Goal: Task Accomplishment & Management: Complete application form

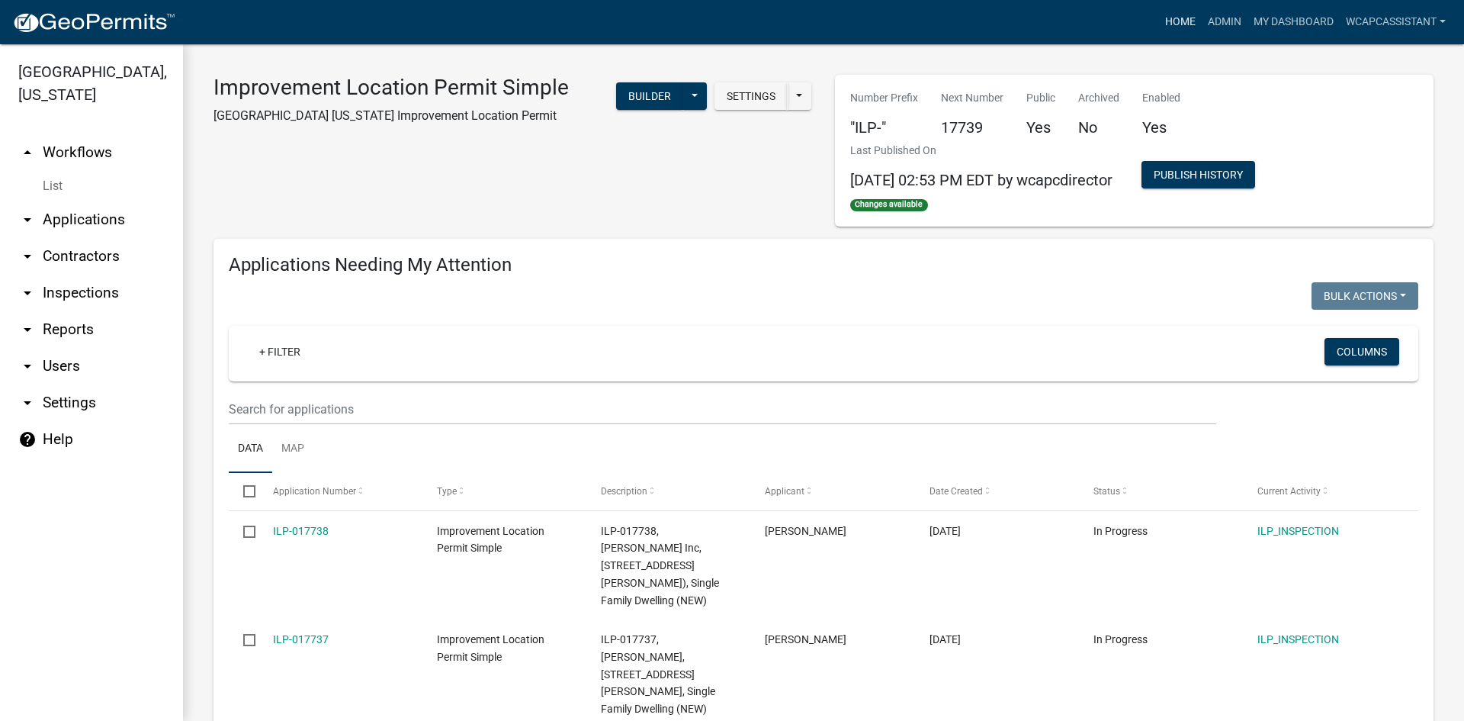
click at [1169, 12] on link "Home" at bounding box center [1180, 22] width 43 height 29
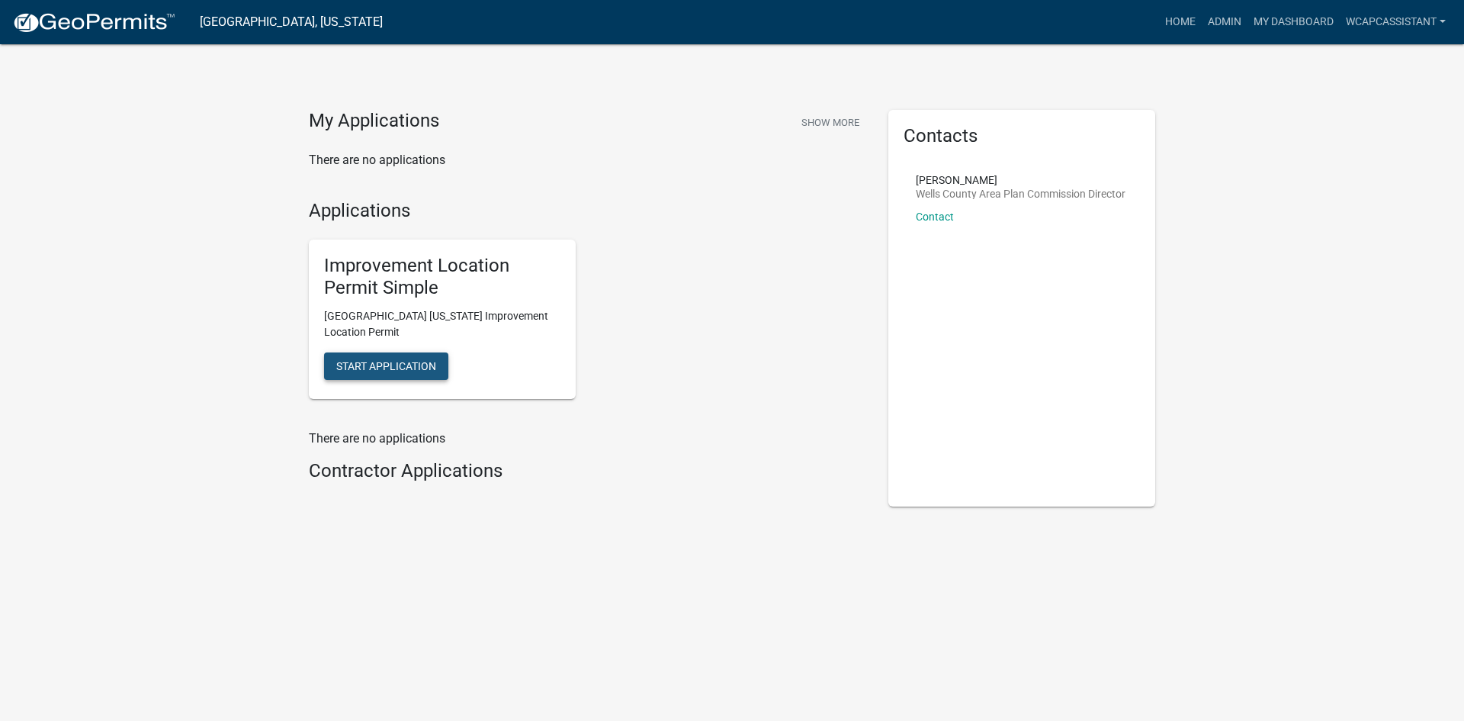
click at [399, 361] on span "Start Application" at bounding box center [386, 365] width 100 height 12
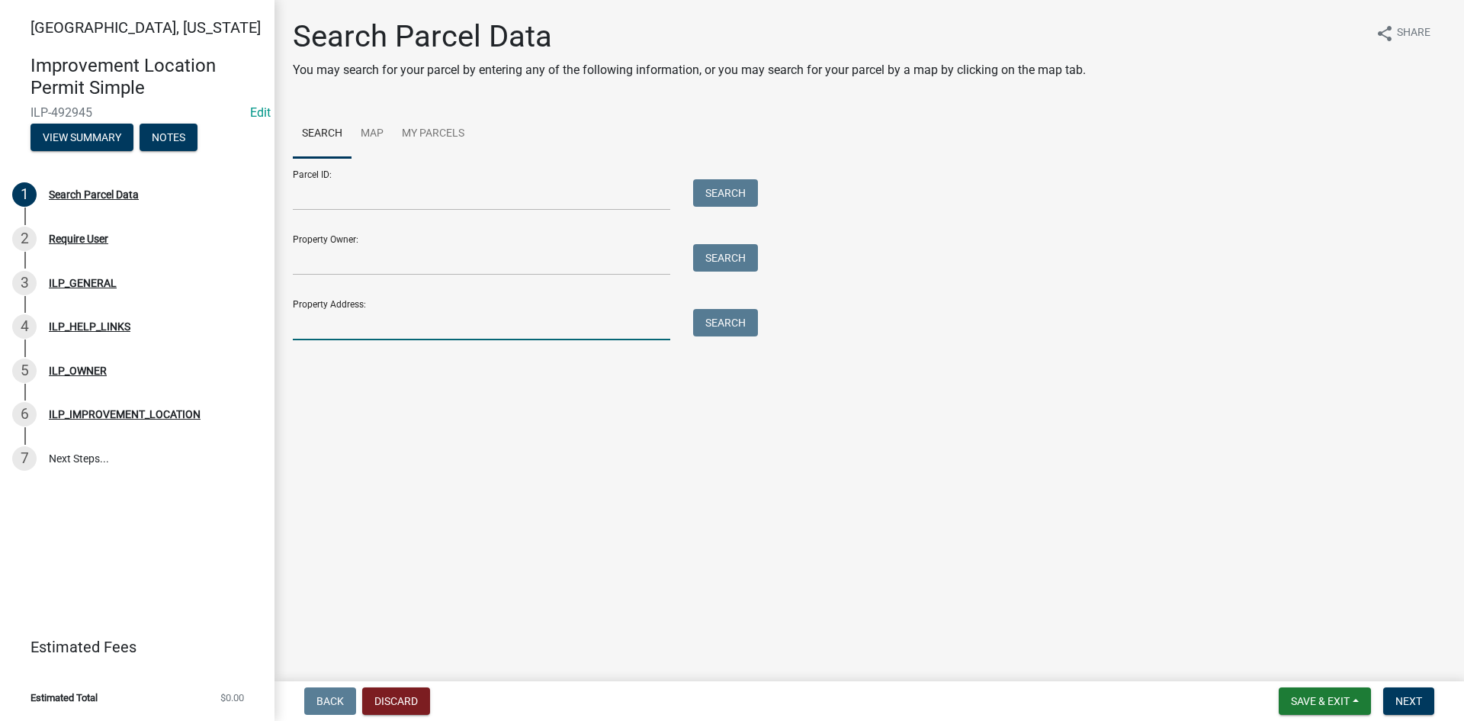
click at [332, 317] on input "Property Address:" at bounding box center [482, 324] width 378 height 31
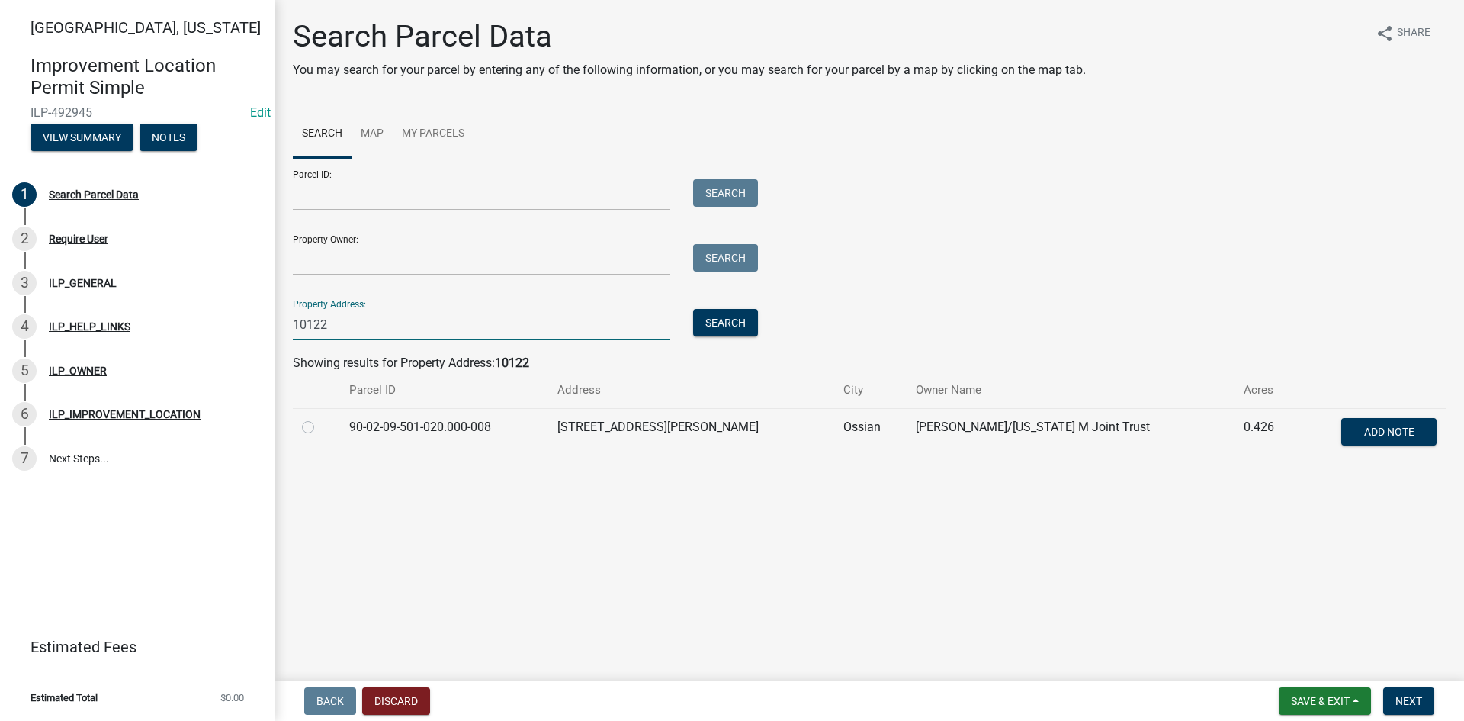
type input "10122"
click at [320, 418] on label at bounding box center [320, 418] width 0 height 0
click at [320, 428] on input "radio" at bounding box center [325, 423] width 10 height 10
radio input "true"
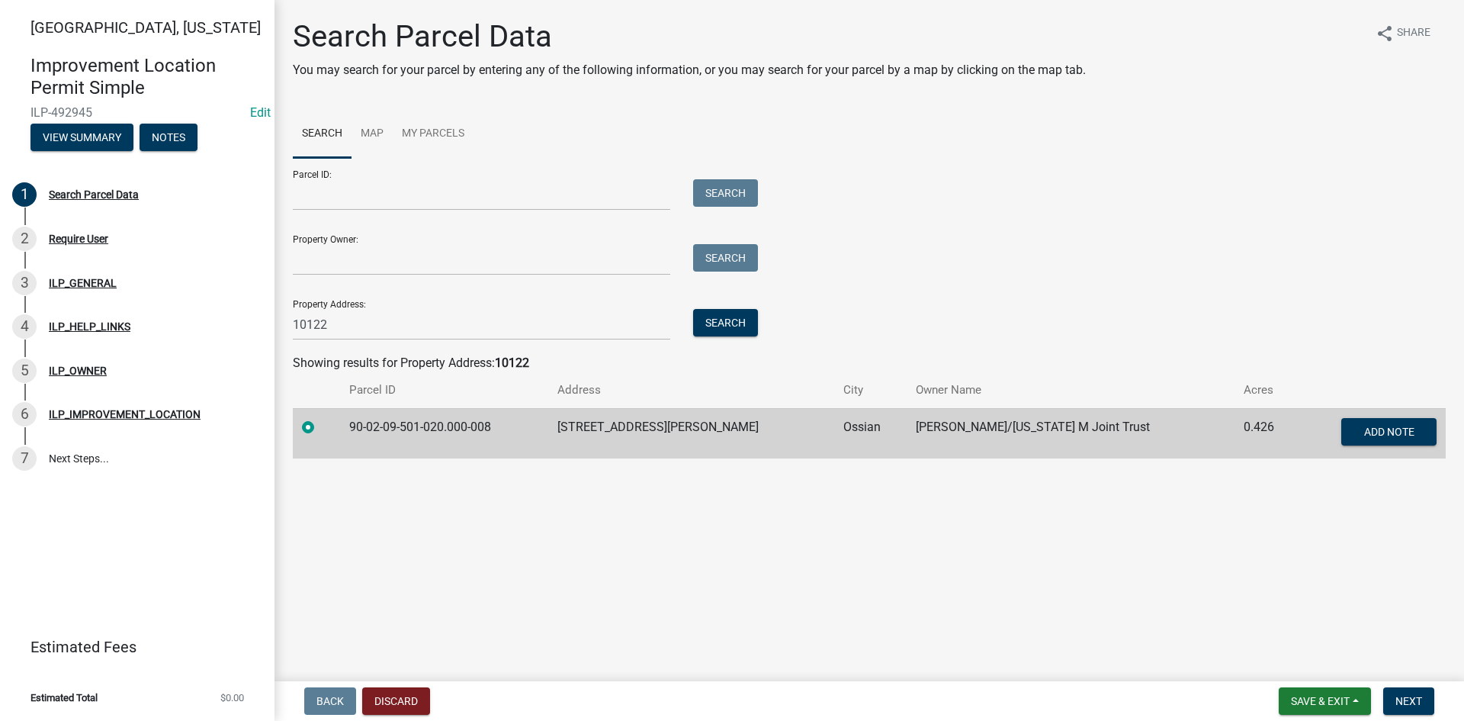
click at [907, 427] on td "[PERSON_NAME]/[US_STATE] M Joint Trust" at bounding box center [1071, 433] width 328 height 50
copy td "[PERSON_NAME]"
click at [1414, 694] on span "Next" at bounding box center [1409, 701] width 27 height 12
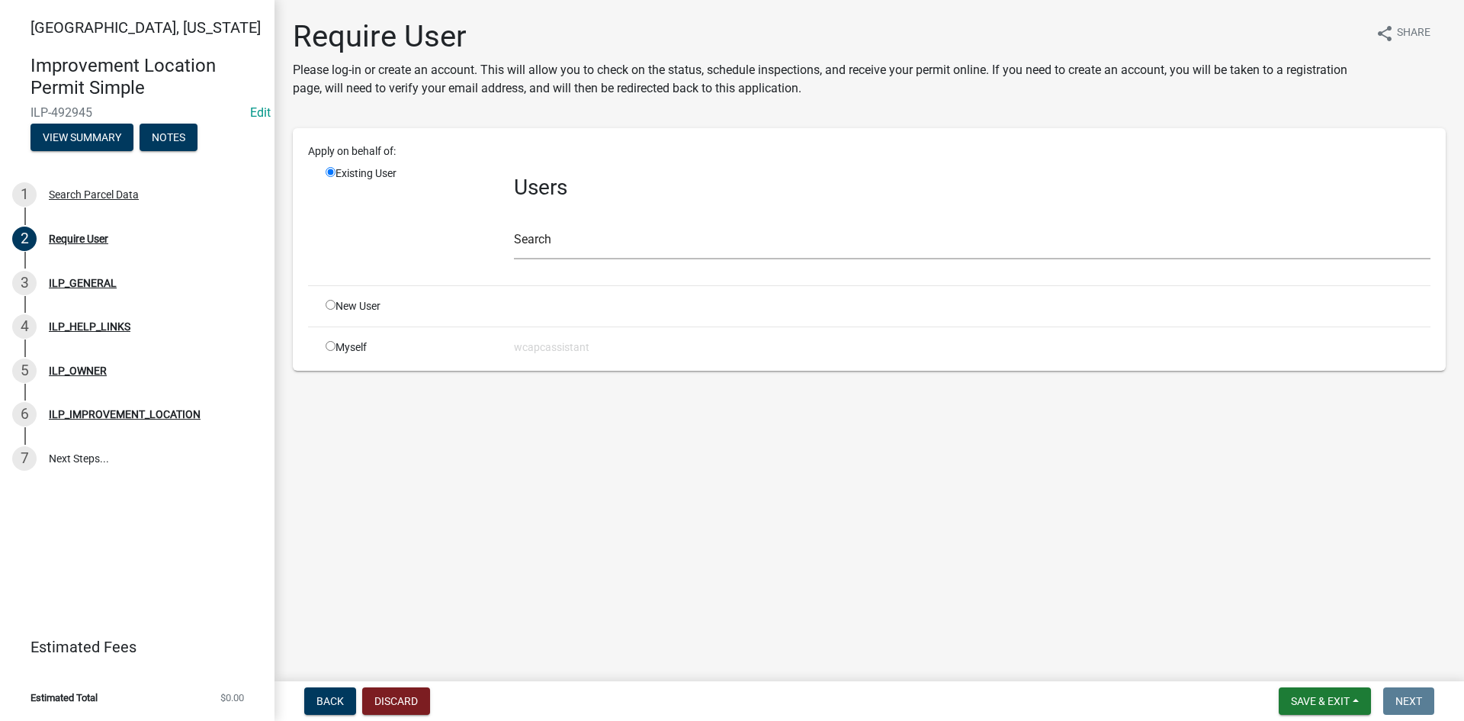
click at [330, 310] on div "New User" at bounding box center [408, 306] width 188 height 16
click at [329, 307] on input "radio" at bounding box center [331, 305] width 10 height 10
radio input "true"
radio input "false"
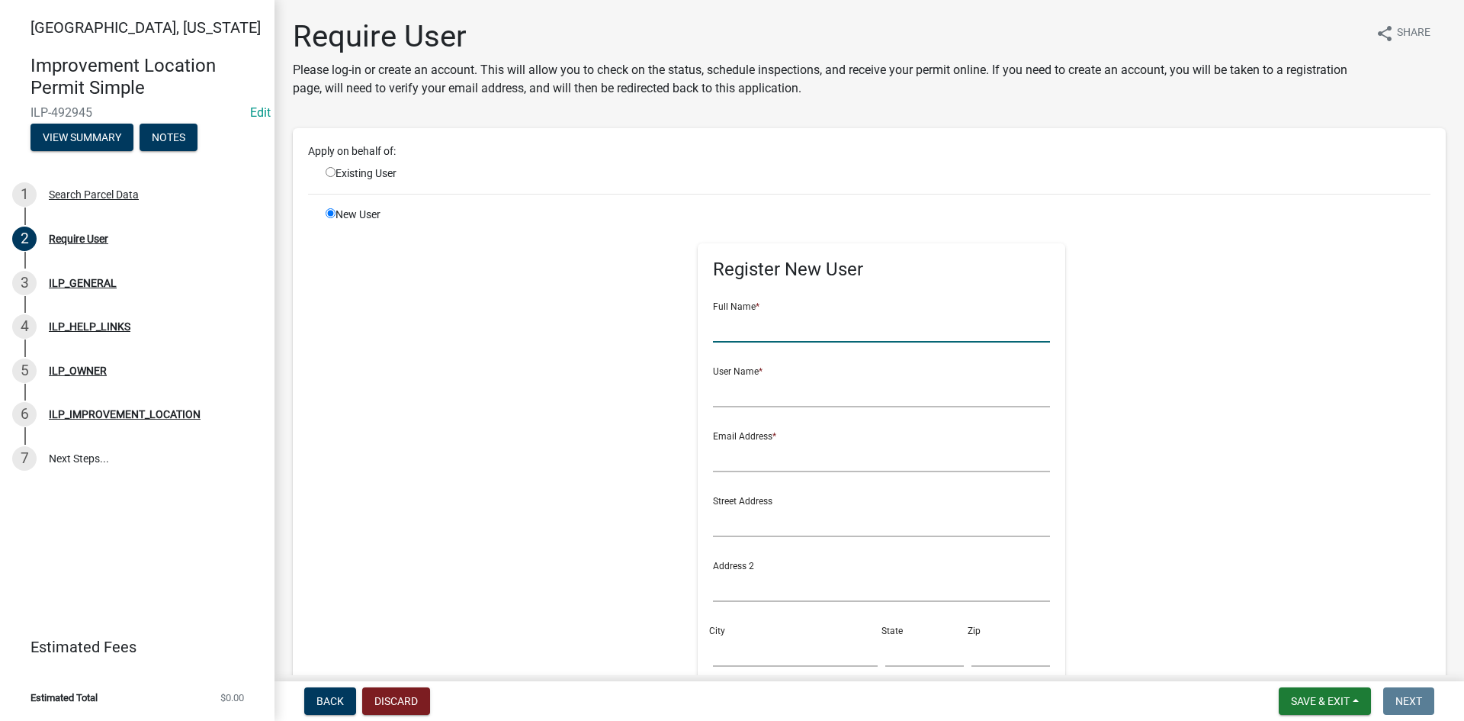
click at [719, 326] on input "text" at bounding box center [882, 326] width 338 height 31
paste input "[PERSON_NAME]"
type input "[PERSON_NAME]"
paste input "[PERSON_NAME]"
type input "[PERSON_NAME]"
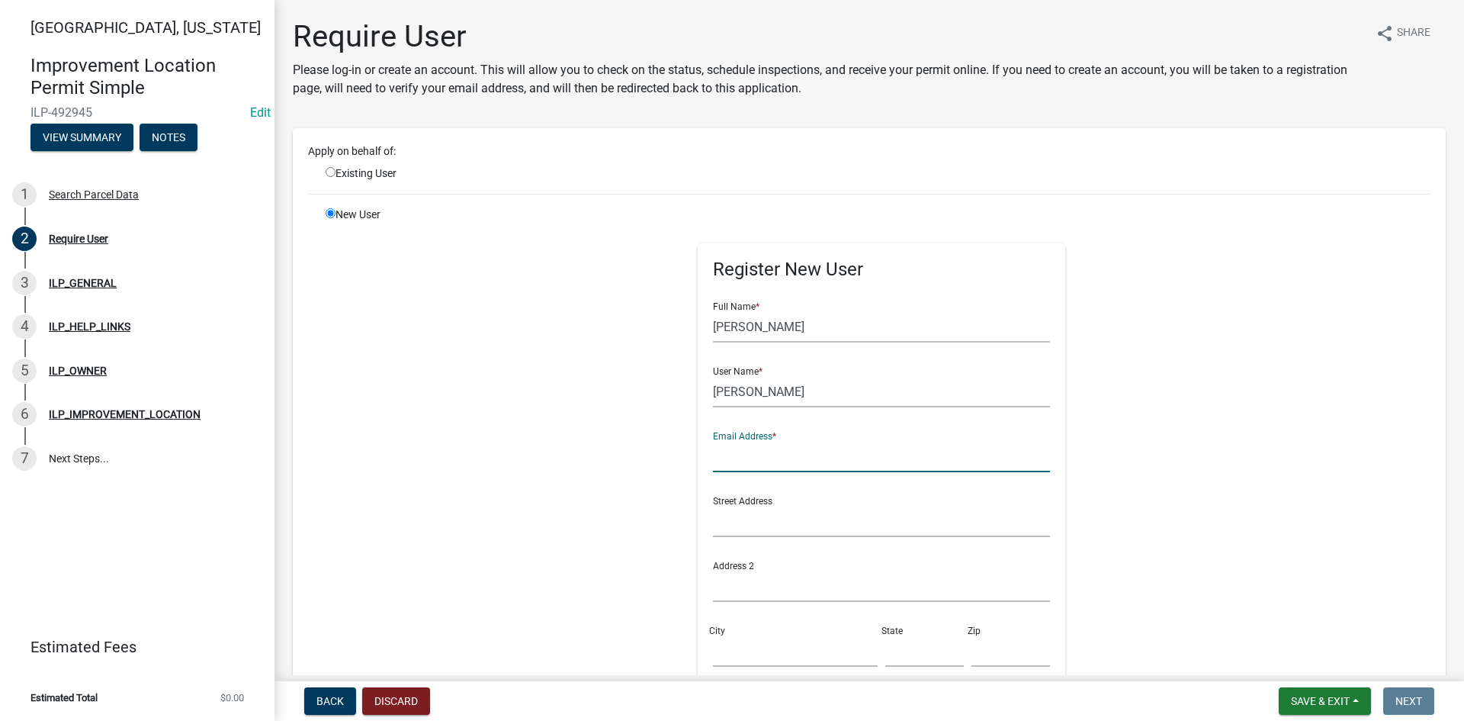
click at [754, 461] on input "text" at bounding box center [882, 456] width 338 height 31
type input "[EMAIL_ADDRESS][DOMAIN_NAME]"
drag, startPoint x: 755, startPoint y: 509, endPoint x: 657, endPoint y: 525, distance: 99.7
click at [661, 525] on div "Register New User Full Name * [PERSON_NAME] User Name * [PERSON_NAME] Email Add…" at bounding box center [882, 550] width 782 height 686
paste input "0122 [PERSON_NAME] Cir"
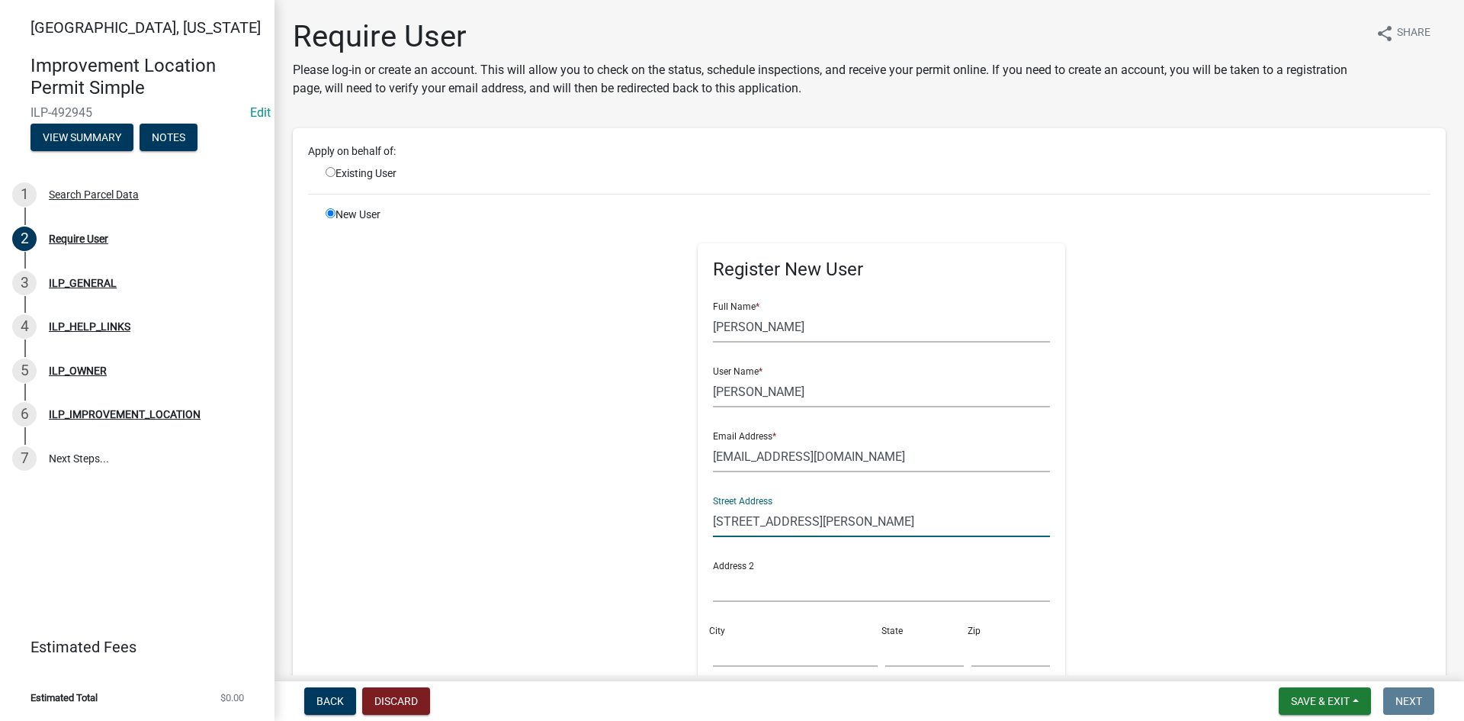
type input "[STREET_ADDRESS][PERSON_NAME]"
click at [733, 655] on input "City" at bounding box center [795, 650] width 165 height 31
type input "Ossian"
type input "IN"
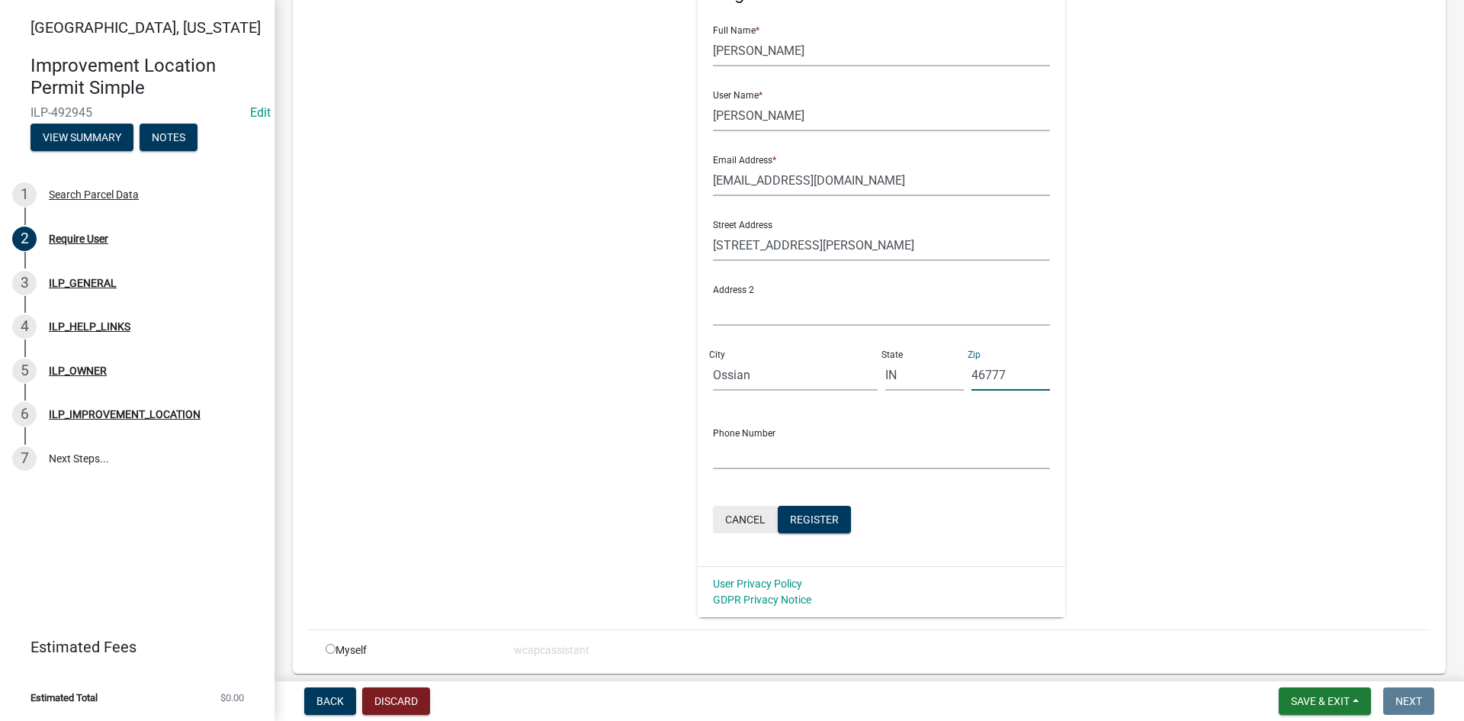
scroll to position [305, 0]
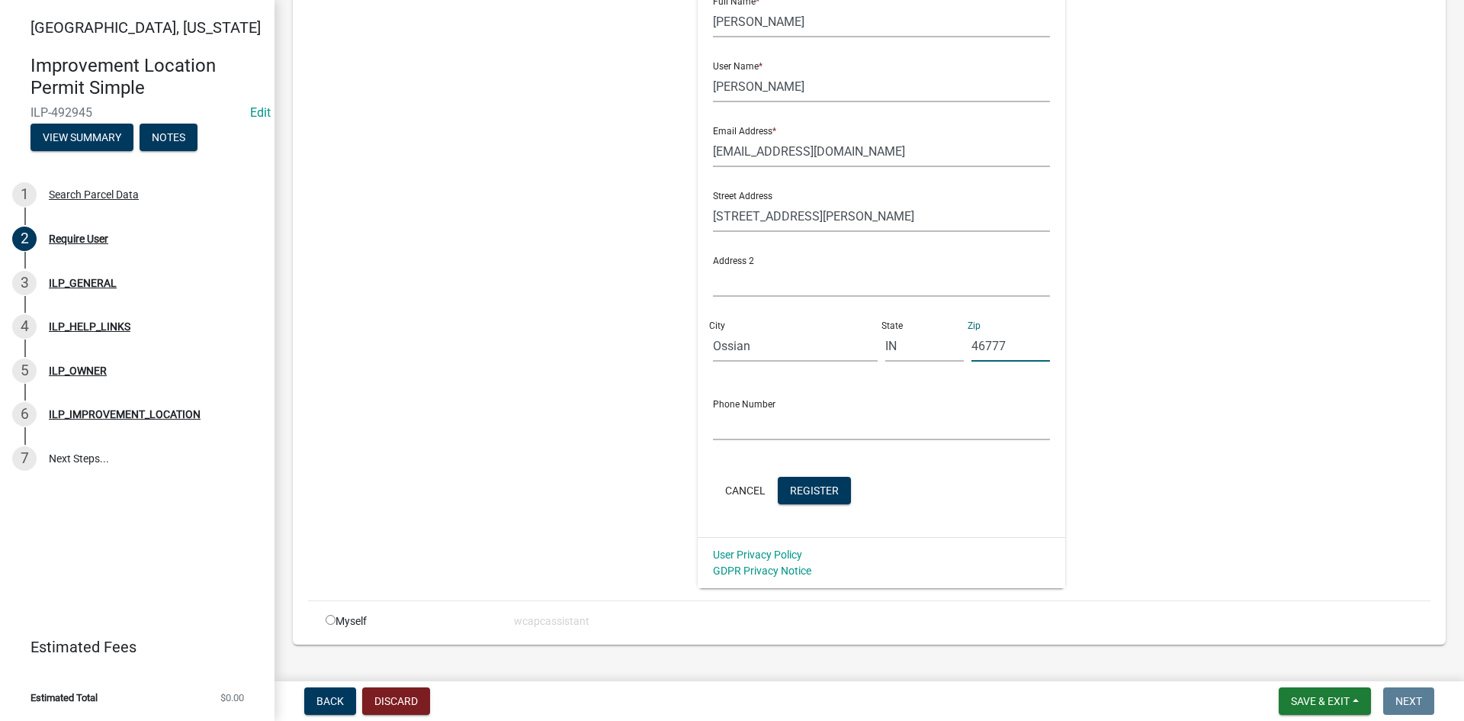
type input "46777"
click at [738, 422] on input "text" at bounding box center [882, 424] width 338 height 31
type input "[PHONE_NUMBER]"
click at [807, 489] on span "Register" at bounding box center [814, 490] width 49 height 12
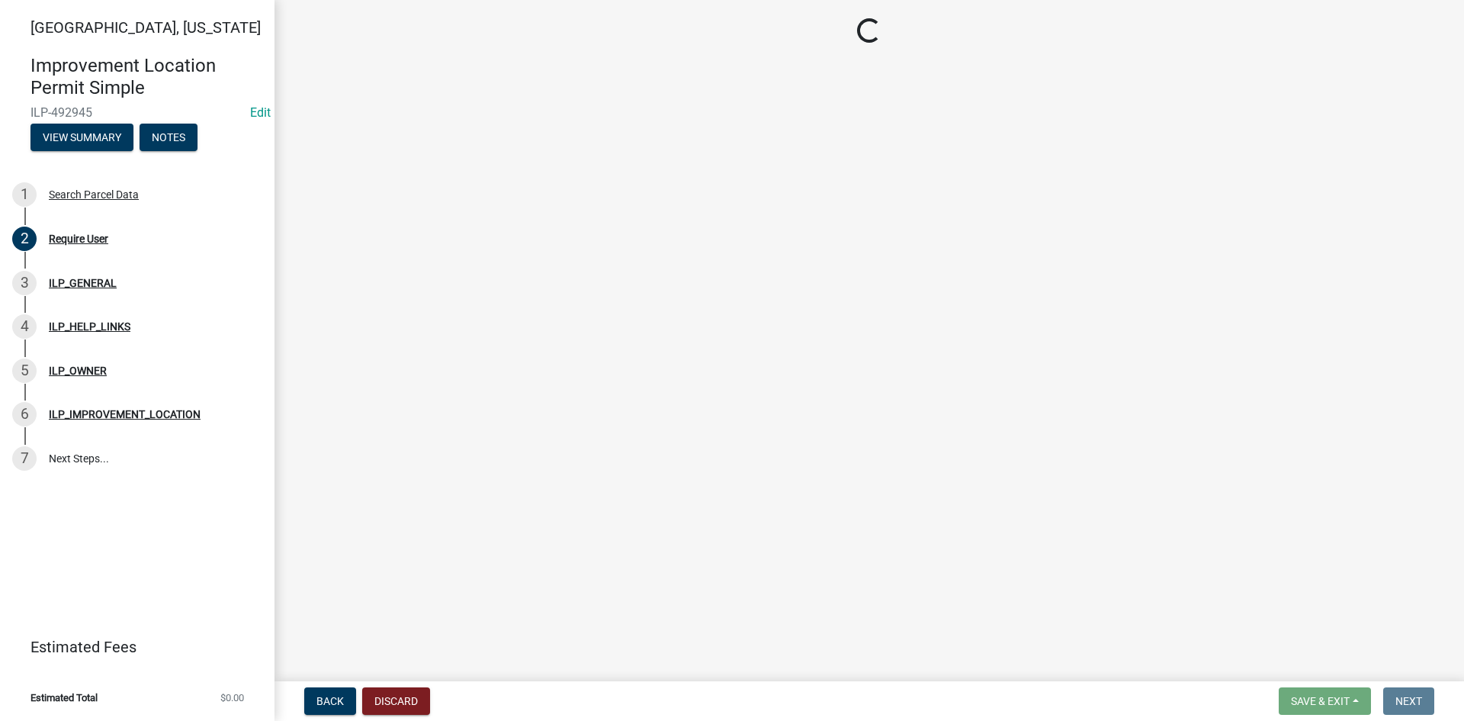
scroll to position [0, 0]
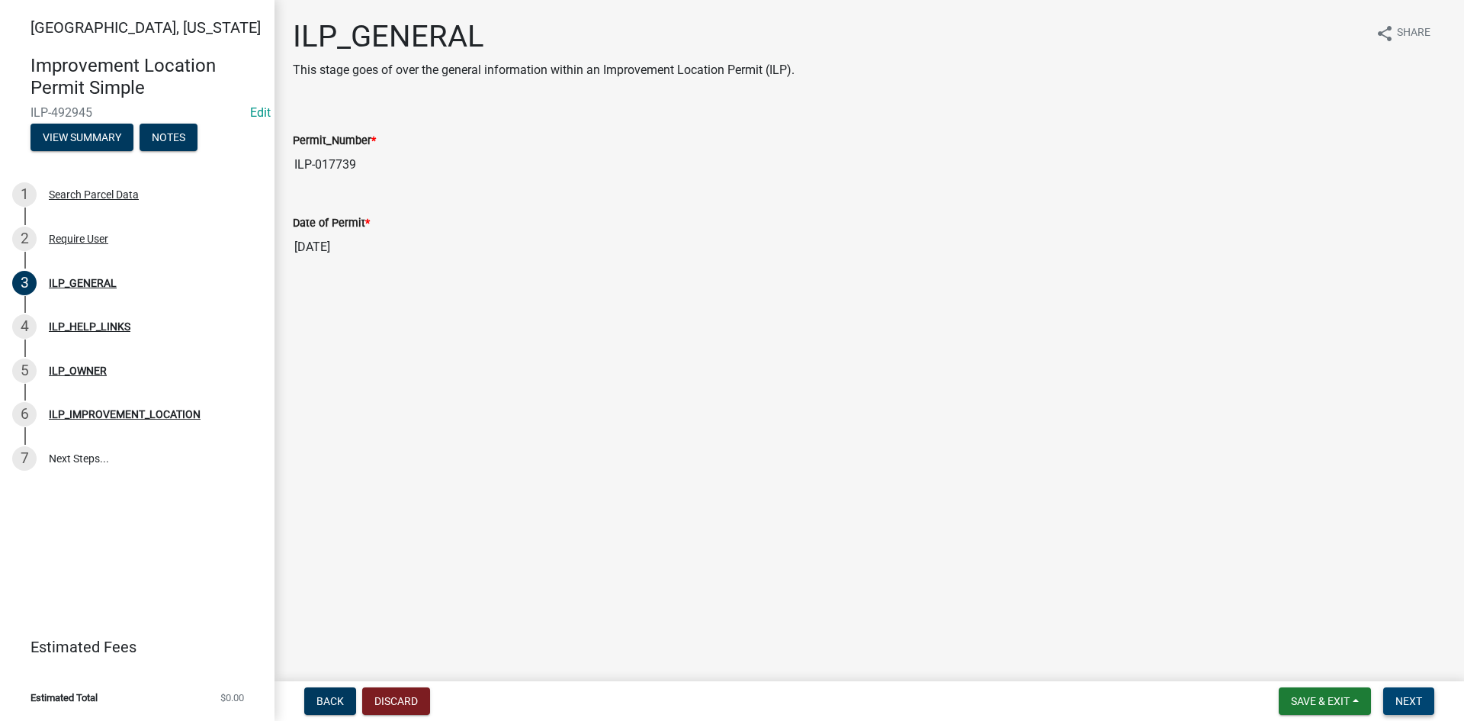
click at [1405, 694] on span "Next" at bounding box center [1409, 701] width 27 height 12
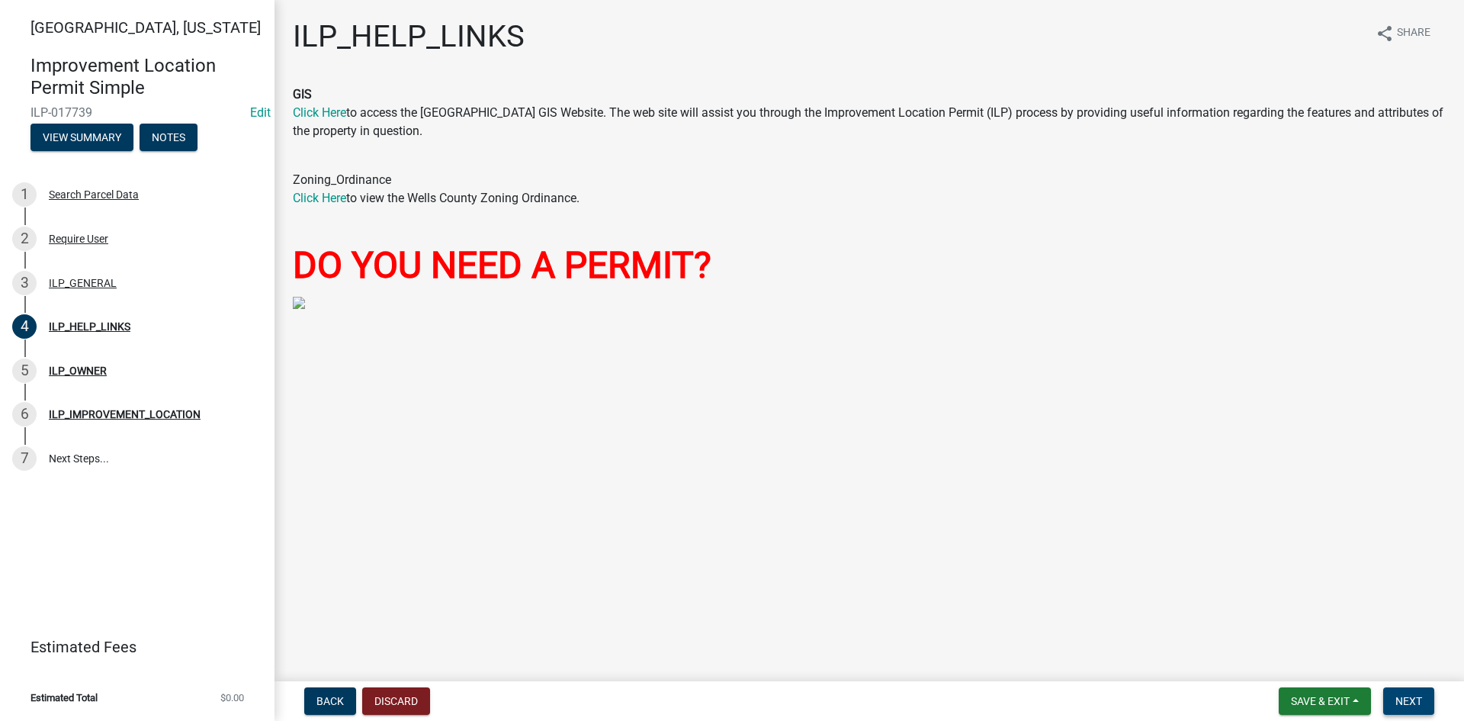
click at [1403, 691] on button "Next" at bounding box center [1409, 700] width 51 height 27
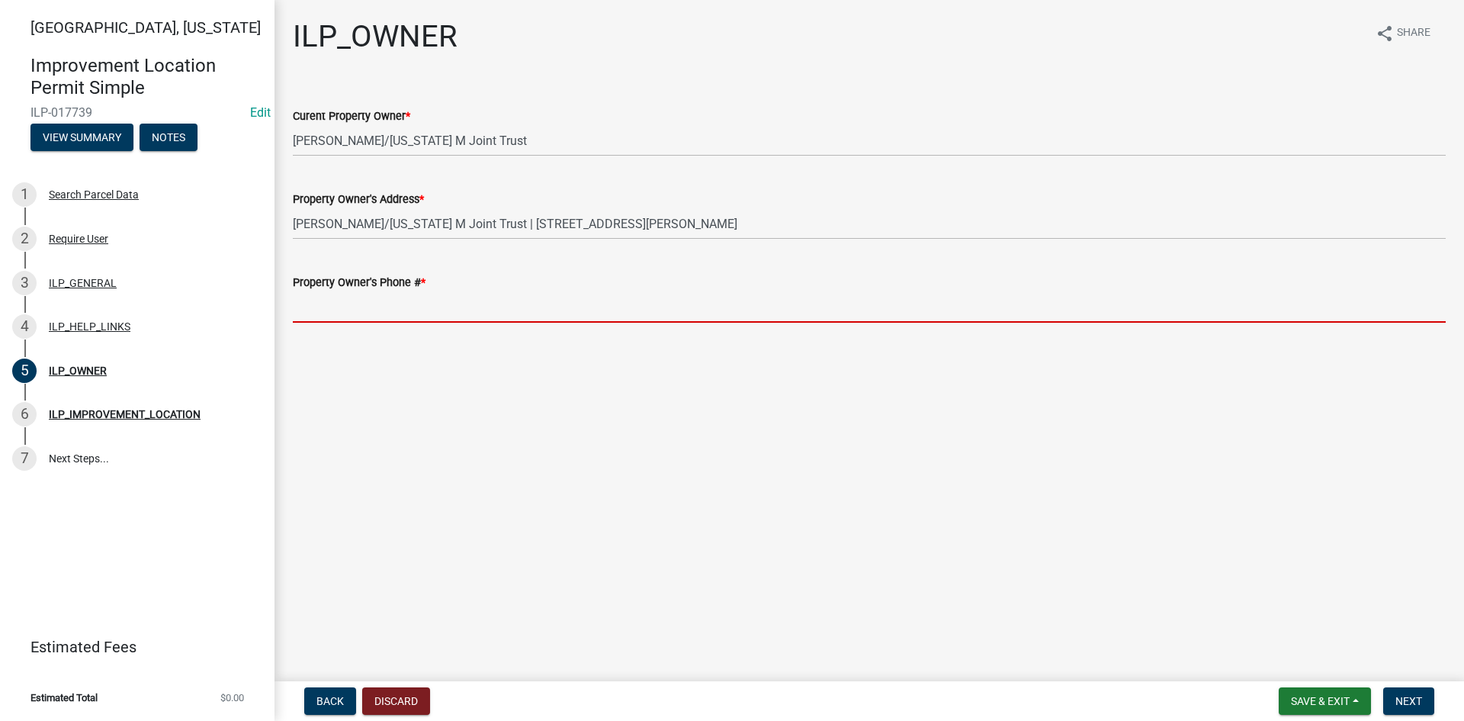
click at [729, 304] on input "Property Owner's Phone # *" at bounding box center [869, 306] width 1153 height 31
paste input "[PHONE_NUMBER]"
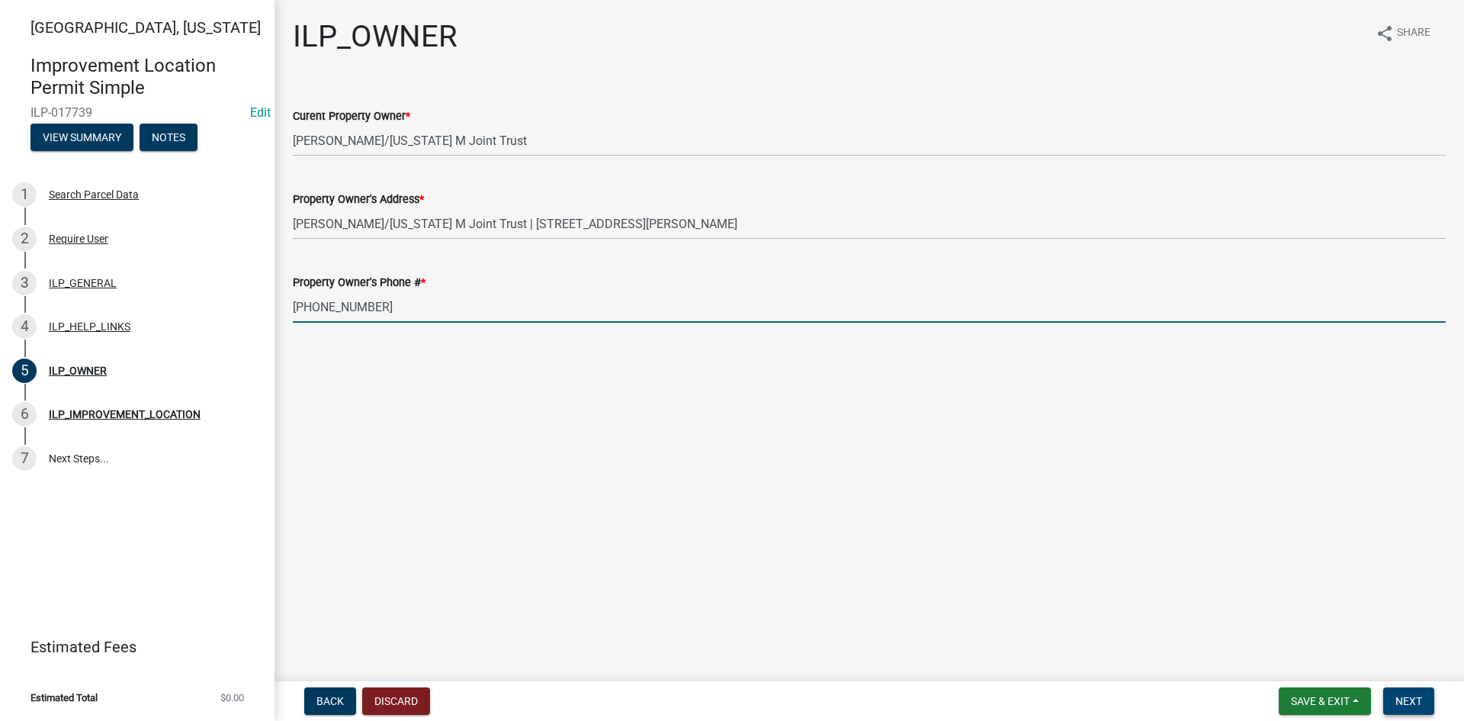
type input "[PHONE_NUMBER]"
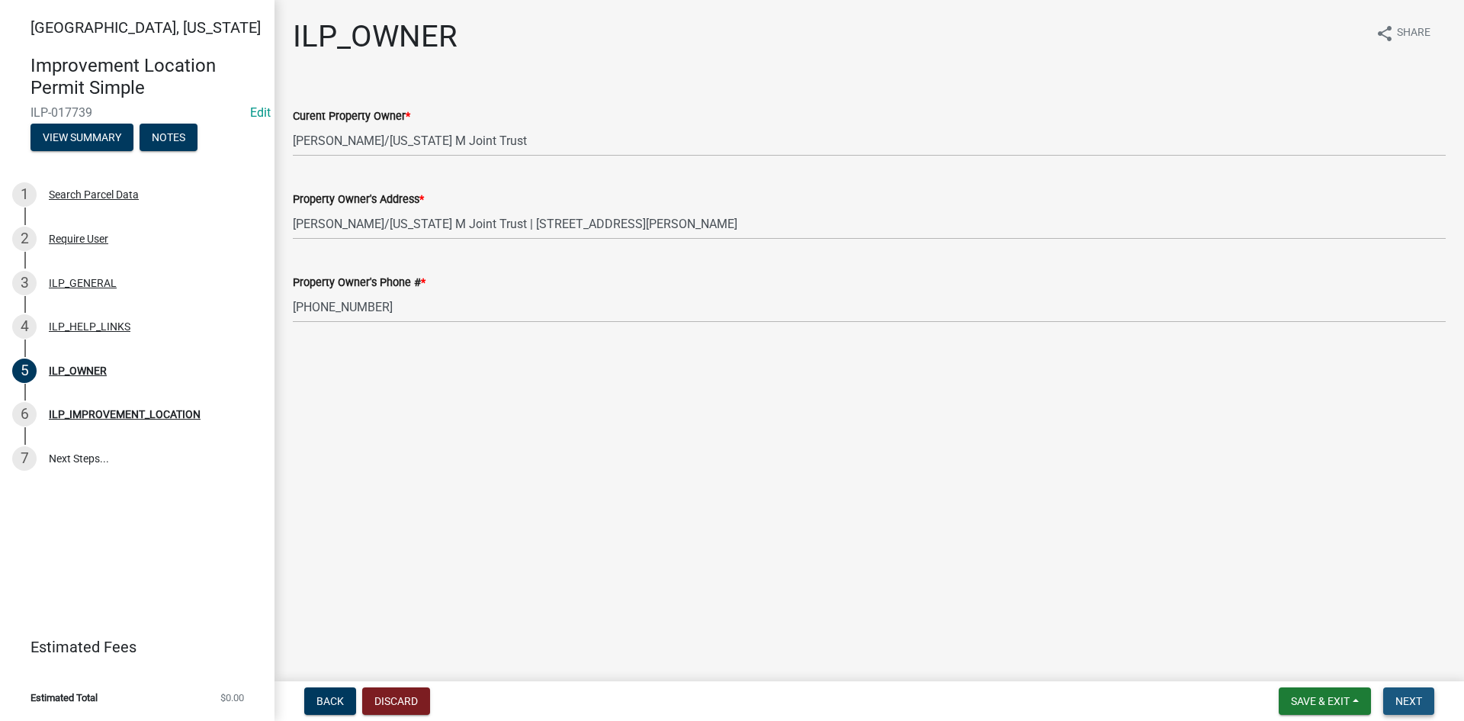
click at [1421, 694] on span "Next" at bounding box center [1409, 701] width 27 height 12
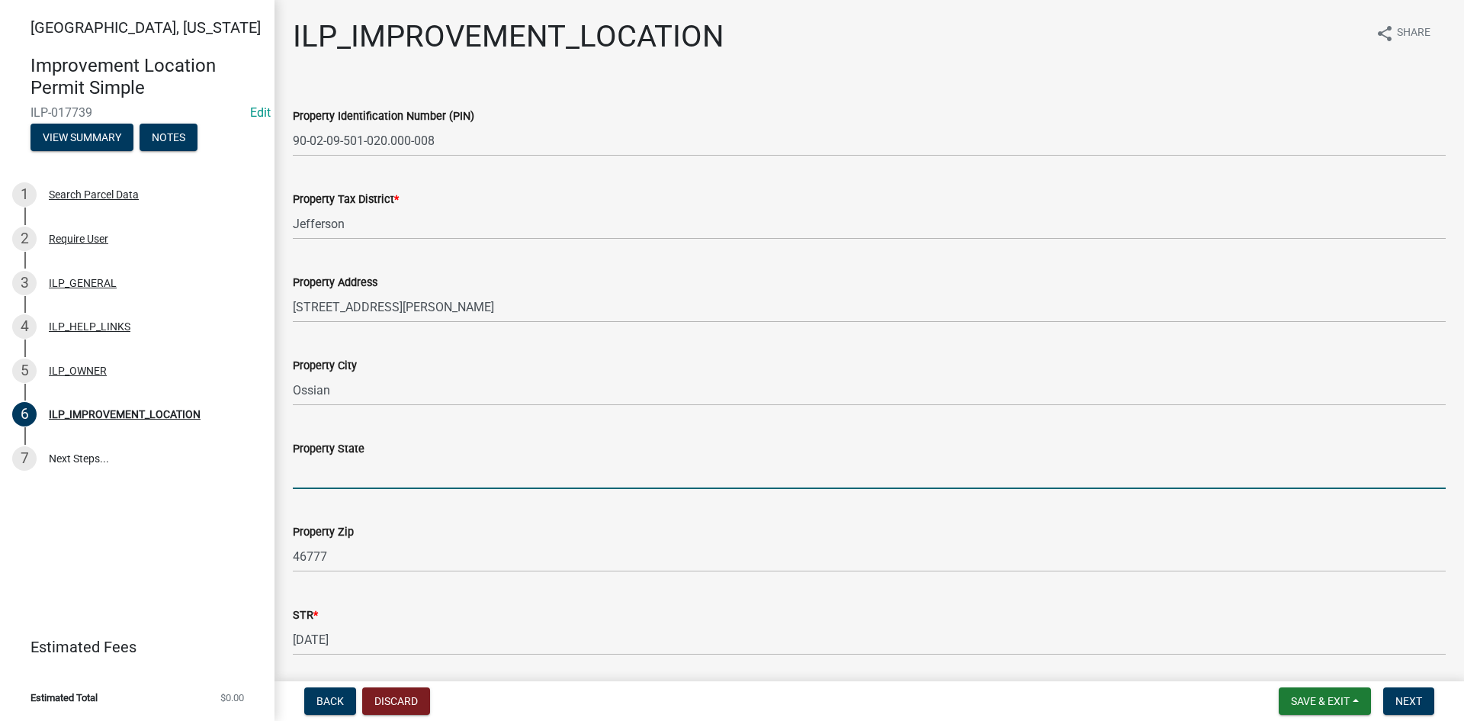
click at [584, 483] on input "Property State" at bounding box center [869, 473] width 1153 height 31
type input "IN"
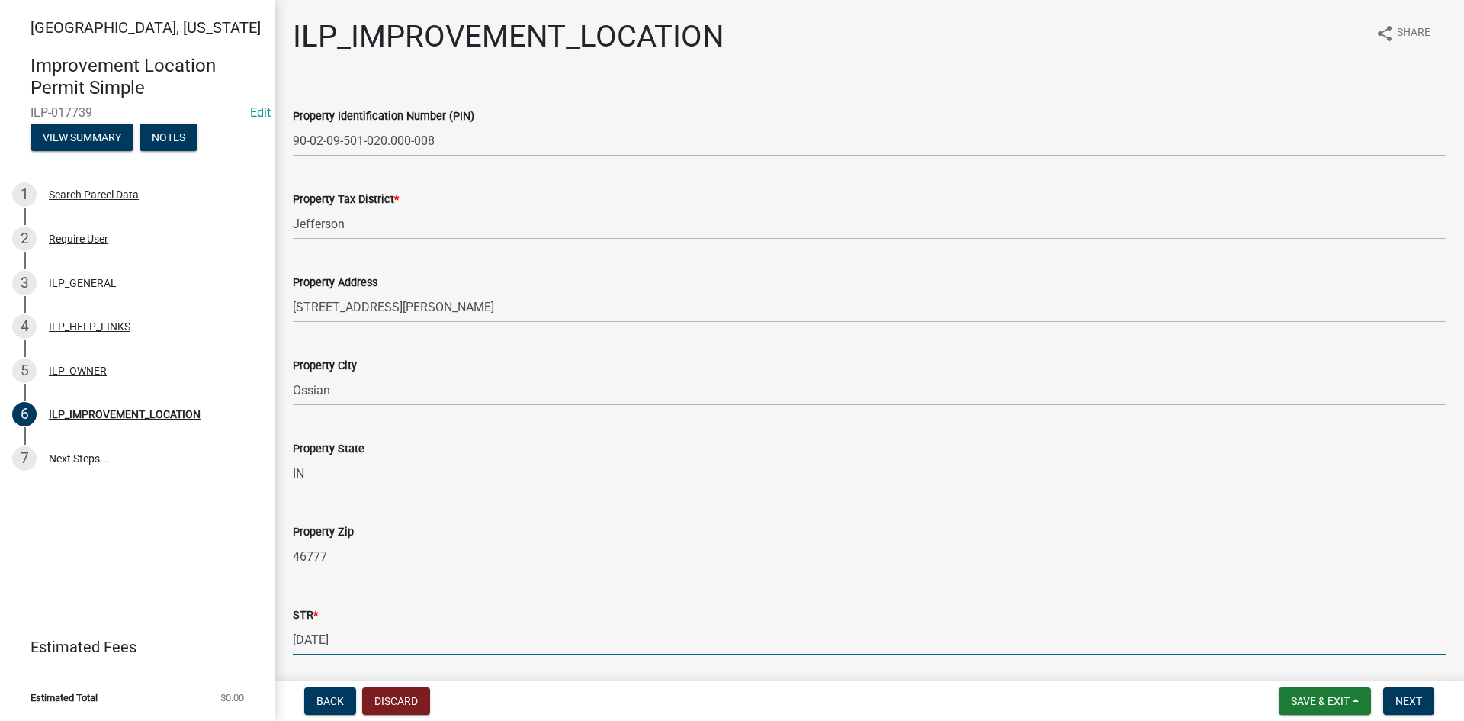
scroll to position [238, 0]
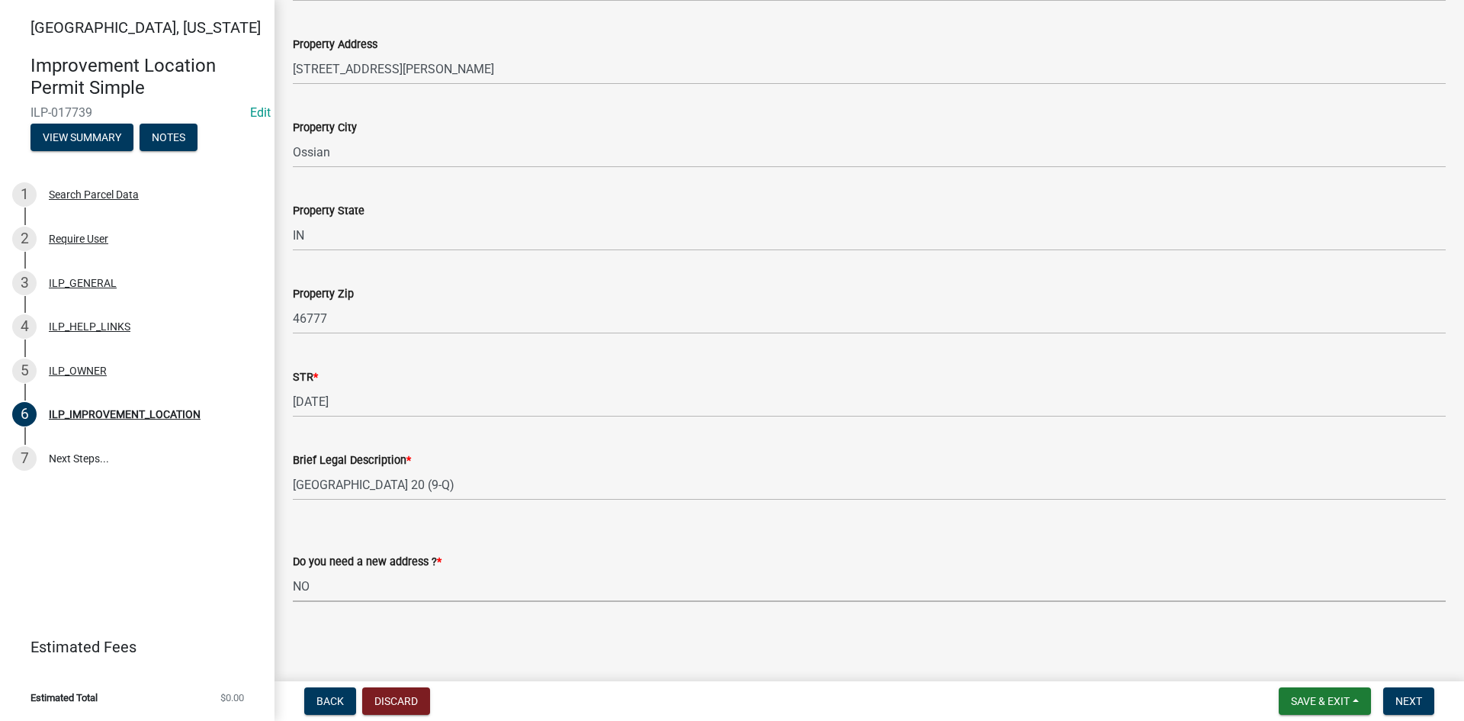
select select "03ef64e6-f0ff-43c9-aded-972c487e3507"
click at [1413, 694] on span "Next" at bounding box center [1409, 701] width 27 height 12
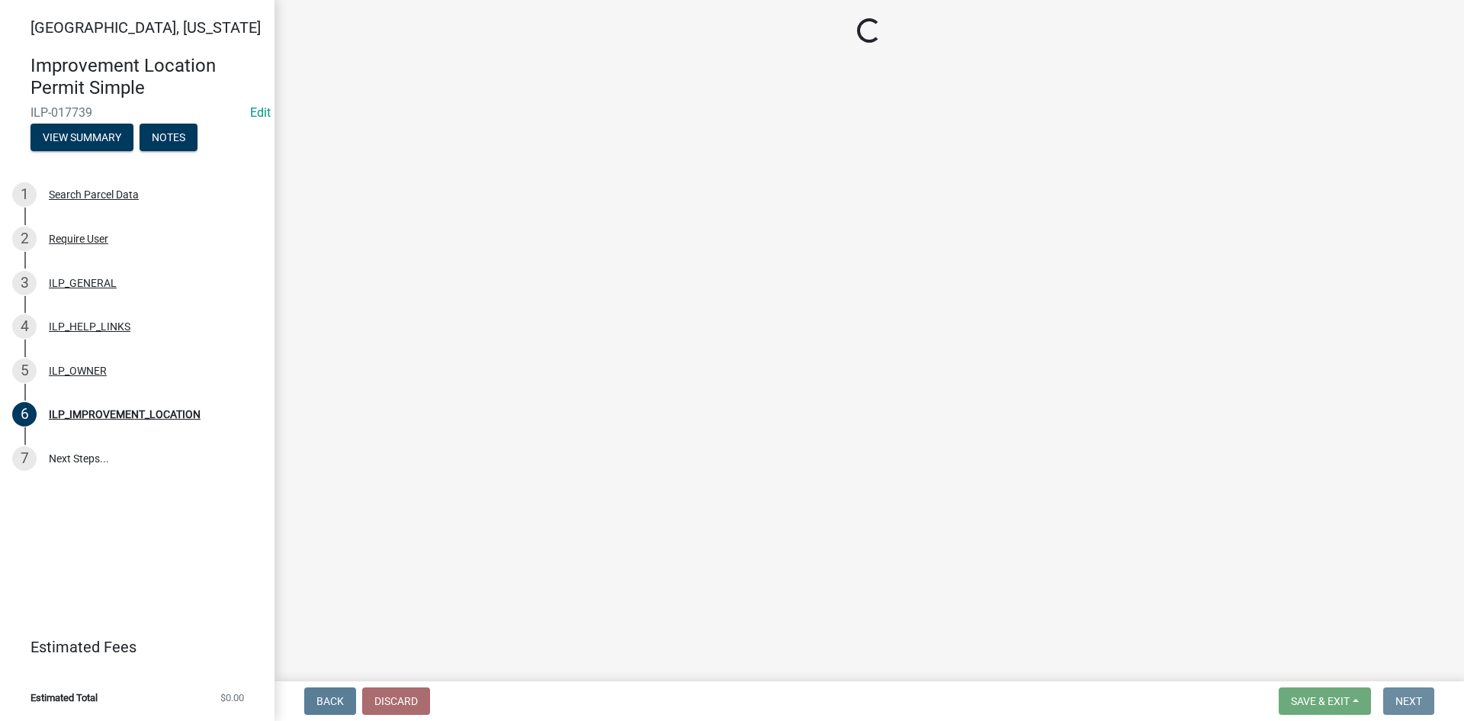
scroll to position [0, 0]
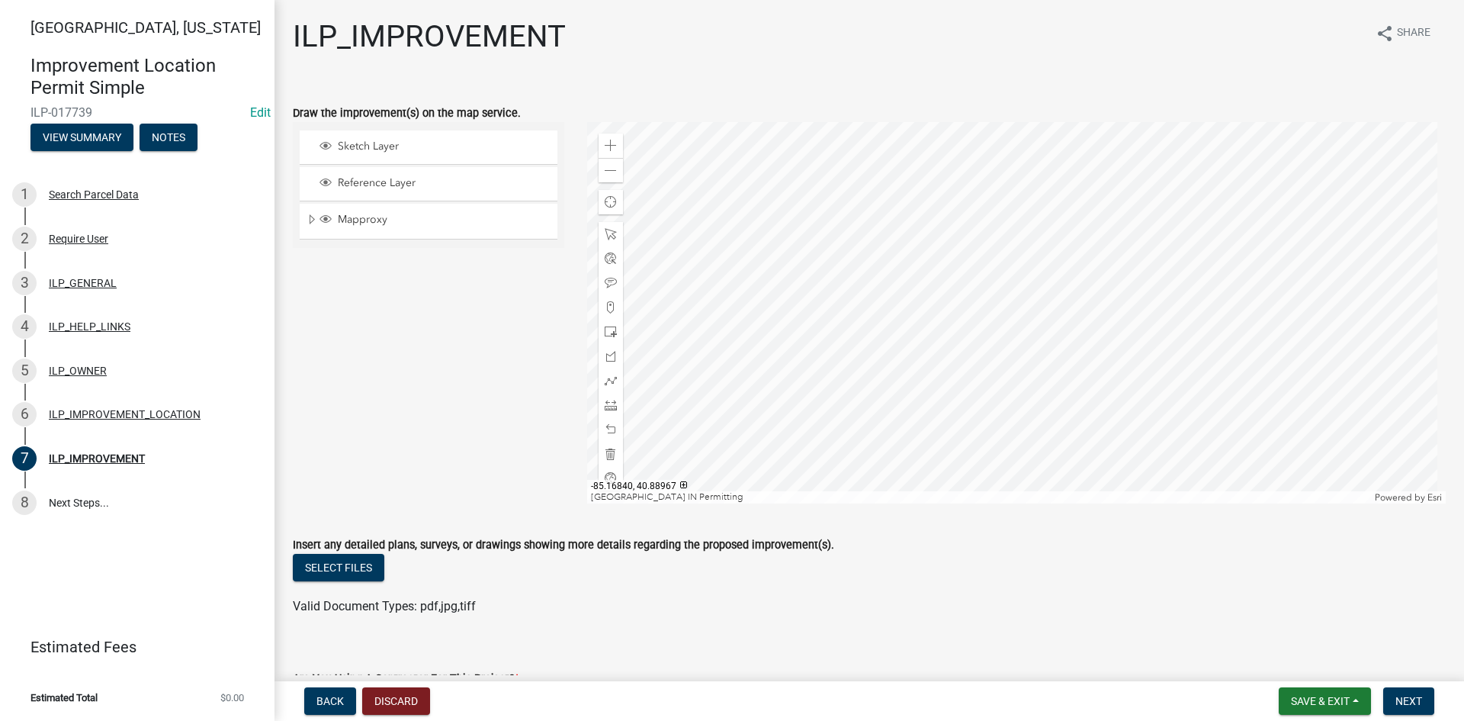
click at [921, 334] on div at bounding box center [1017, 312] width 860 height 381
click at [608, 411] on div at bounding box center [611, 405] width 24 height 24
click at [905, 378] on div at bounding box center [1017, 312] width 860 height 381
click at [905, 358] on div at bounding box center [1017, 312] width 860 height 381
click at [929, 358] on div at bounding box center [1017, 312] width 860 height 381
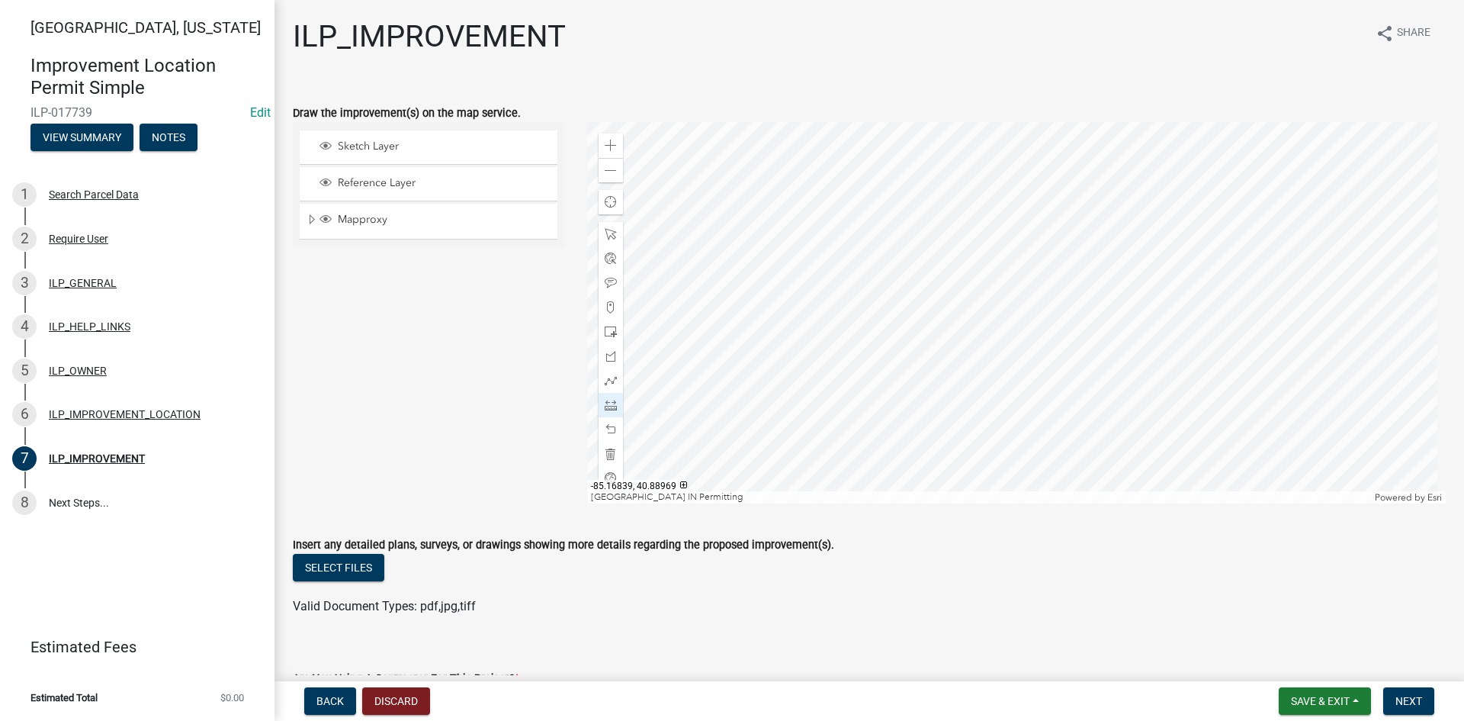
click at [930, 308] on div at bounding box center [1017, 312] width 860 height 381
click at [963, 310] on div at bounding box center [1017, 312] width 860 height 381
click at [963, 355] on div at bounding box center [1017, 312] width 860 height 381
click at [935, 356] on div at bounding box center [1017, 312] width 860 height 381
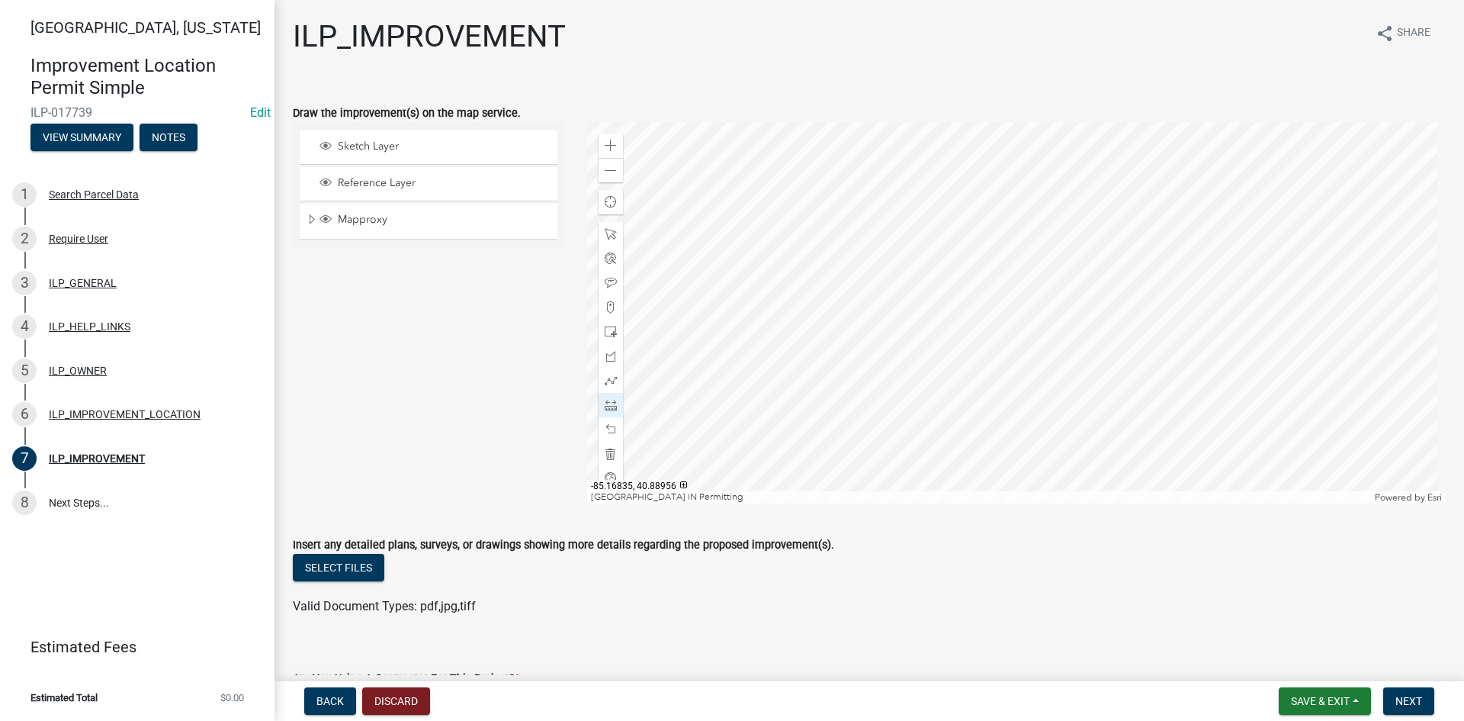
click at [890, 600] on div "Valid Document Types: pdf,jpg,tiff" at bounding box center [869, 606] width 1176 height 18
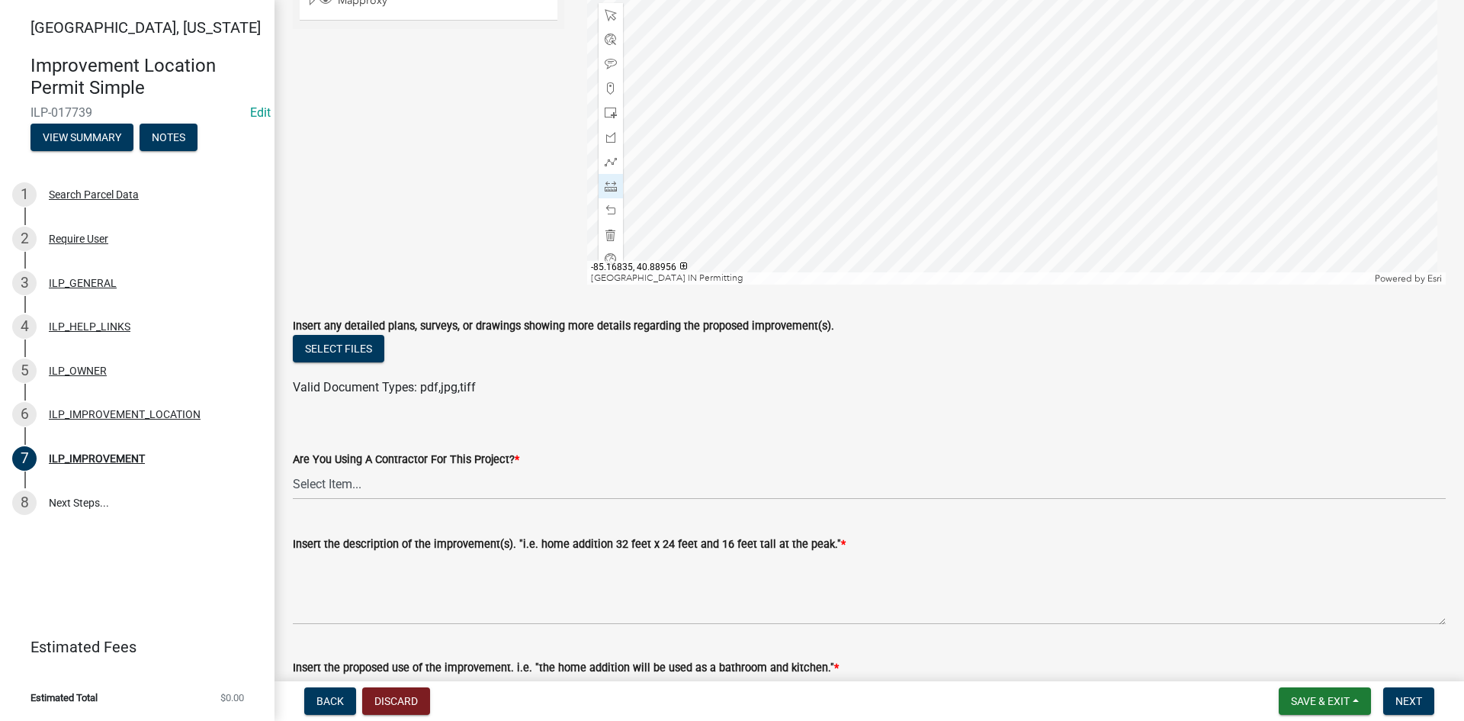
scroll to position [229, 0]
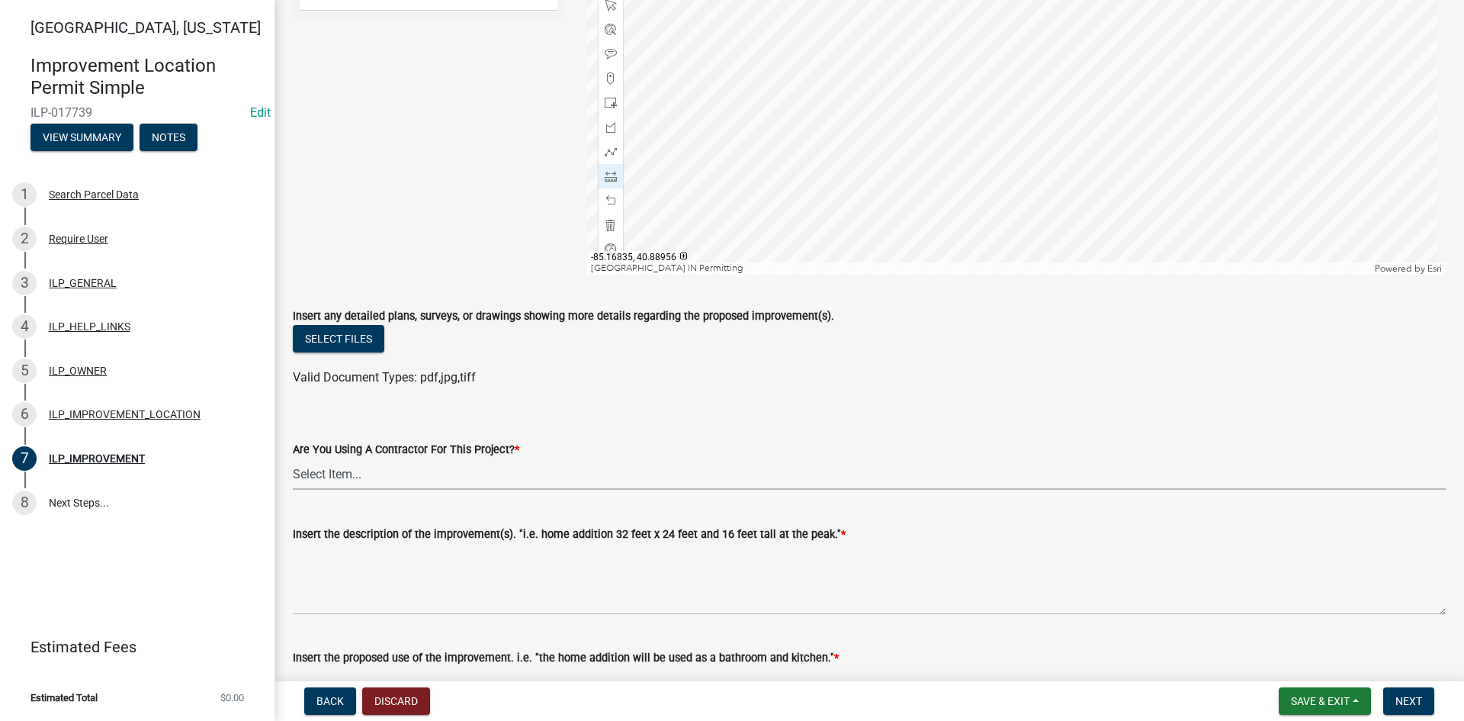
click at [413, 472] on select "Select Item... YES NO" at bounding box center [869, 473] width 1153 height 31
click at [293, 458] on select "Select Item... YES NO" at bounding box center [869, 473] width 1153 height 31
select select "d0c397cf-92c1-4d75-b08b-a5d0ada822ad"
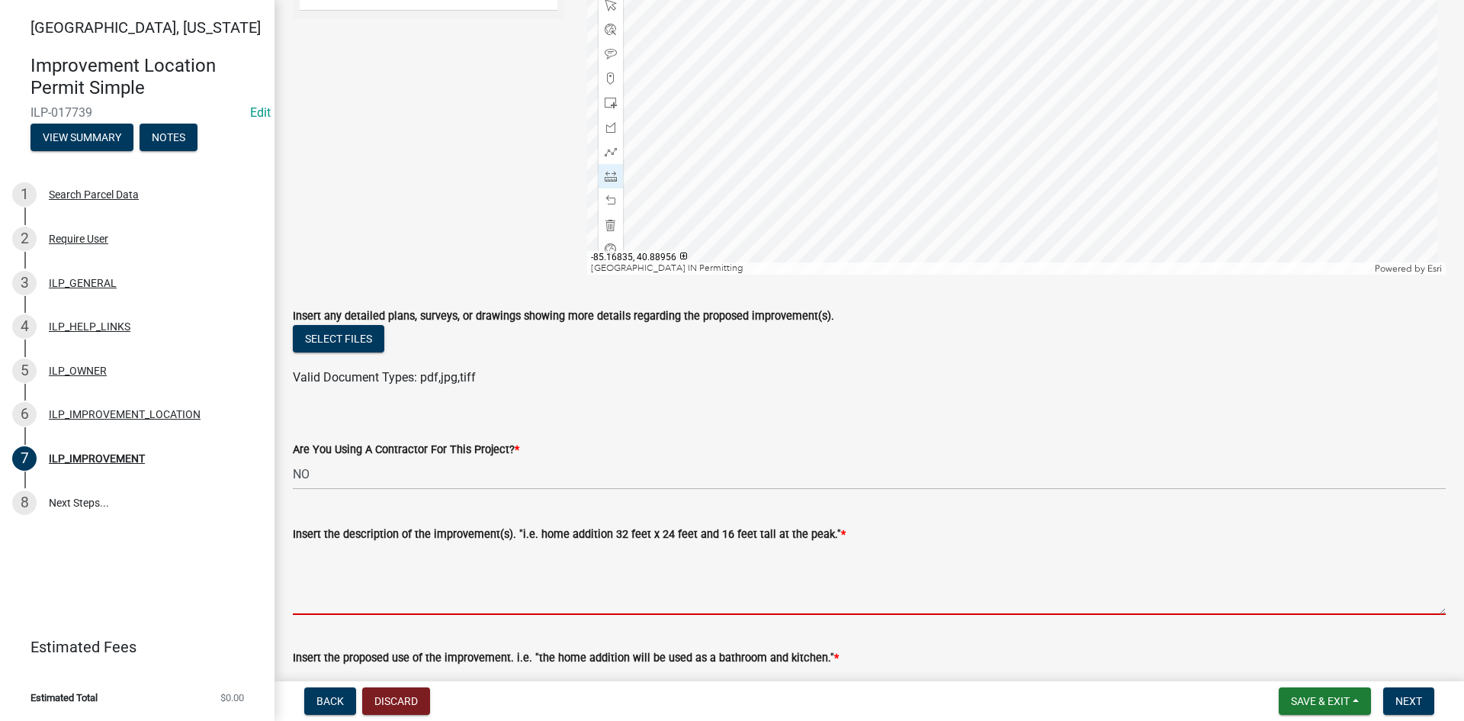
click at [404, 565] on textarea "Insert the description of the improvement(s). "i.e. home addition 32 feet x 24 …" at bounding box center [869, 579] width 1153 height 72
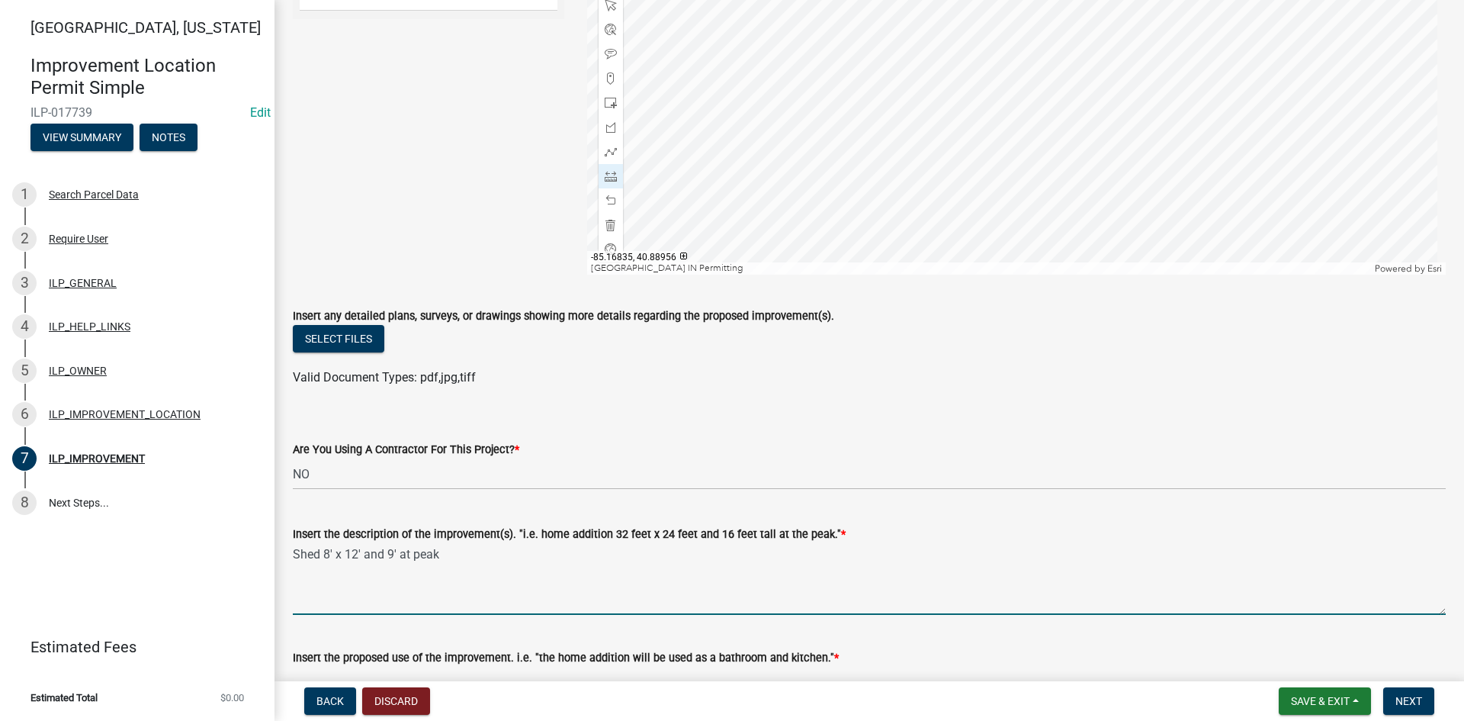
type textarea "Shed 8' x 12' and 9' at peak"
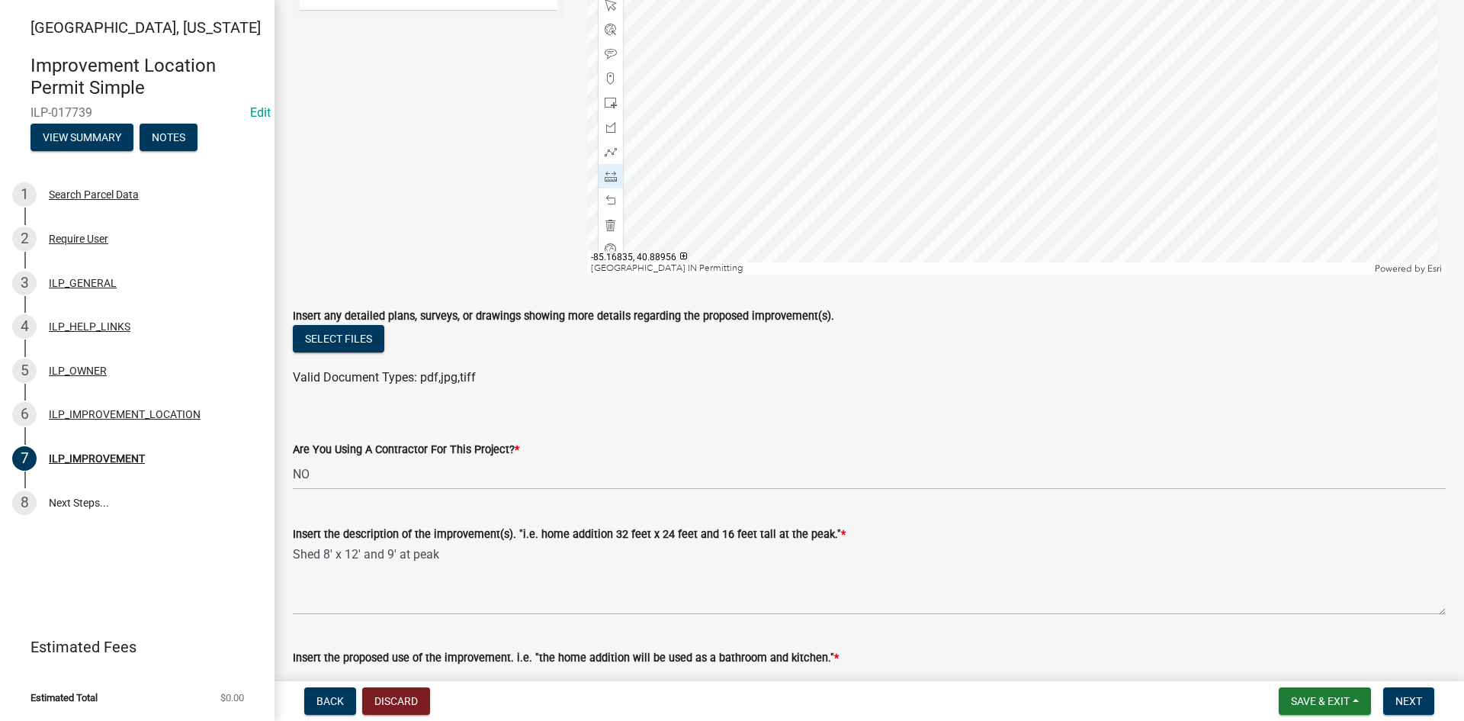
scroll to position [240, 0]
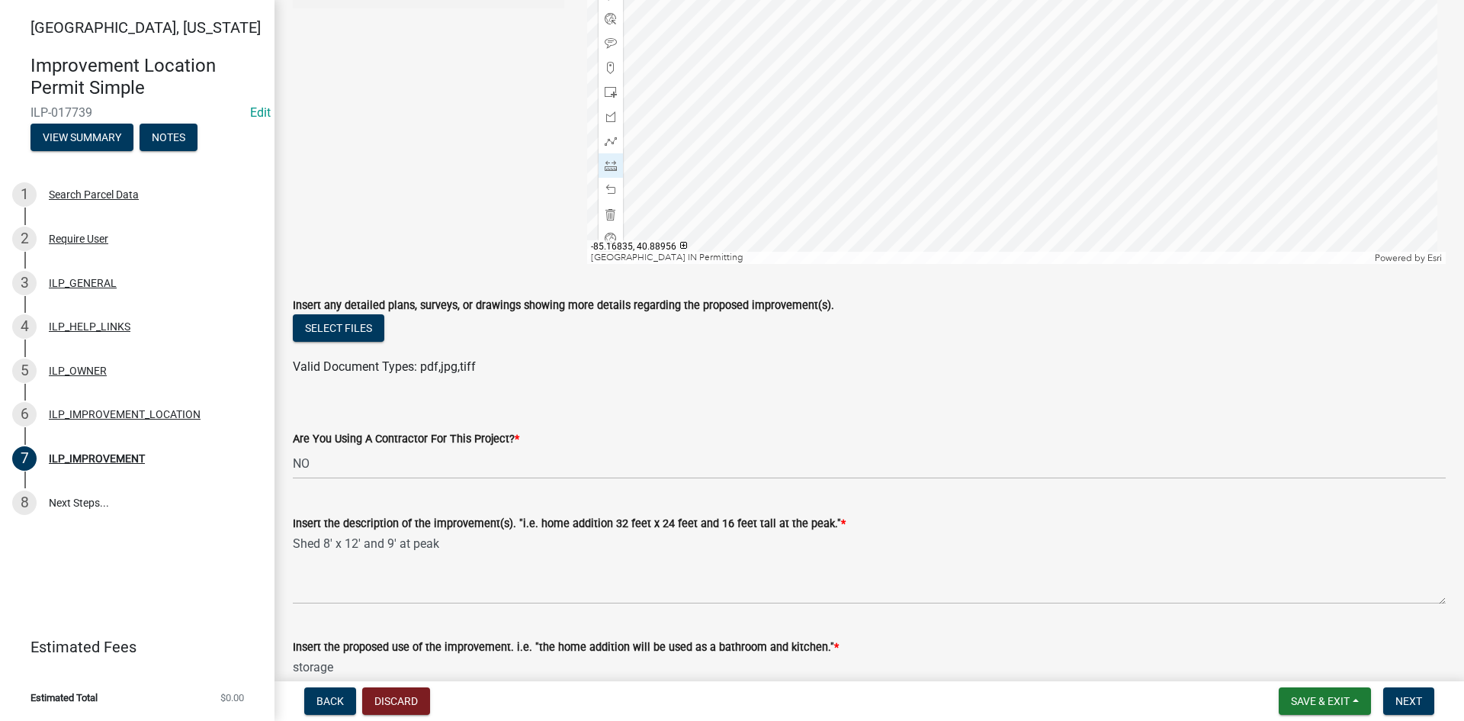
type textarea "storage"
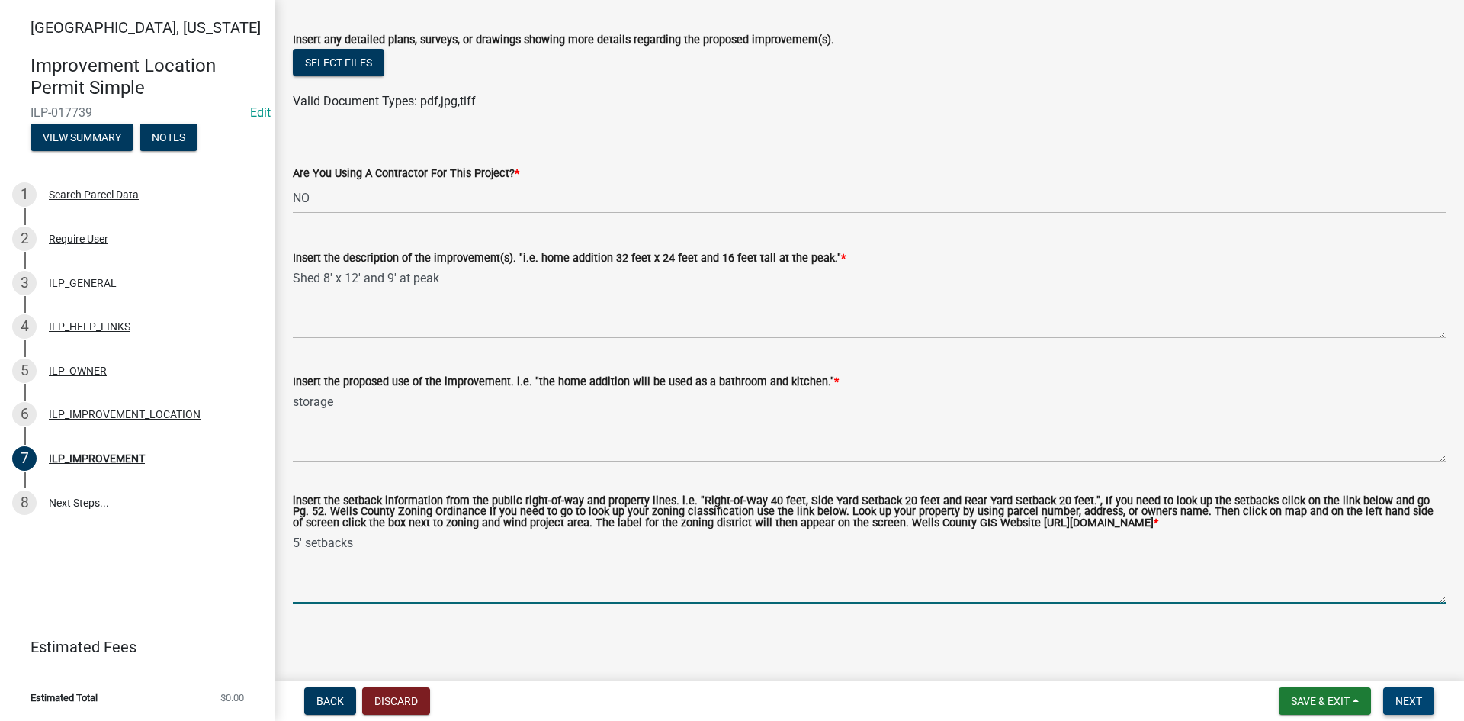
type textarea "5' setbacks"
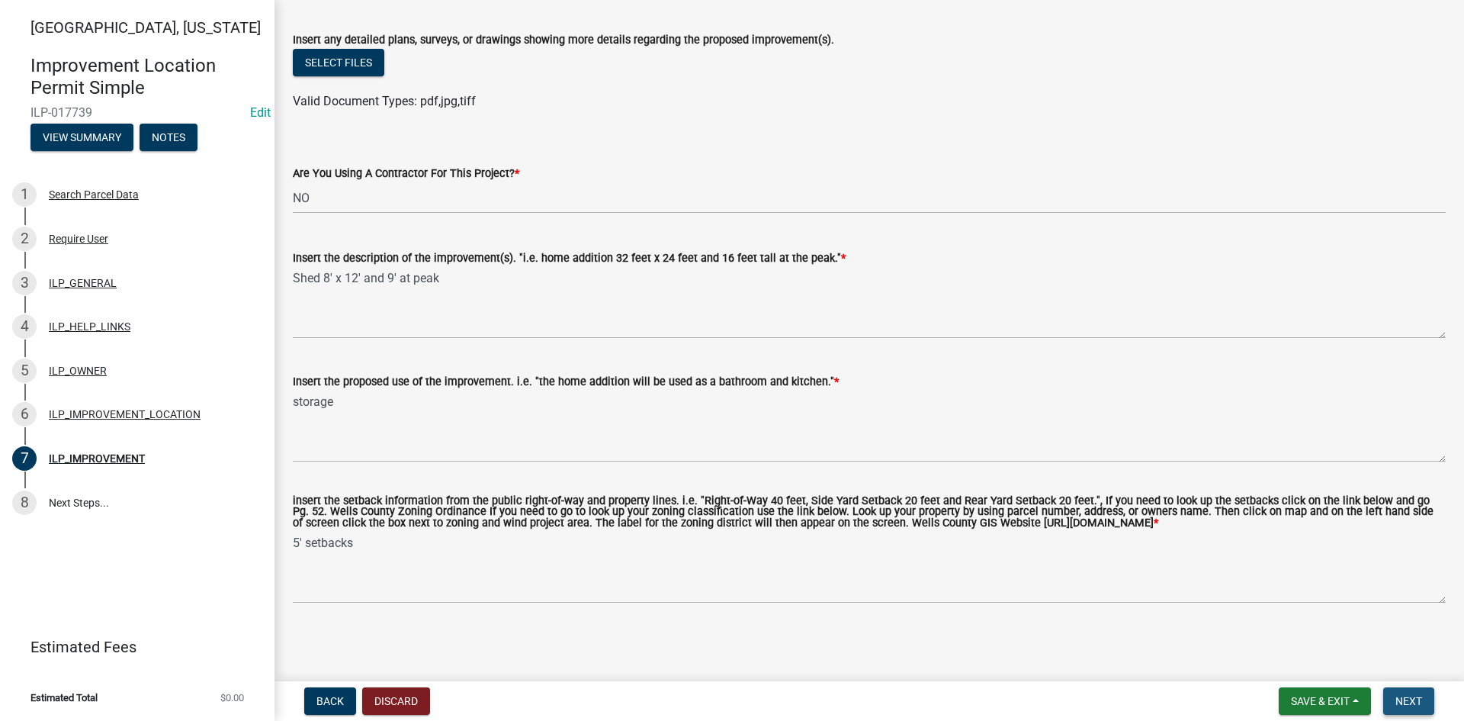
click at [1397, 690] on button "Next" at bounding box center [1409, 700] width 51 height 27
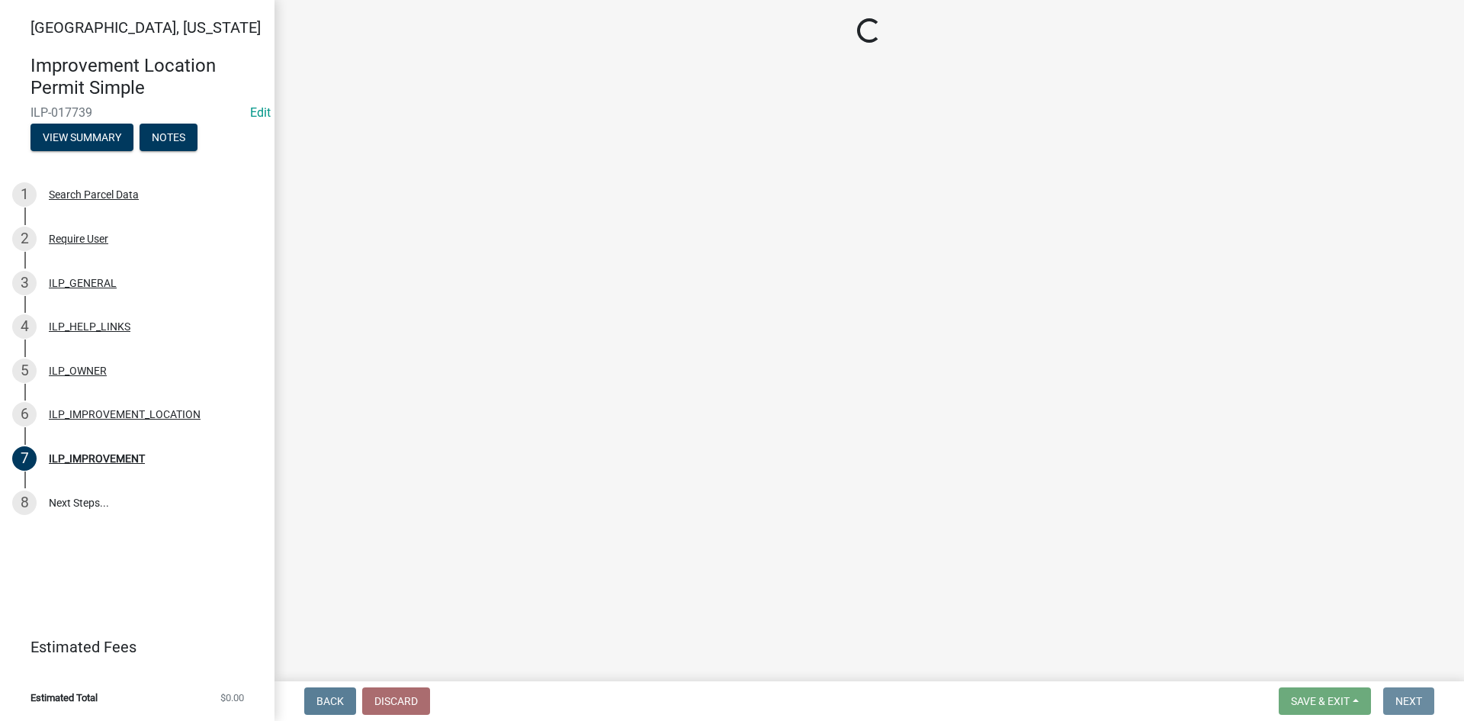
scroll to position [0, 0]
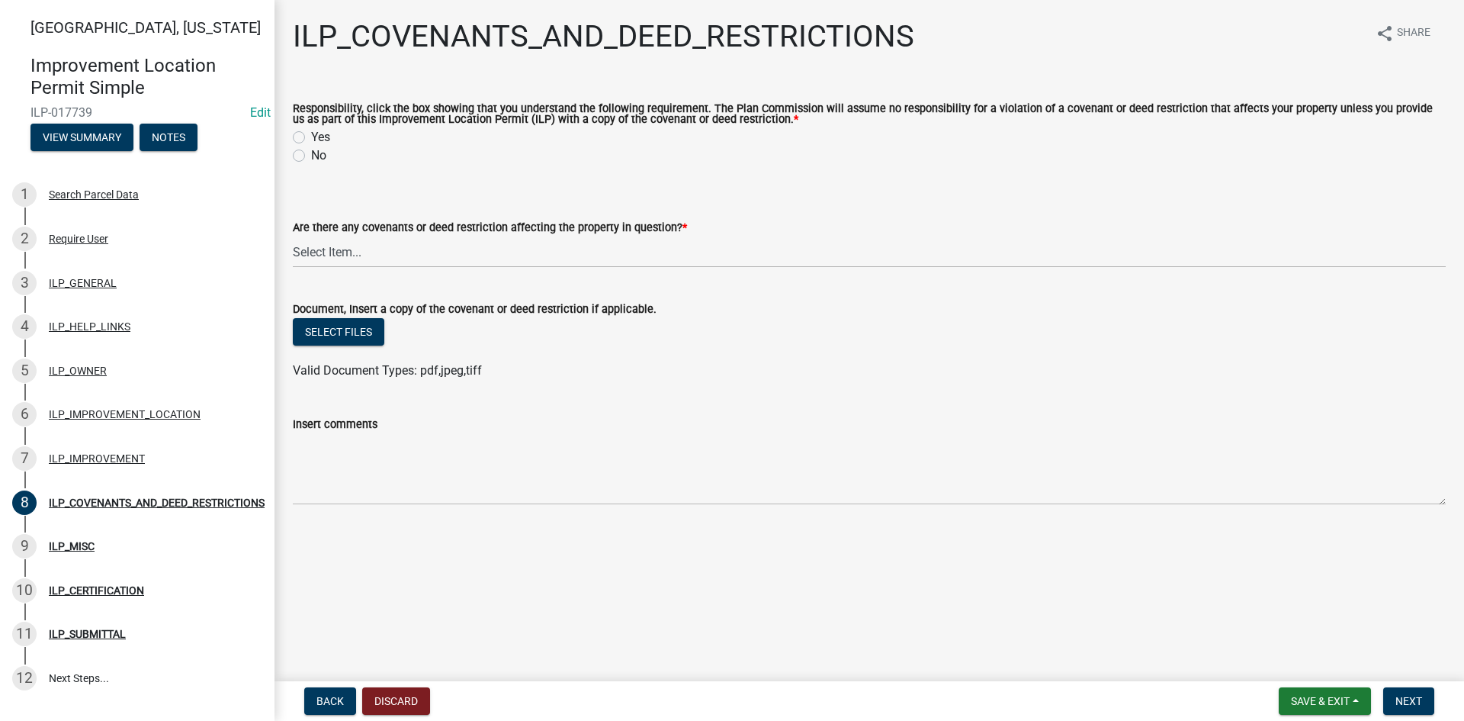
click at [311, 139] on label "Yes" at bounding box center [320, 137] width 19 height 18
click at [311, 138] on input "Yes" at bounding box center [316, 133] width 10 height 10
radio input "true"
click at [343, 251] on select "Select Item... YES NO" at bounding box center [869, 251] width 1153 height 31
click at [293, 237] on select "Select Item... YES NO" at bounding box center [869, 251] width 1153 height 31
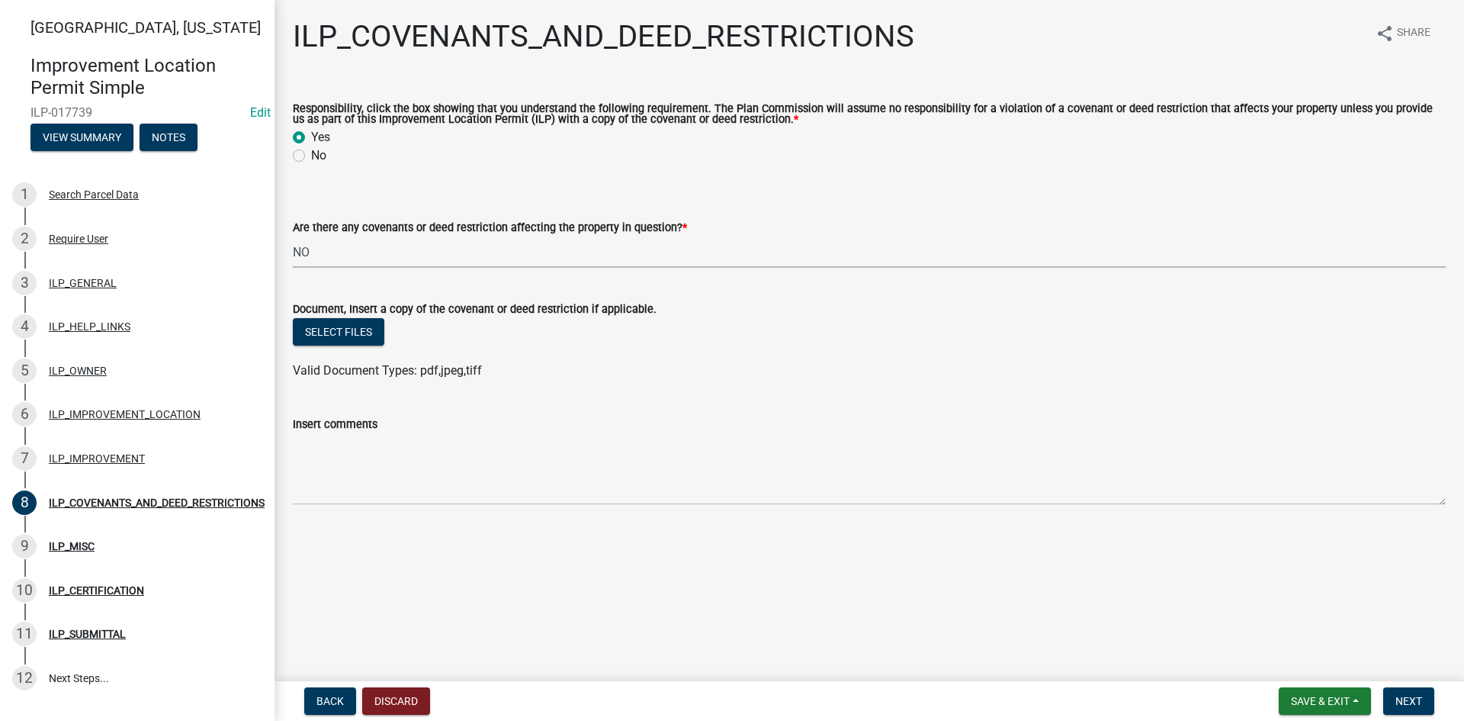
select select "8e2002f1-ace1-422c-92a0-aa7ffd64ff05"
click at [1403, 694] on span "Next" at bounding box center [1409, 701] width 27 height 12
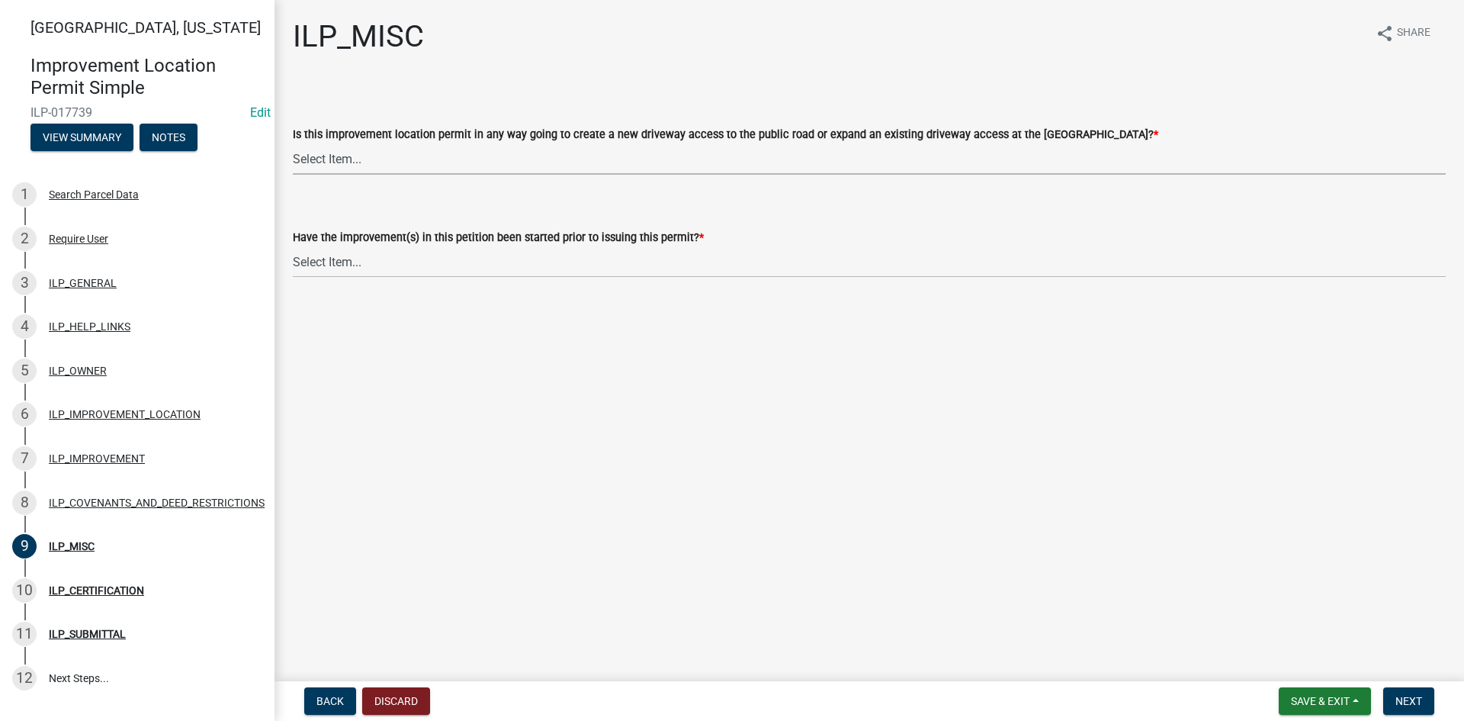
click at [539, 168] on select "Select Item... YES NO" at bounding box center [869, 158] width 1153 height 31
click at [293, 143] on select "Select Item... YES NO" at bounding box center [869, 158] width 1153 height 31
select select "efdfc372-da28-48aa-82f0-d86e80c7002d"
click at [538, 265] on select "Select Item... YES NO" at bounding box center [869, 261] width 1153 height 31
click at [293, 246] on select "Select Item... YES NO" at bounding box center [869, 261] width 1153 height 31
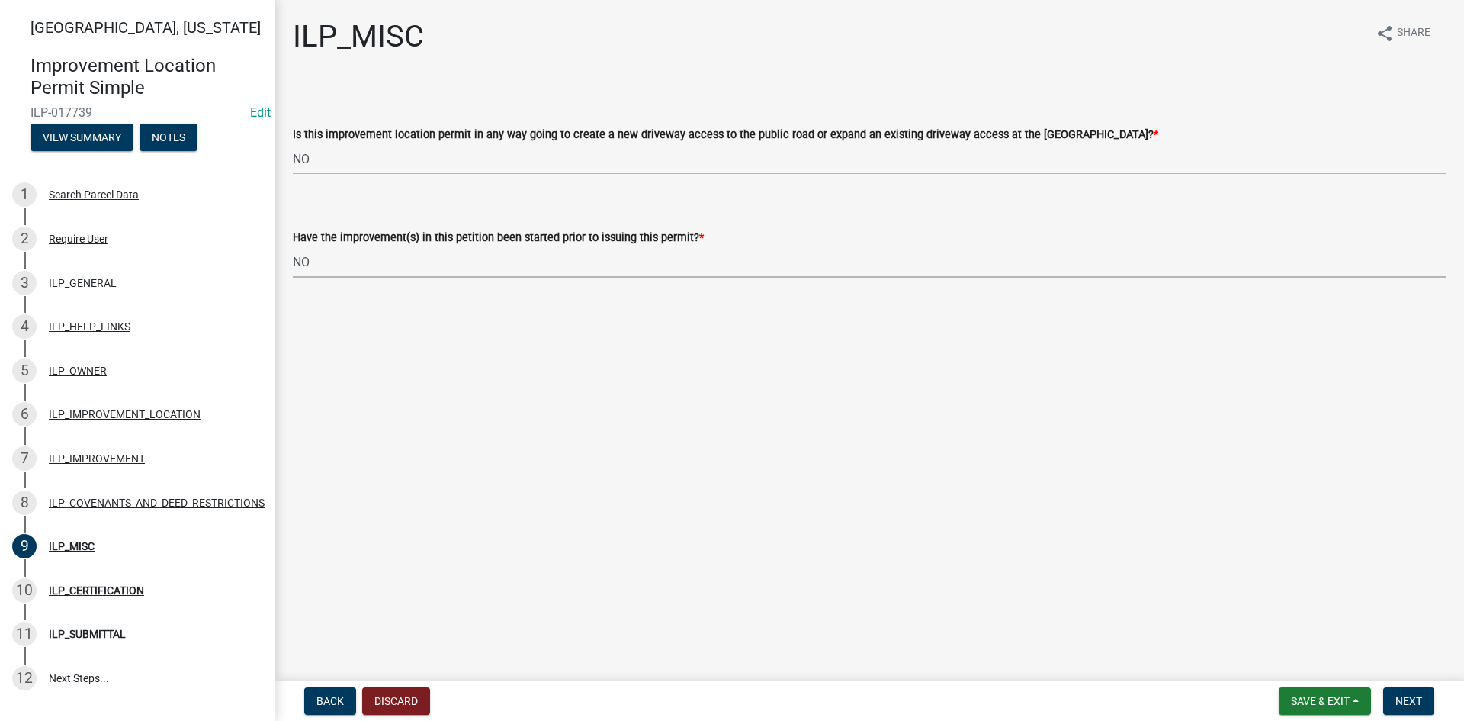
select select "87690217-1c5d-4f3f-89a3-85c12ce3295a"
click at [1419, 694] on span "Next" at bounding box center [1409, 701] width 27 height 12
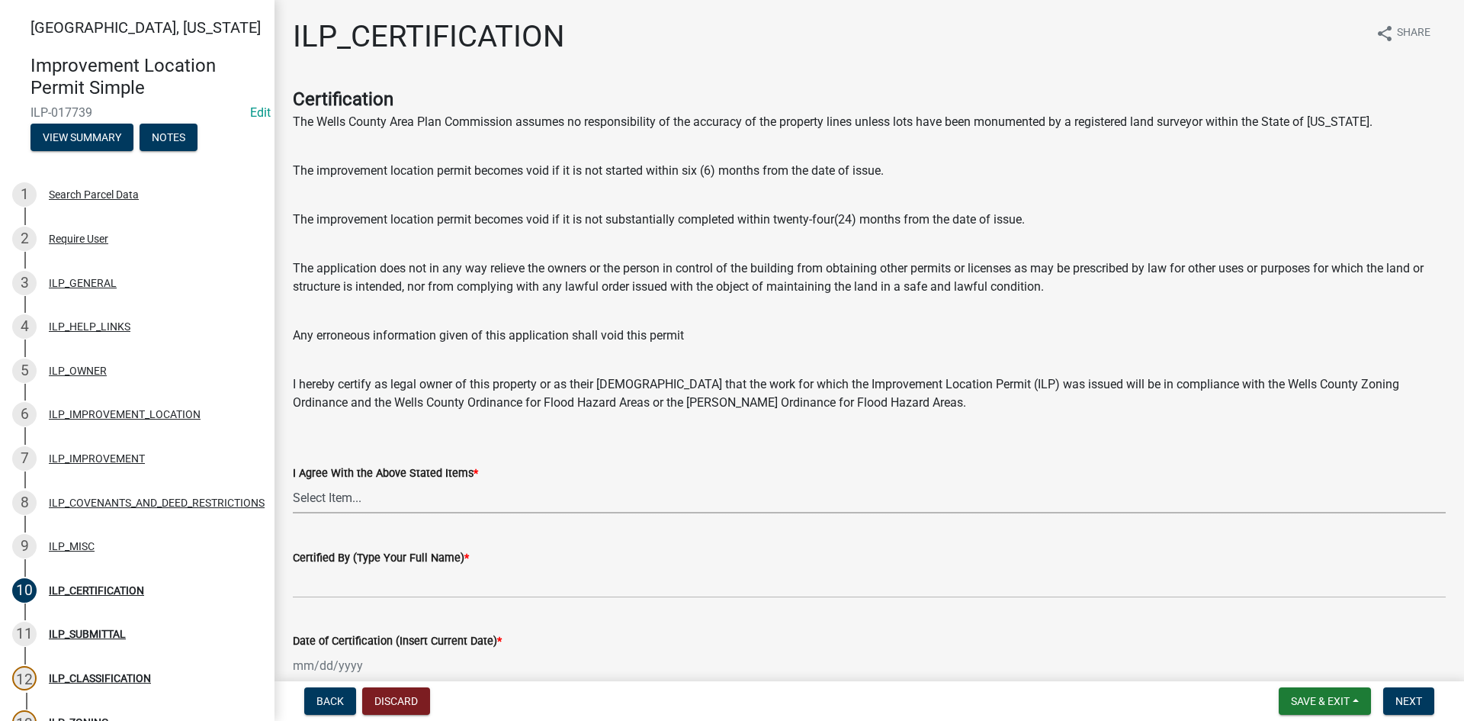
click at [543, 486] on select "Select Item... Yes" at bounding box center [869, 497] width 1153 height 31
click at [293, 482] on select "Select Item... Yes" at bounding box center [869, 497] width 1153 height 31
select select "bd96893d-fc5a-4886-96bc-c23f48f60341"
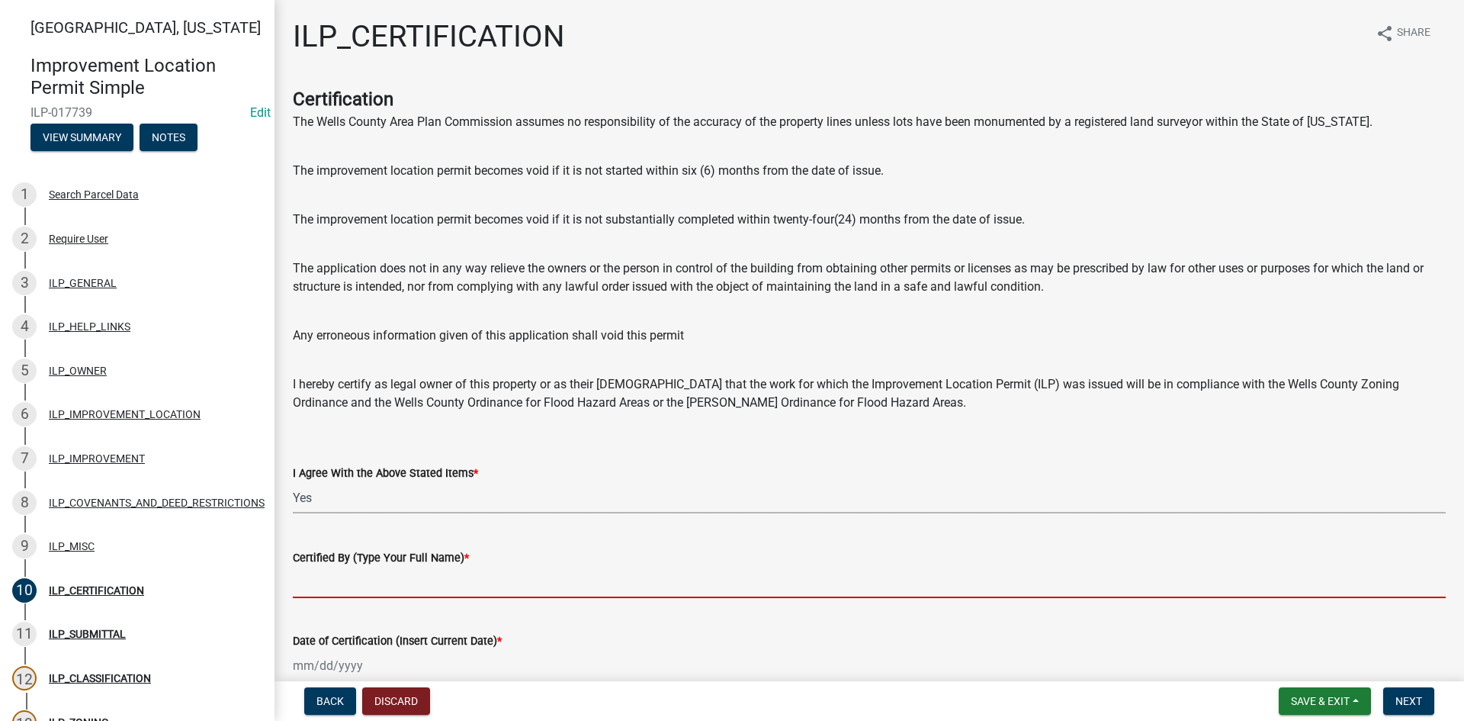
click at [817, 567] on input "Certified By (Type Your Full Name) *" at bounding box center [869, 582] width 1153 height 31
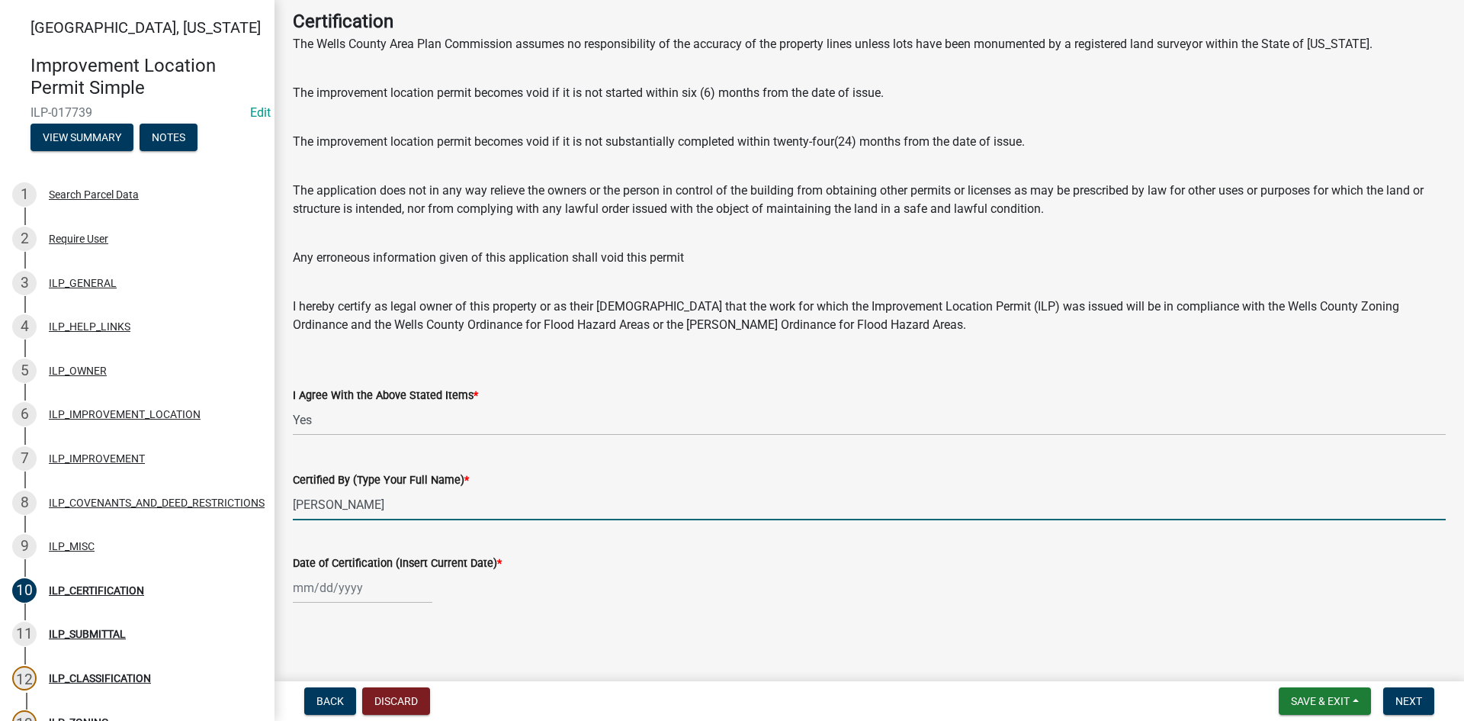
scroll to position [79, 0]
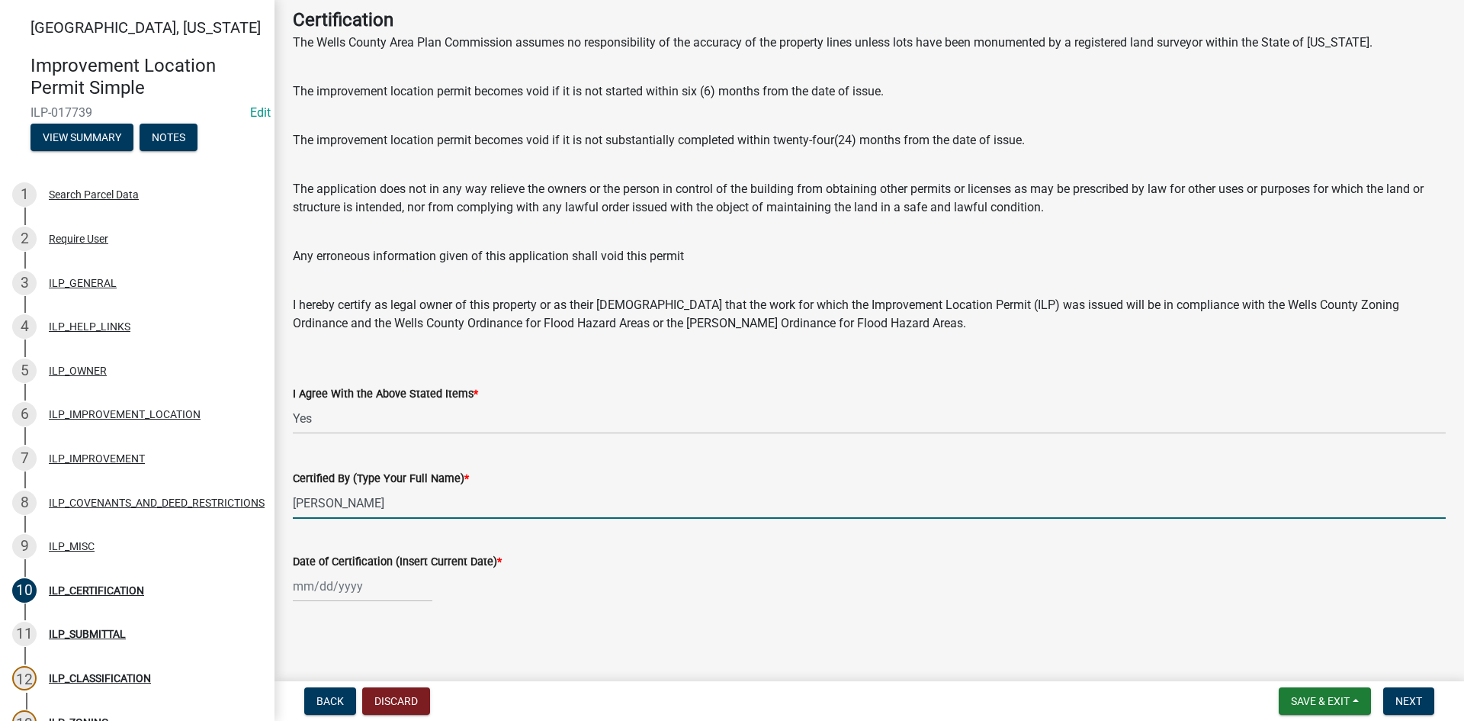
type input "[PERSON_NAME]"
click at [334, 591] on div at bounding box center [363, 586] width 140 height 31
select select "10"
select select "2025"
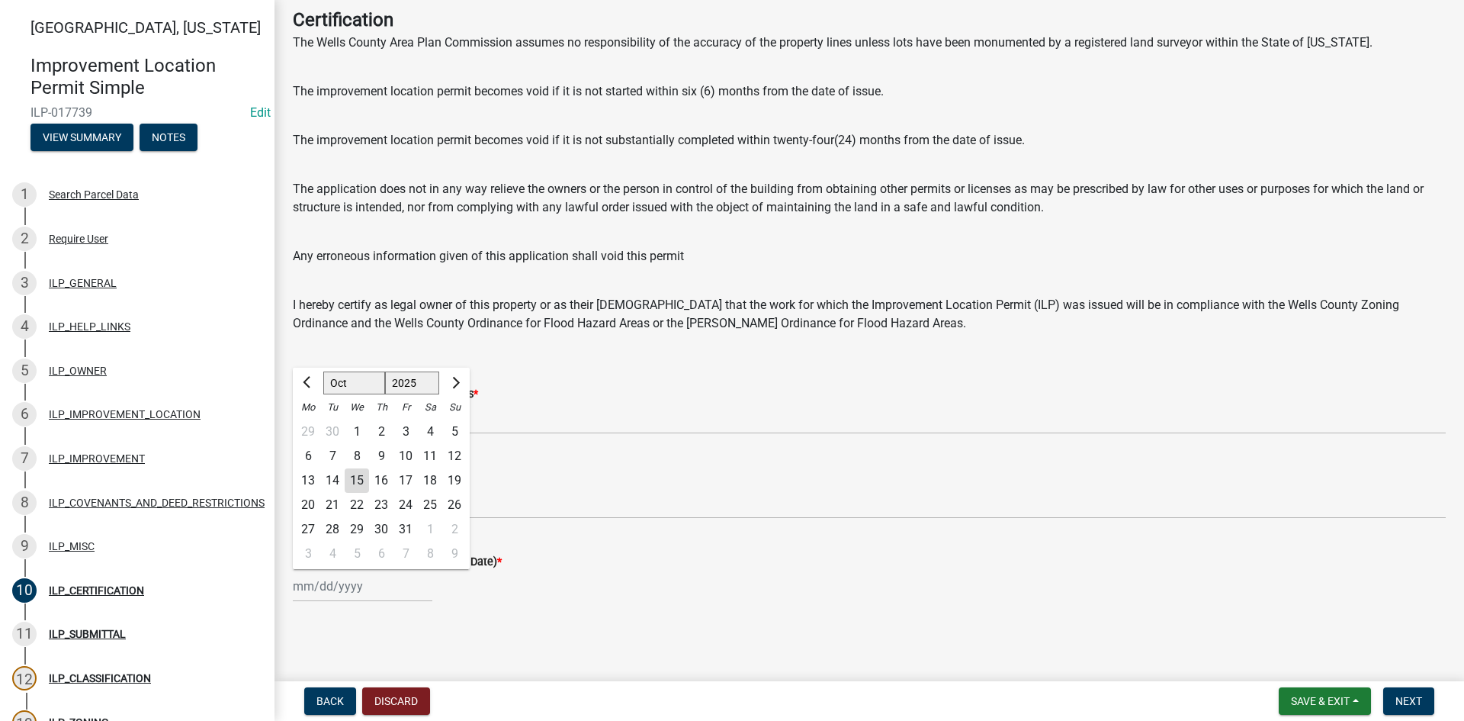
click at [355, 478] on div "15" at bounding box center [357, 480] width 24 height 24
type input "[DATE]"
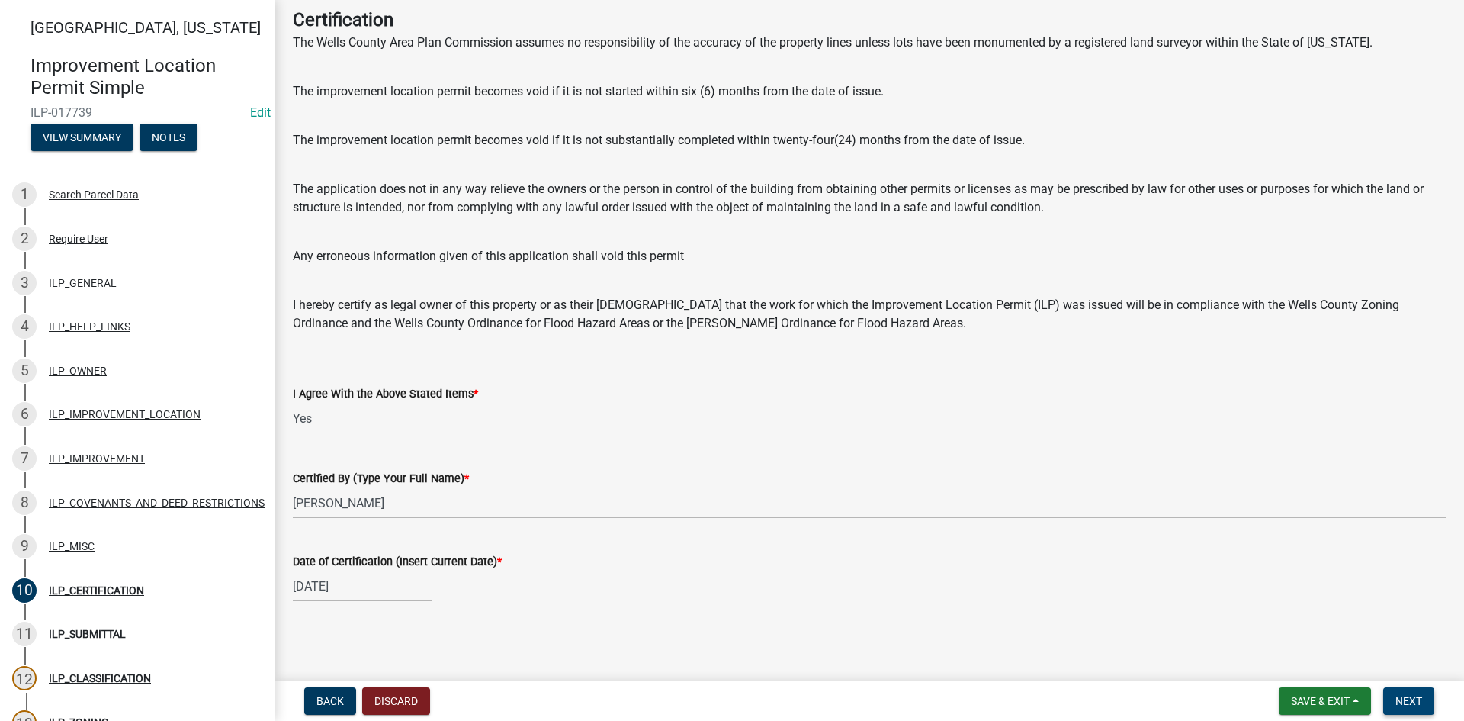
click at [1395, 693] on button "Next" at bounding box center [1409, 700] width 51 height 27
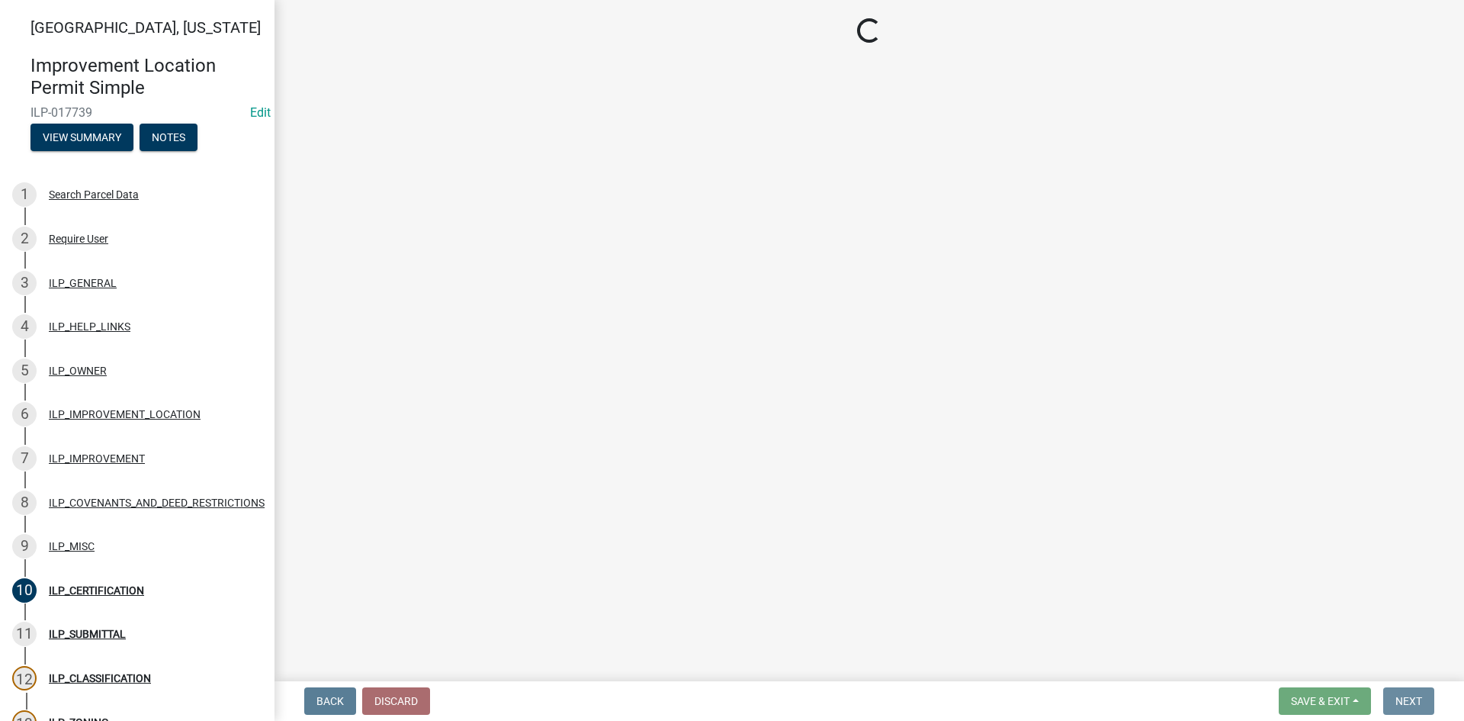
scroll to position [0, 0]
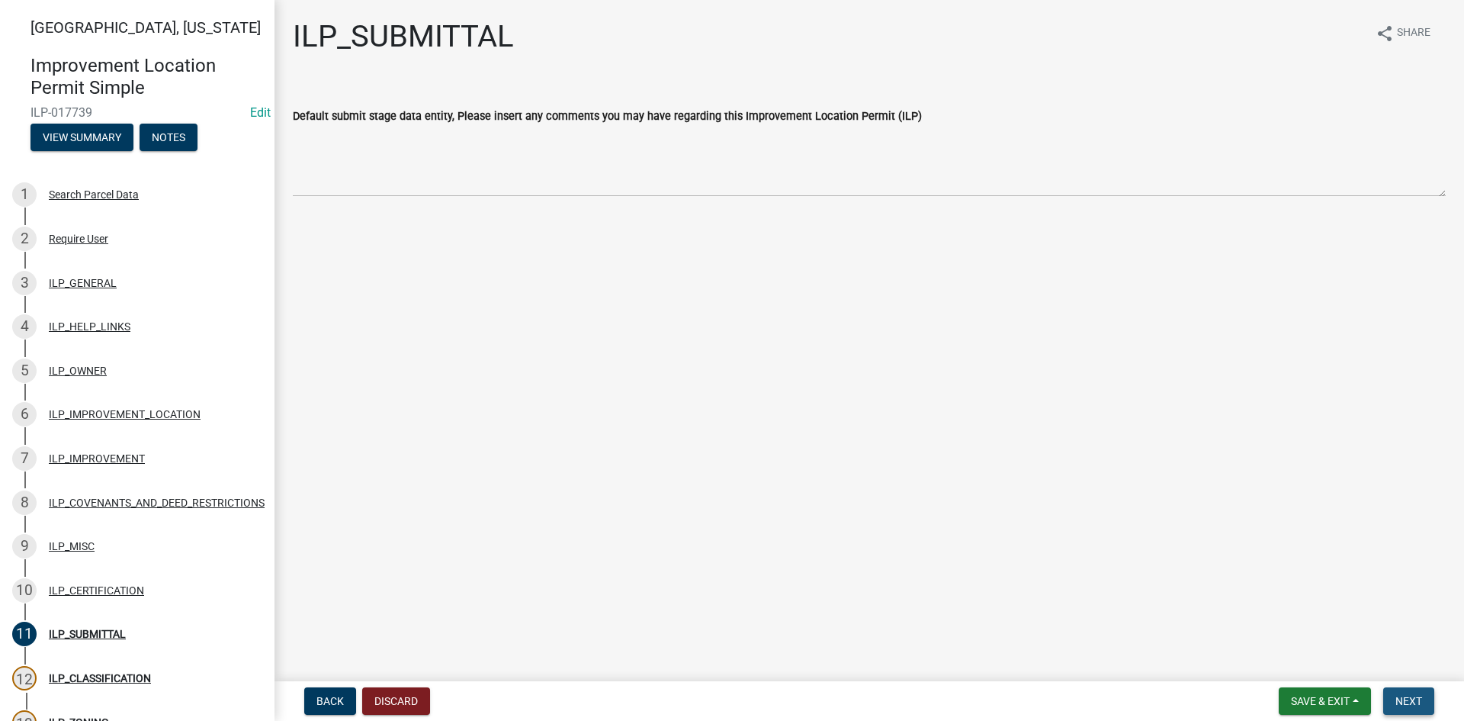
click at [1400, 694] on span "Next" at bounding box center [1409, 701] width 27 height 12
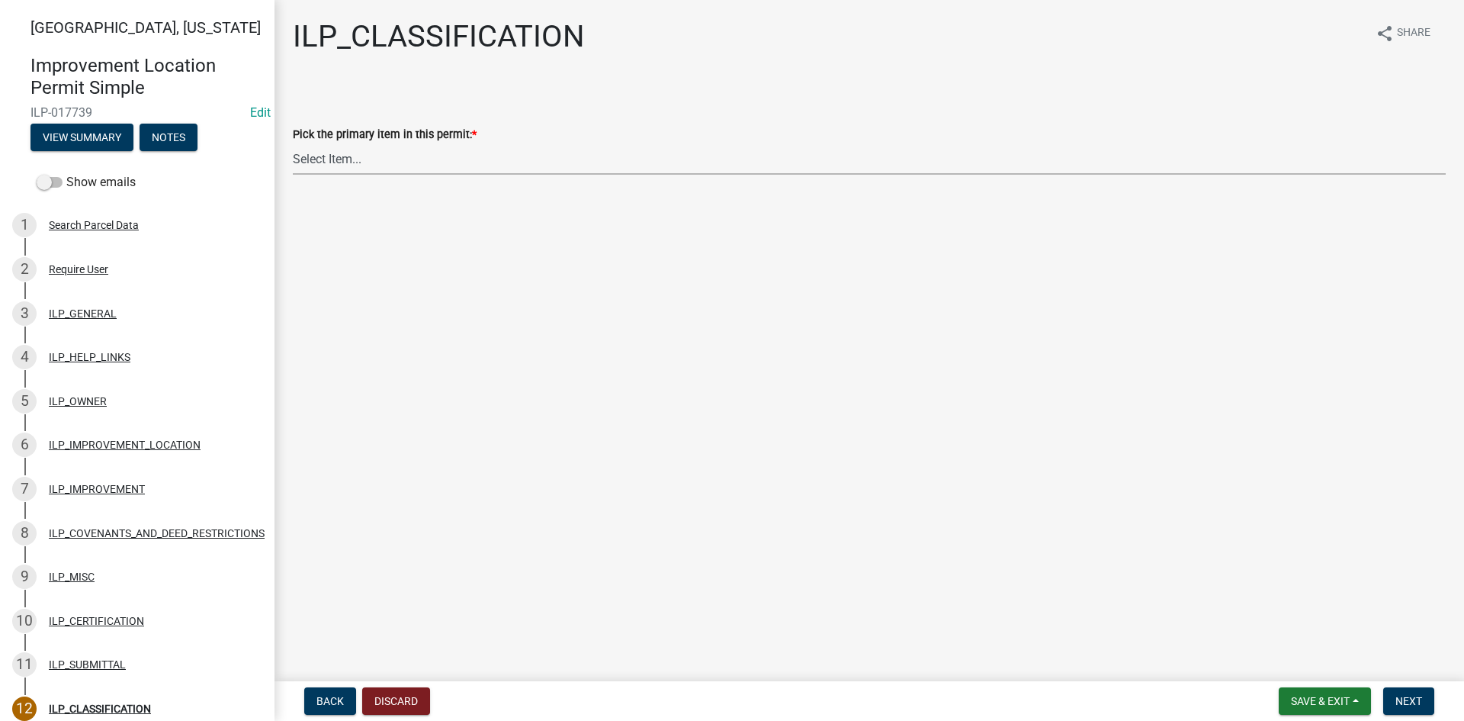
click at [713, 169] on select "Select Item... Accessory Structure (Addition) Accessory Structure (NEW) Busines…" at bounding box center [869, 158] width 1153 height 31
click at [293, 143] on select "Select Item... Accessory Structure (Addition) Accessory Structure (NEW) Busines…" at bounding box center [869, 158] width 1153 height 31
select select "119b830e-a7a9-4285-be0b-a69d75da8c1b"
click at [1426, 694] on button "Next" at bounding box center [1409, 700] width 51 height 27
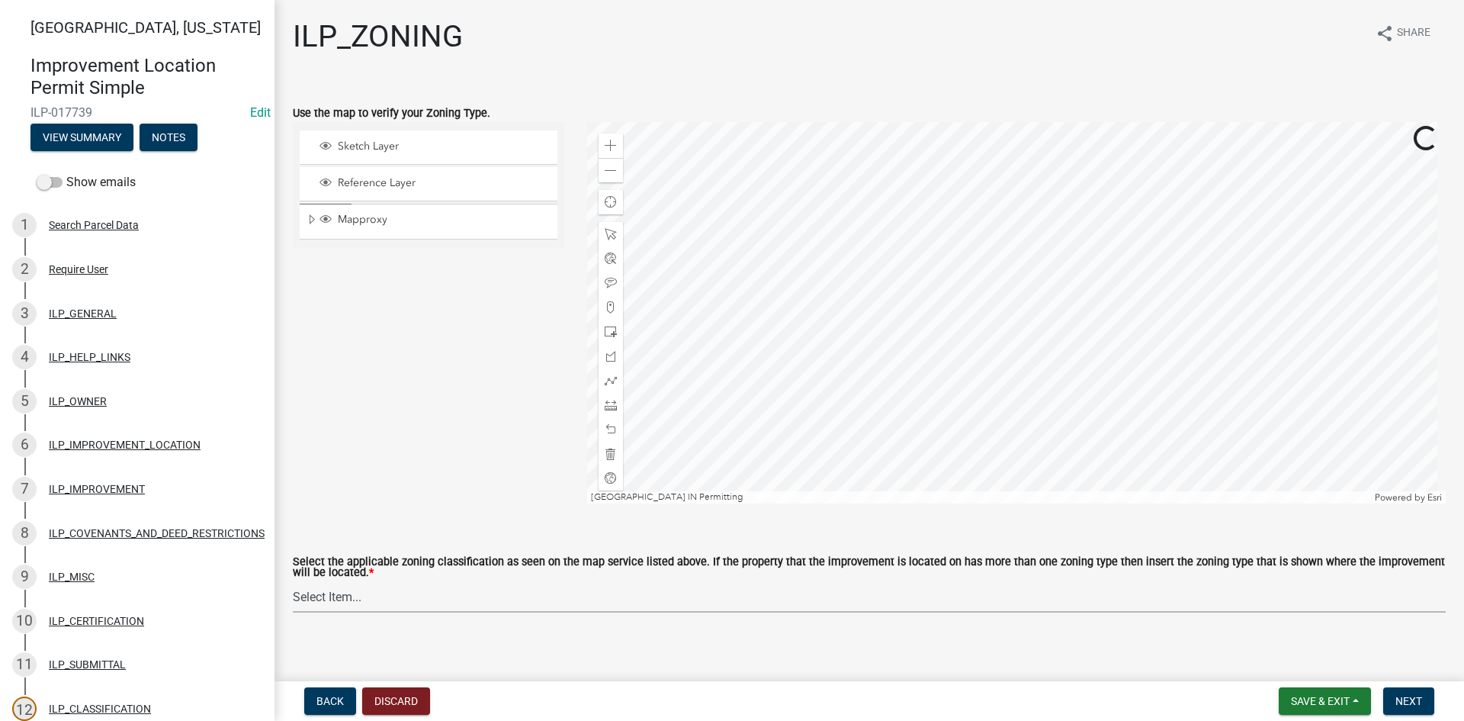
click at [924, 612] on select "Select Item... A-1 "Agricultural Intensive" A-R "Agricultural Residential" S-1 …" at bounding box center [869, 596] width 1153 height 31
click at [293, 582] on select "Select Item... A-1 "Agricultural Intensive" A-R "Agricultural Residential" S-1 …" at bounding box center [869, 596] width 1153 height 31
select select "d694ffb5-15d0-4049-a719-dd374d5d5d55"
click at [1423, 694] on button "Next" at bounding box center [1409, 700] width 51 height 27
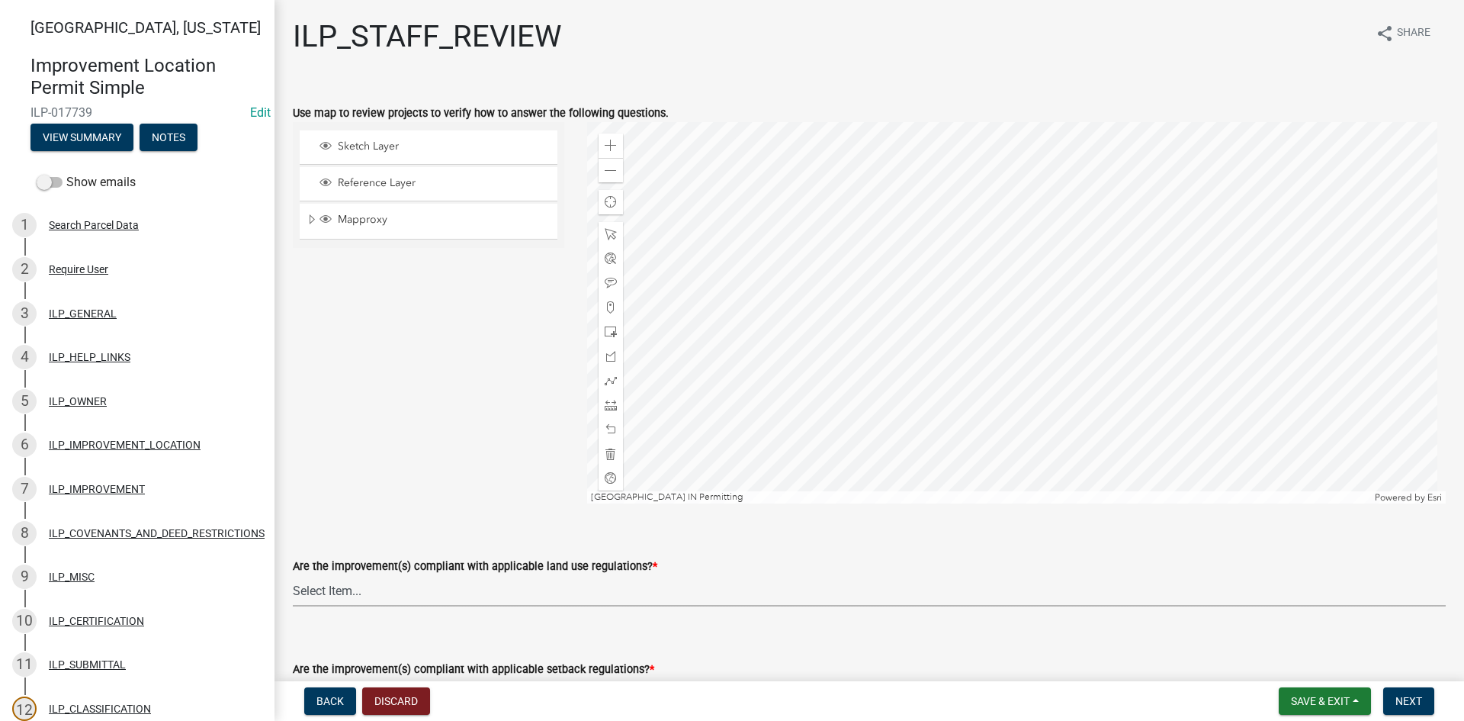
click at [584, 593] on select "Select Item... YES NO" at bounding box center [869, 590] width 1153 height 31
click at [293, 575] on select "Select Item... YES NO" at bounding box center [869, 590] width 1153 height 31
select select "83ffa5df-1258-41bd-a108-9f2370541ef9"
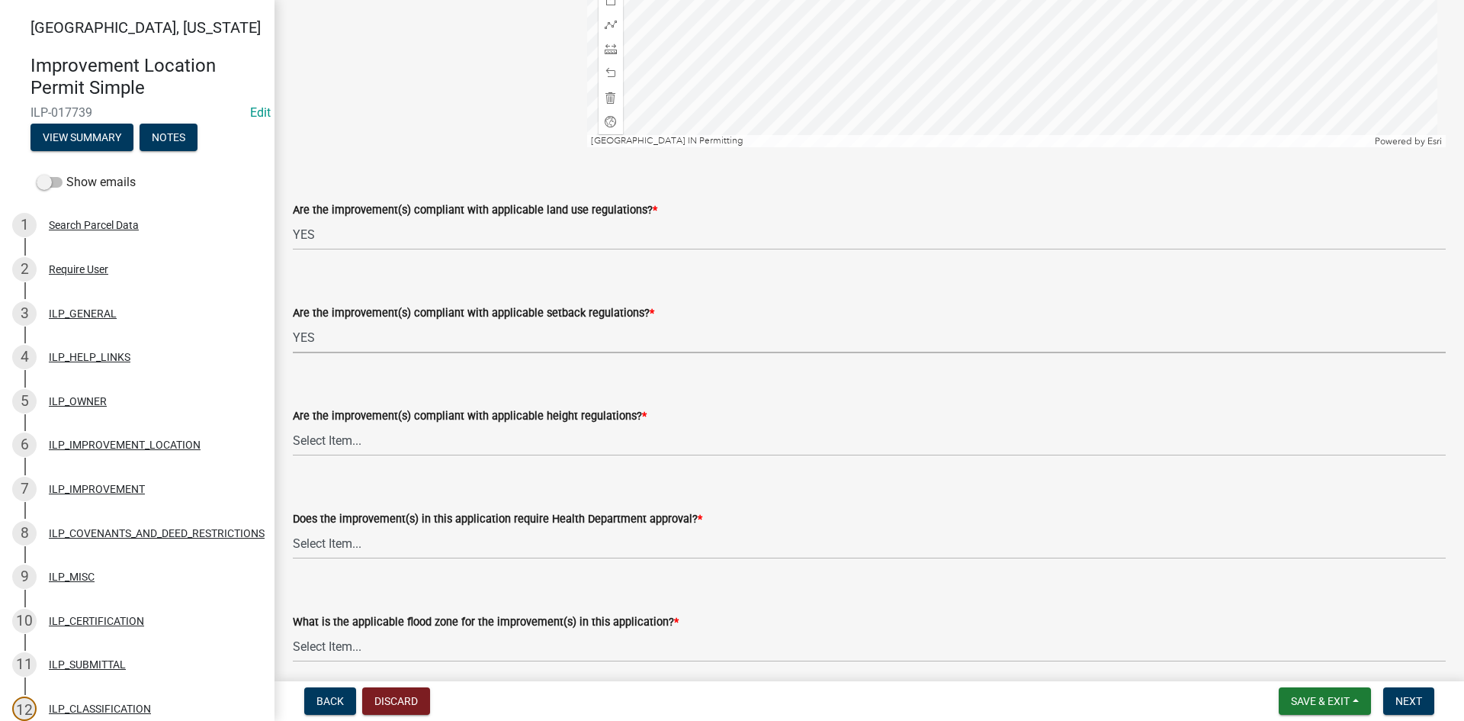
select select "e76e6c03-c199-4125-95d7-daca193c3739"
select select "b2795382-5a5c-496e-8f40-9eac2bba8e54"
select select "2cf99e9a-fd48-429a-ab01-6241dd9ef86f"
select select "546a9c8a-0bf2-4128-b2a0-21aece03a164"
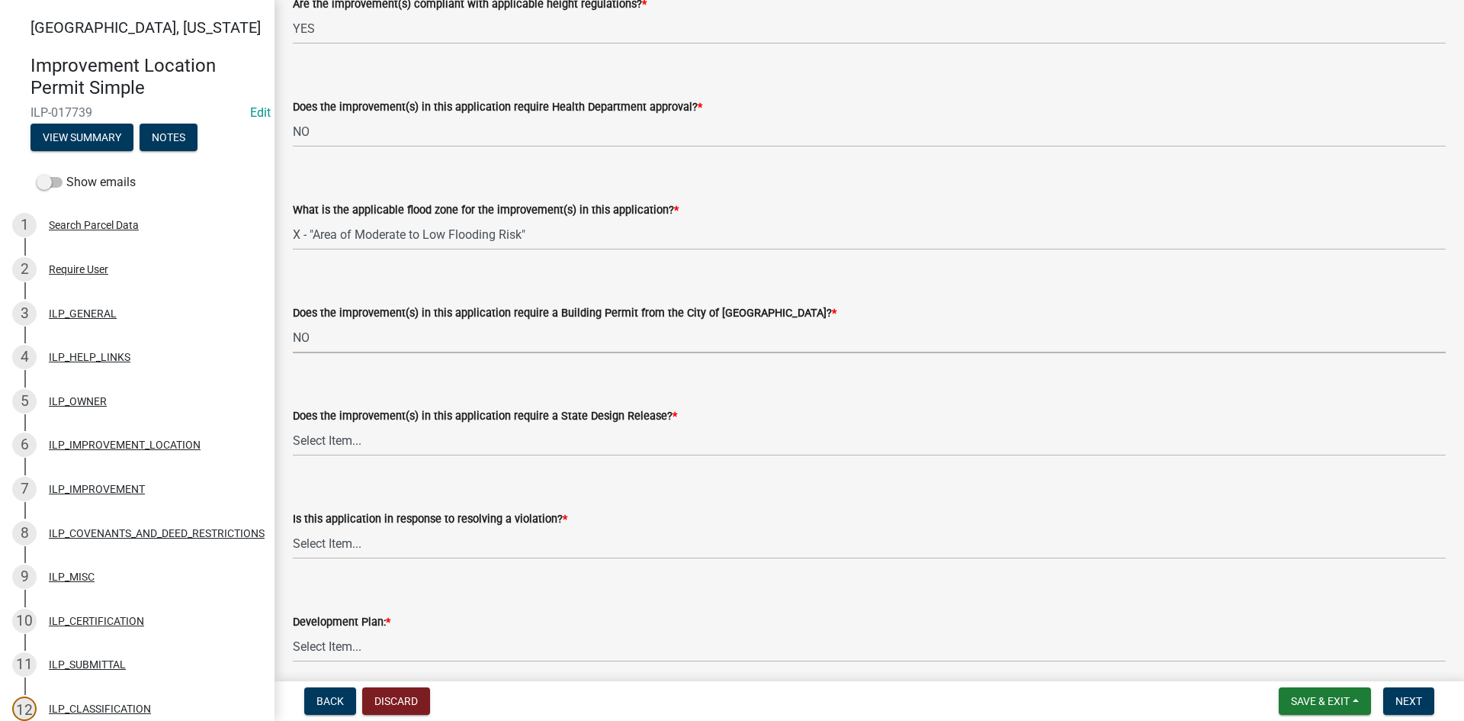
select select "3dde91a6-95a6-42fe-ae60-c75c292f8dd0"
select select "3e29b85e-0a39-40b5-813f-a0c180e4f93d"
select select "296d3b28-03f6-4b85-9592-a9e1e0e51d18"
select select "f492072b-a2fa-4f7c-8f99-9e809c6c526f"
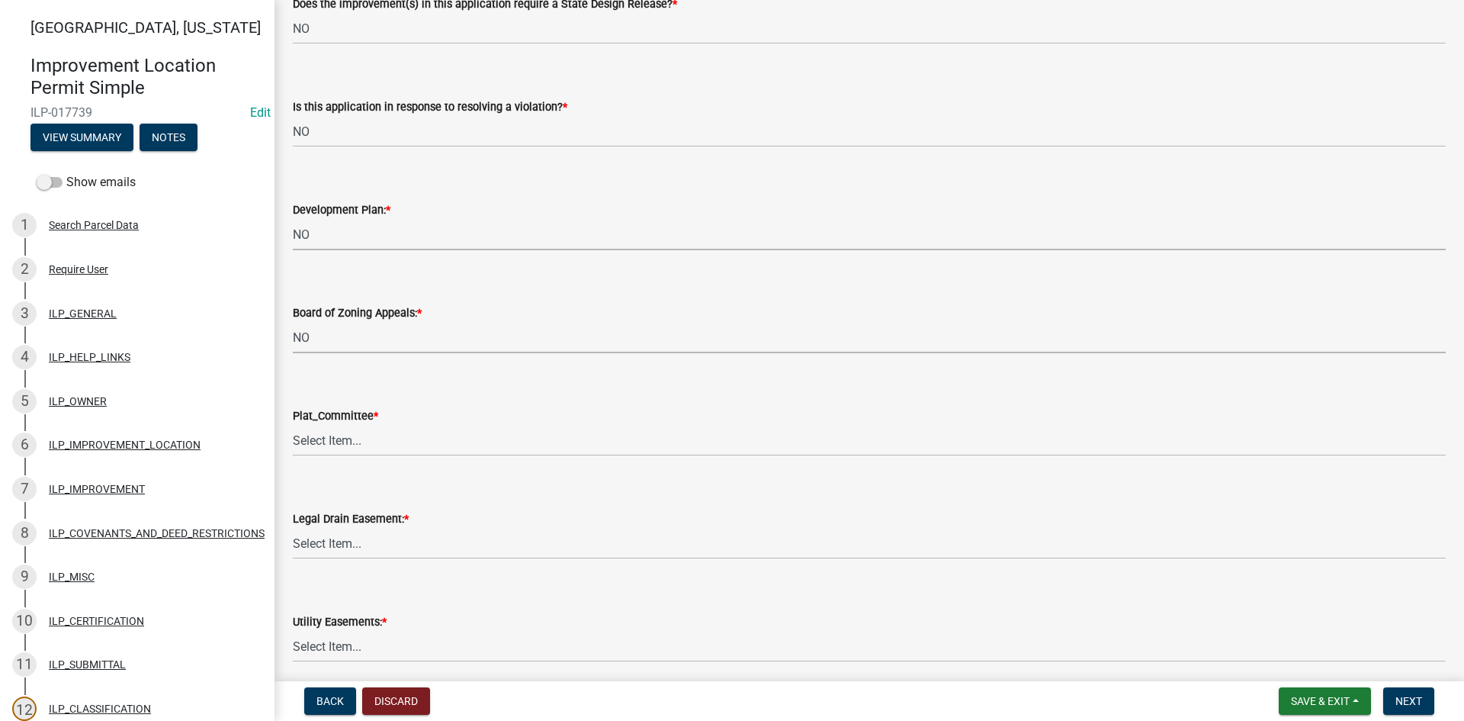
select select "91f2ca91-6260-441c-87d8-e38016df5c96"
select select "63238f16-a362-487f-83af-24d0c8cf3edd"
select select "4de29e95-b13a-4926-a5fe-83364331169b"
select select "8e424161-7bf1-4e33-adf9-a347c03eff2b"
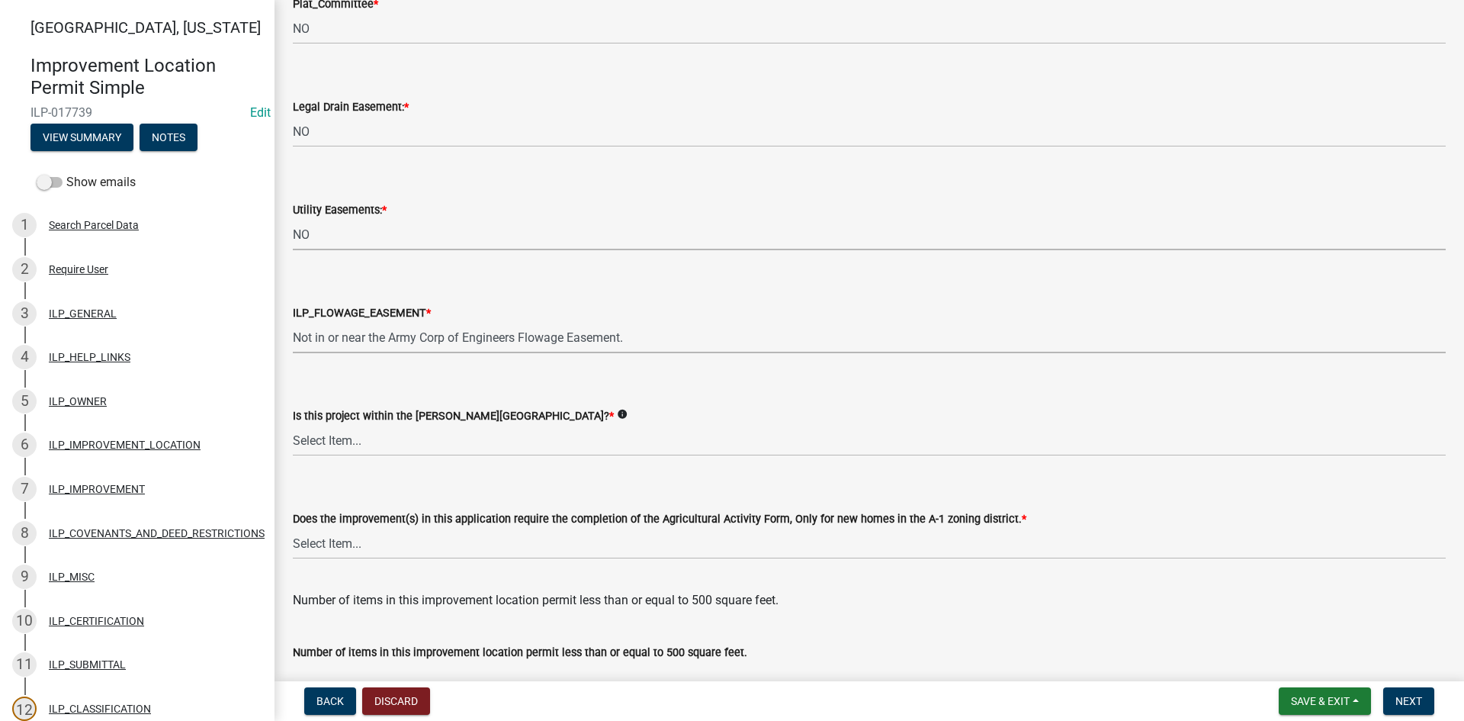
select select "bdd9c930-c7fe-4770-81ee-2c29cf953f8b"
select select "c22a6da1-a4b9-4a20-9552-3c4da3c32bc7"
select select "b8432f74-40d2-4ff6-ba31-770d91760c6e"
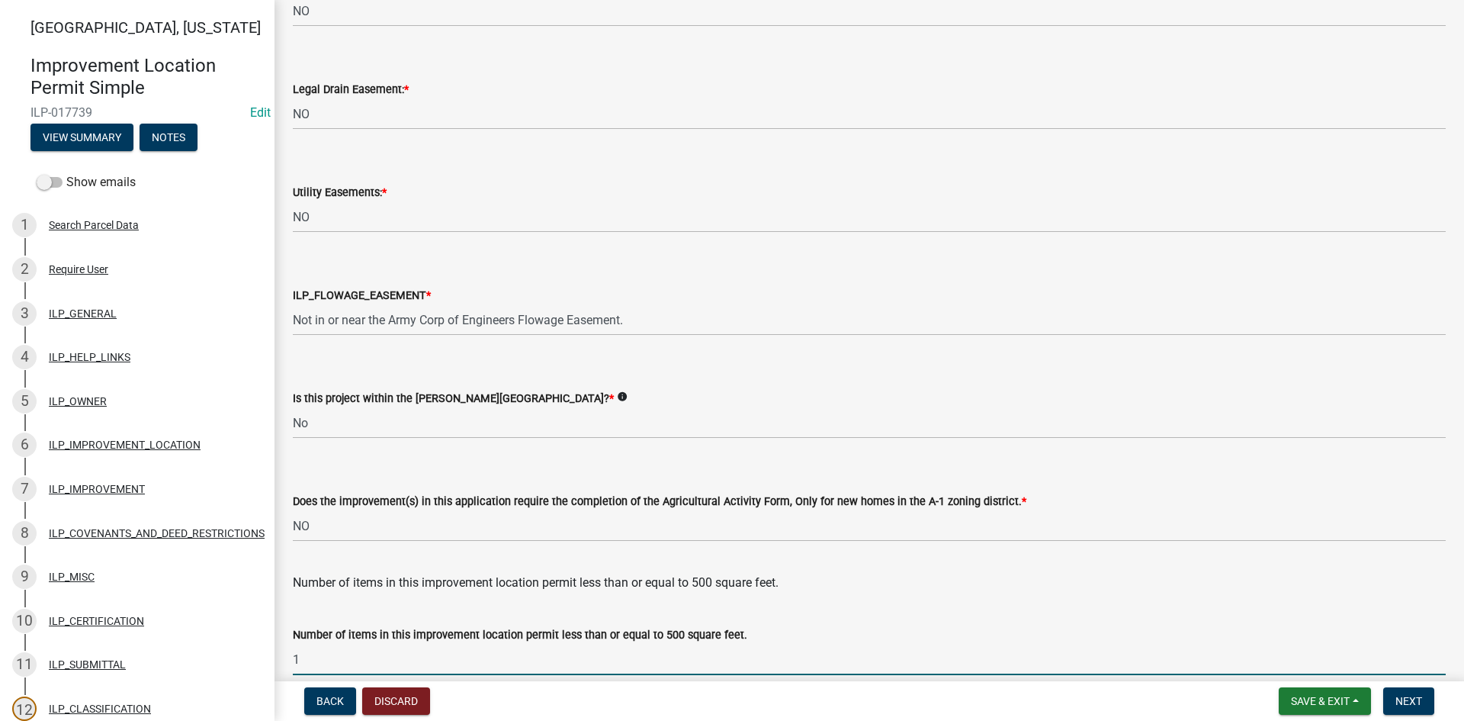
type input "1"
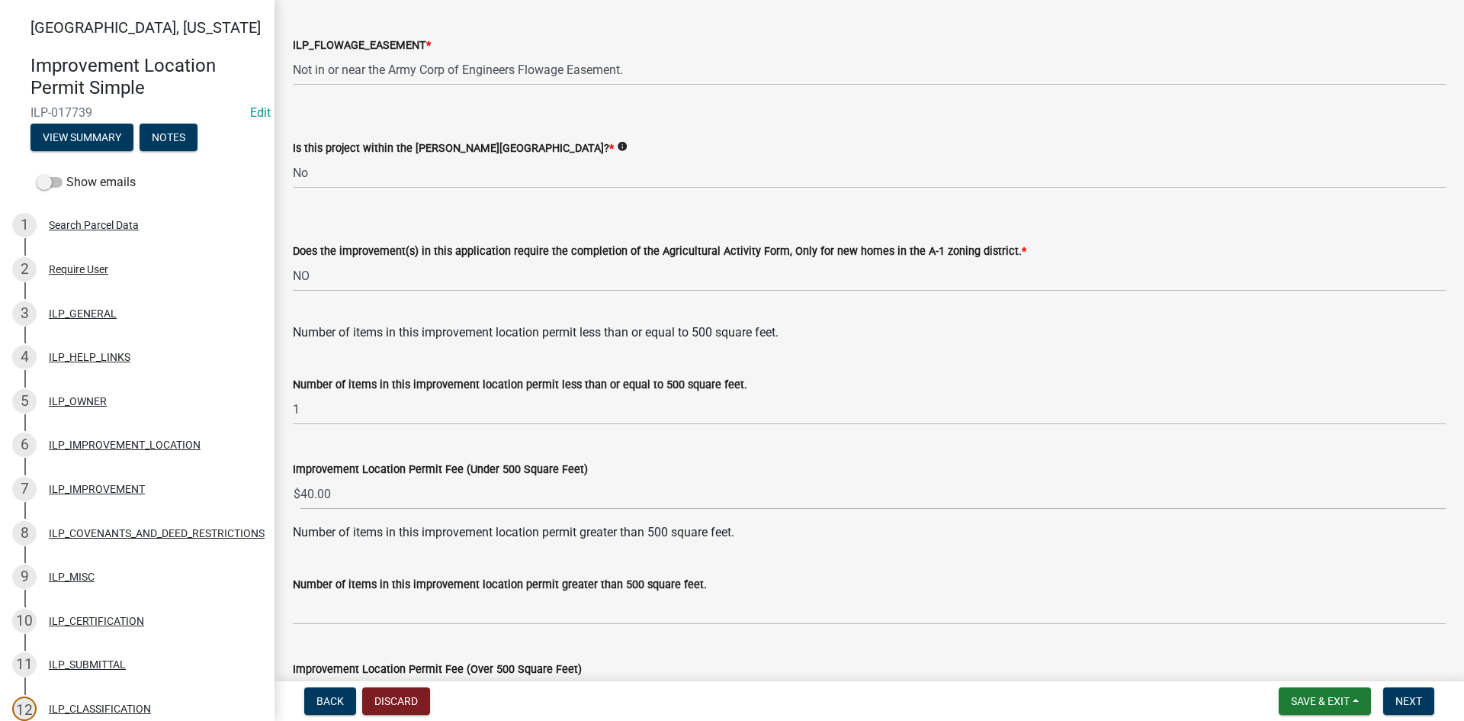
scroll to position [1967, 0]
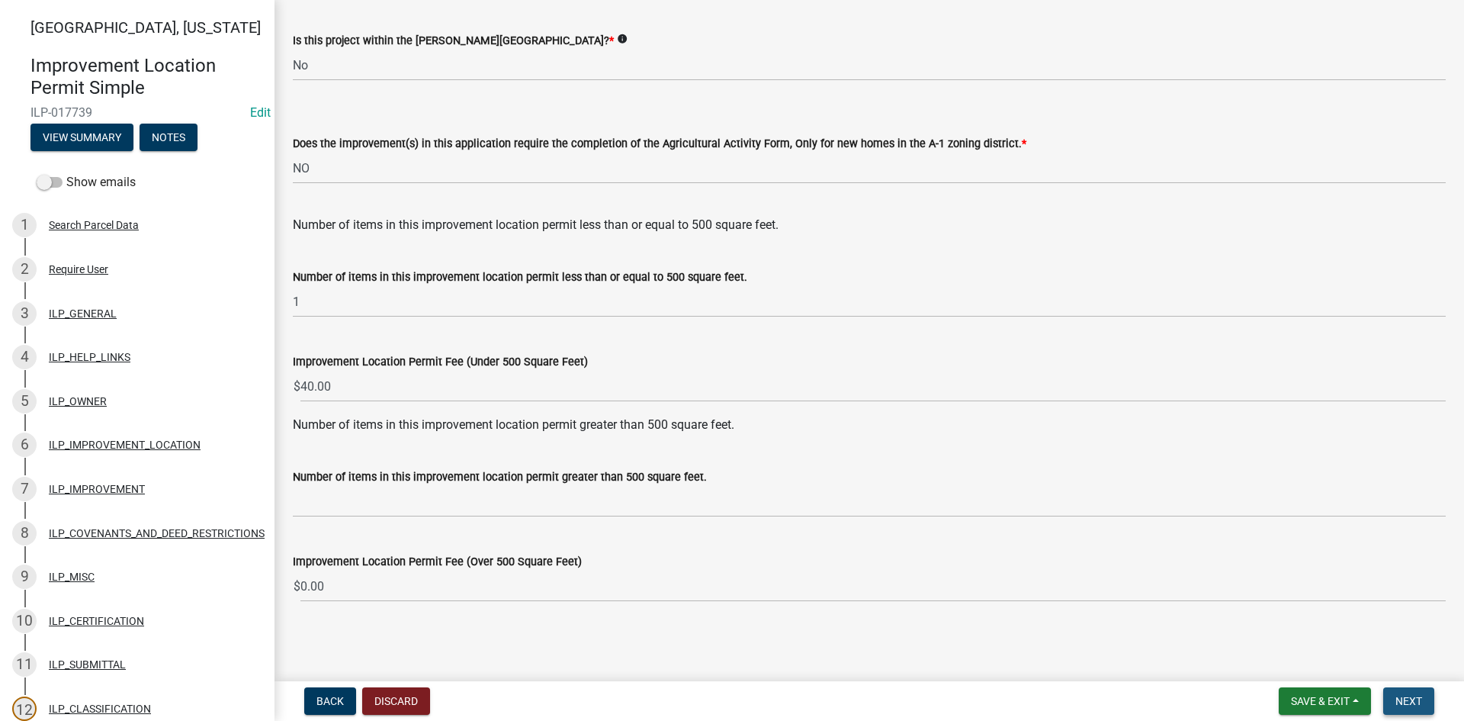
click at [1426, 694] on button "Next" at bounding box center [1409, 700] width 51 height 27
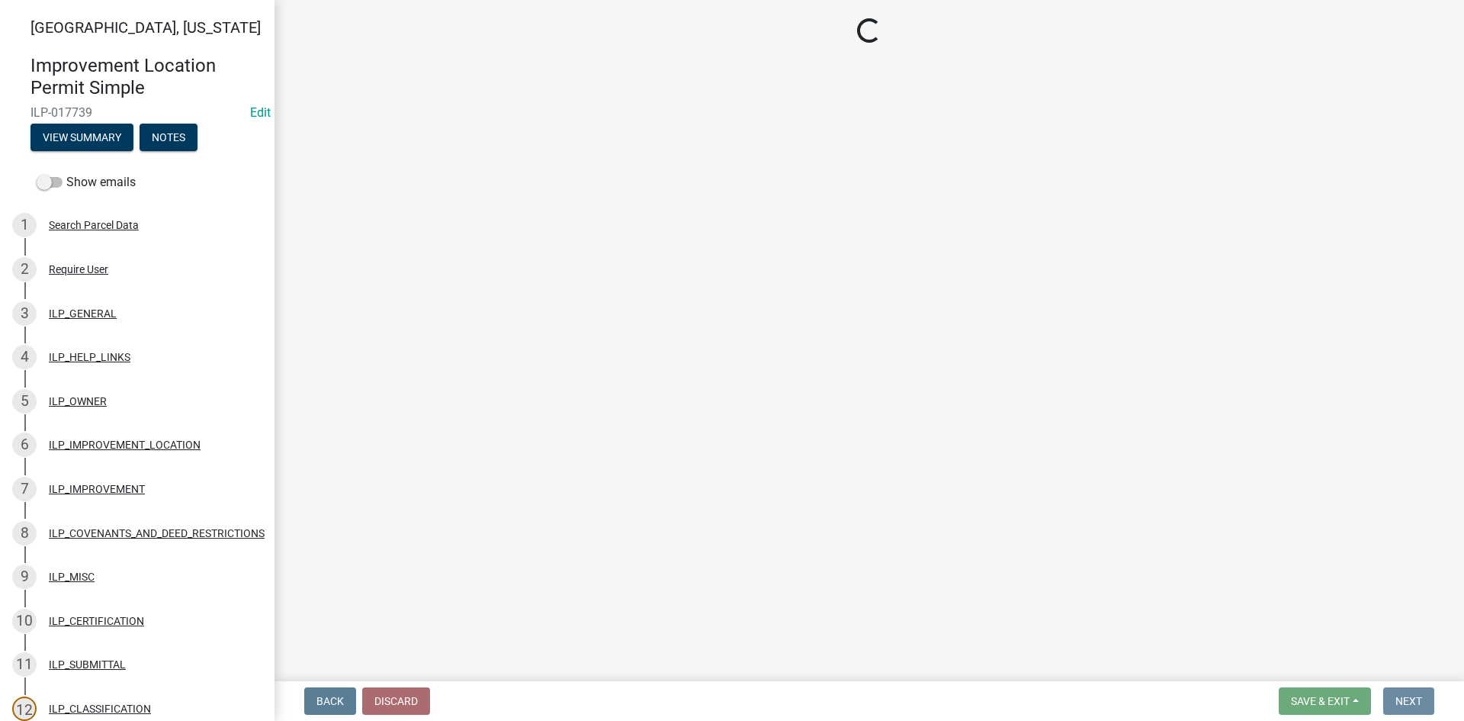
scroll to position [0, 0]
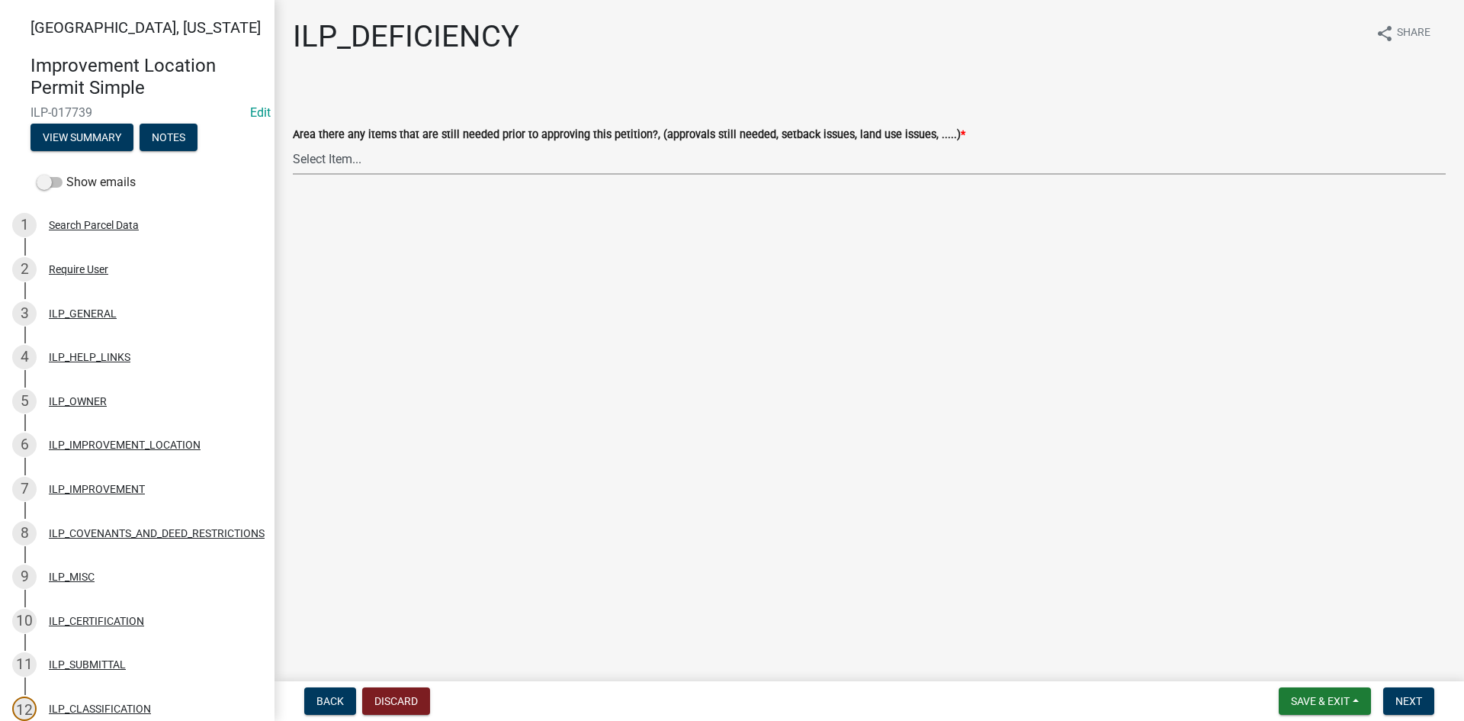
click at [465, 170] on select "Select Item... YES NO" at bounding box center [869, 158] width 1153 height 31
click at [293, 143] on select "Select Item... YES NO" at bounding box center [869, 158] width 1153 height 31
select select "88f51f67-ad00-412f-ad25-d9a24cd42bdb"
click at [1401, 694] on span "Next" at bounding box center [1409, 701] width 27 height 12
click at [471, 162] on select "Select Item... Denied Approved" at bounding box center [869, 158] width 1153 height 31
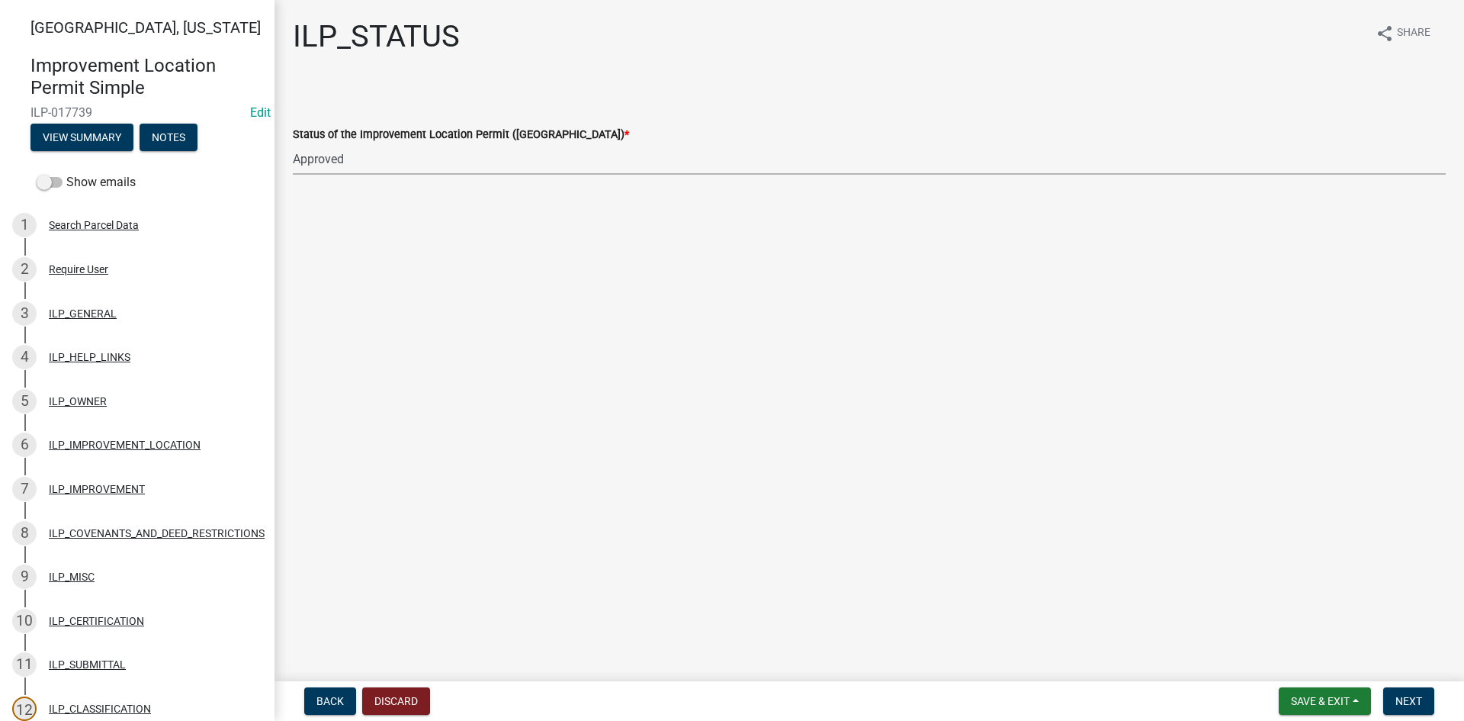
click at [293, 143] on select "Select Item... Denied Approved" at bounding box center [869, 158] width 1153 height 31
select select "676ca0ef-d742-4b5a-a79e-763cf2a28fc9"
click at [1406, 694] on span "Next" at bounding box center [1409, 701] width 27 height 12
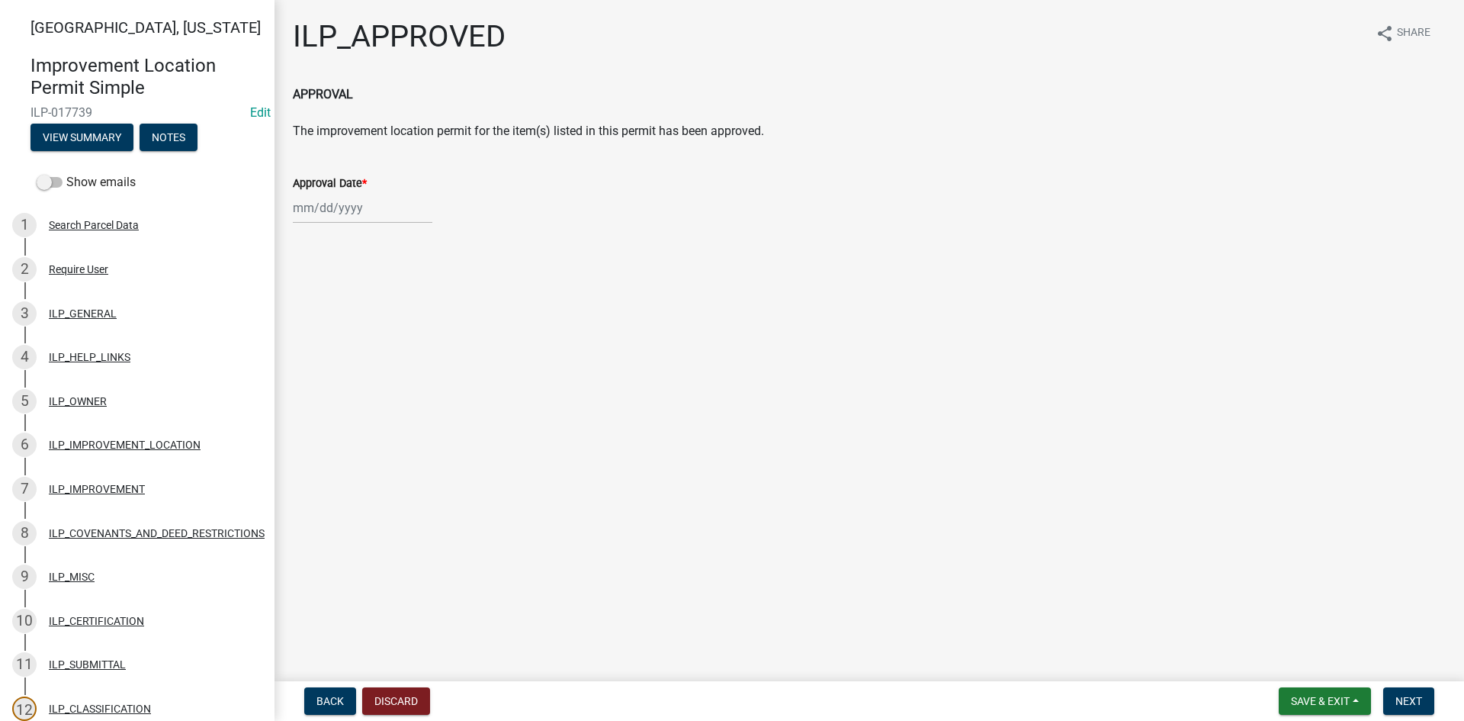
click at [316, 211] on div at bounding box center [363, 207] width 140 height 31
select select "10"
select select "2025"
click at [363, 340] on div "15" at bounding box center [357, 338] width 24 height 24
type input "[DATE]"
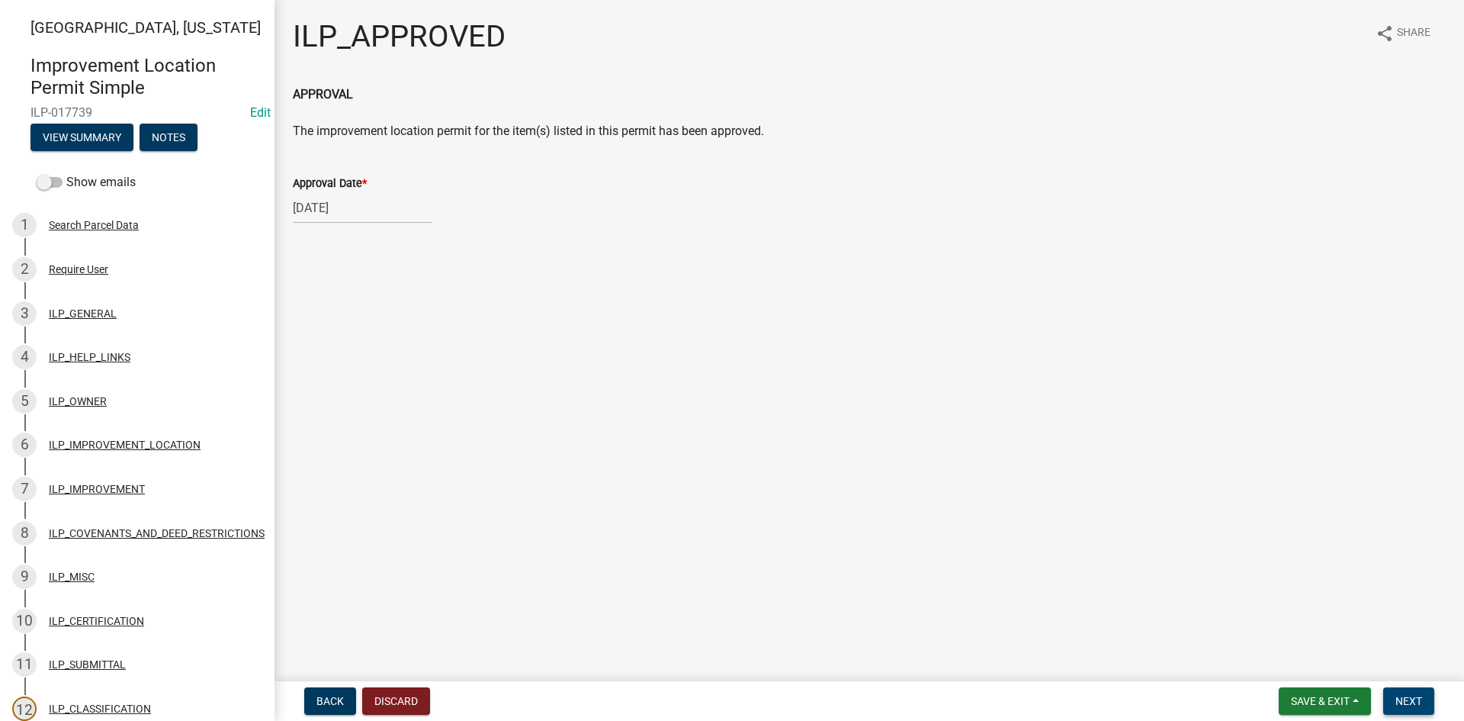
click at [1409, 694] on span "Next" at bounding box center [1409, 701] width 27 height 12
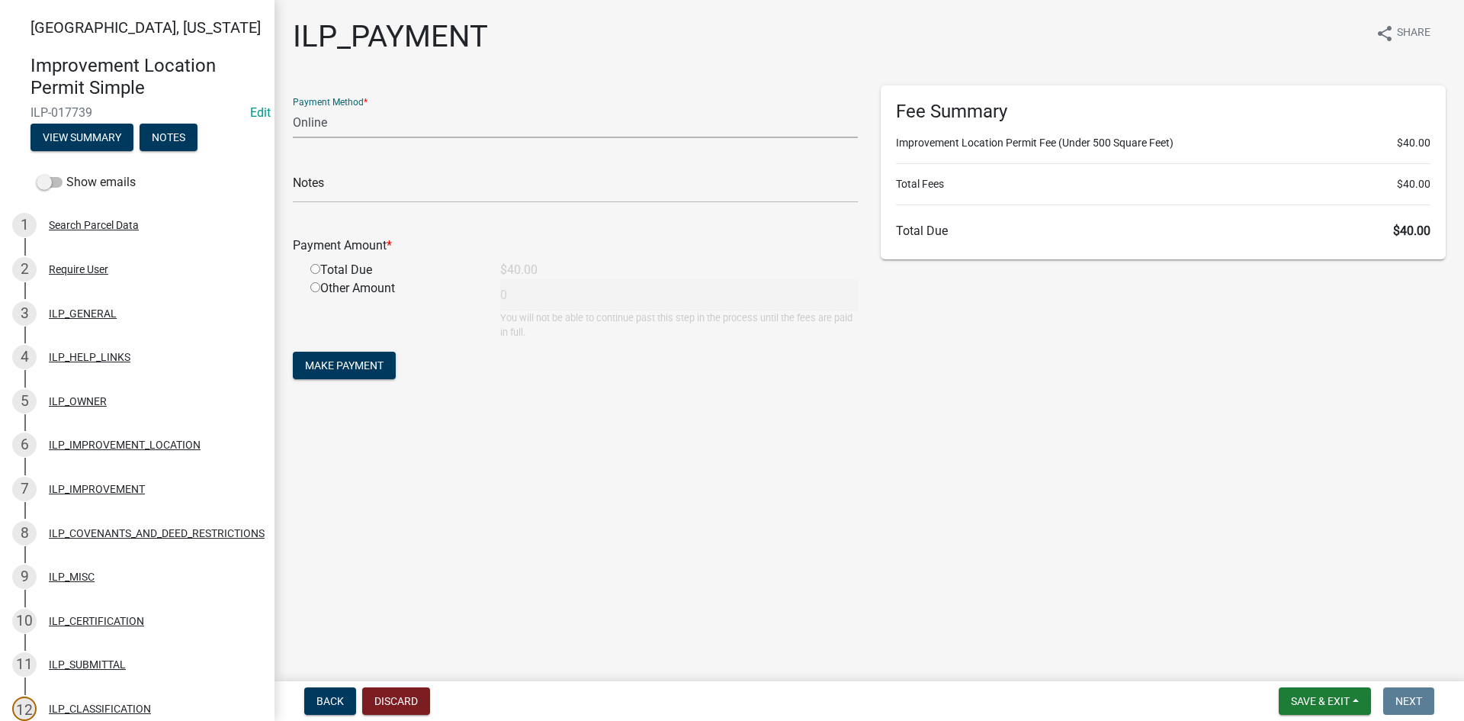
click at [455, 121] on select "Credit Card POS Check Cash Online" at bounding box center [575, 122] width 565 height 31
select select "1: 0"
click at [293, 107] on select "Credit Card POS Check Cash Online" at bounding box center [575, 122] width 565 height 31
click at [442, 195] on input "text" at bounding box center [575, 187] width 565 height 31
type input "8841"
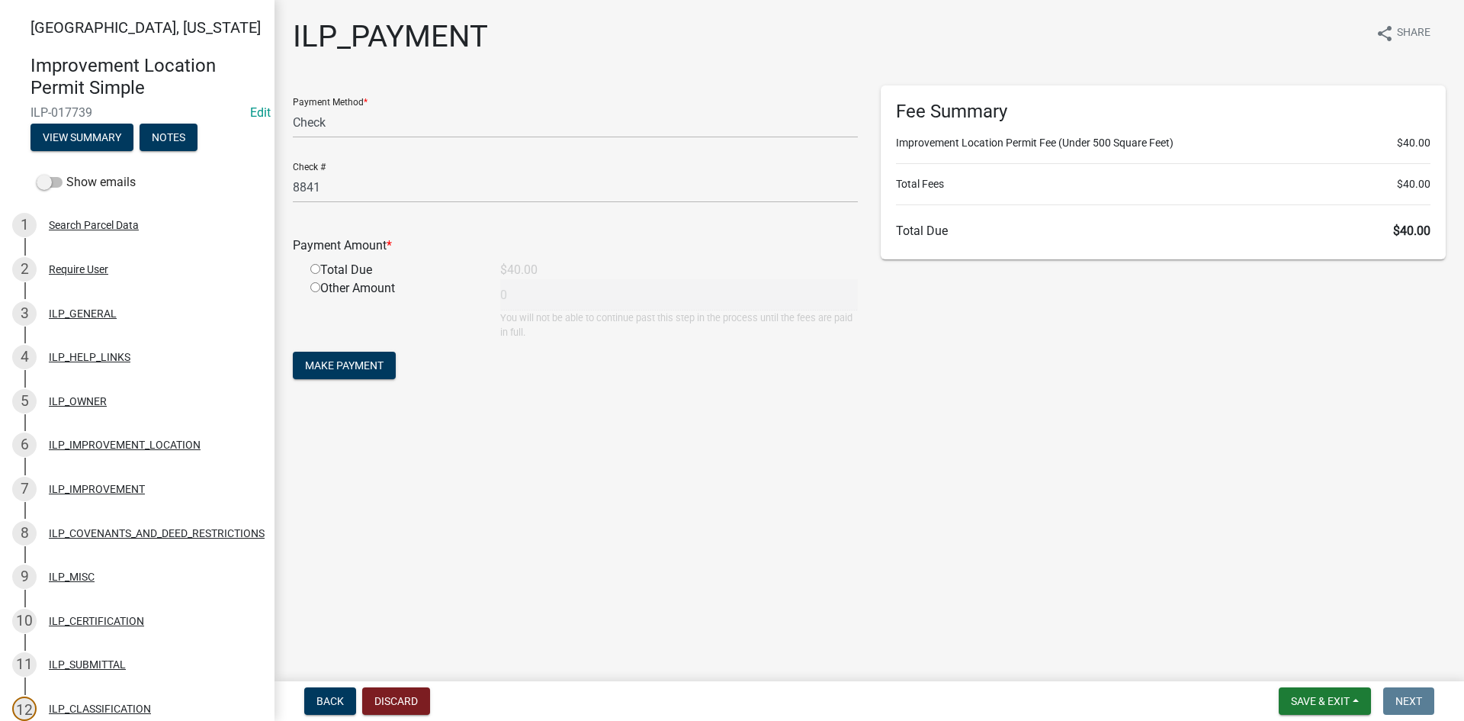
click at [319, 265] on input "radio" at bounding box center [315, 269] width 10 height 10
radio input "true"
type input "40"
click at [362, 371] on span "Make Payment" at bounding box center [344, 365] width 79 height 12
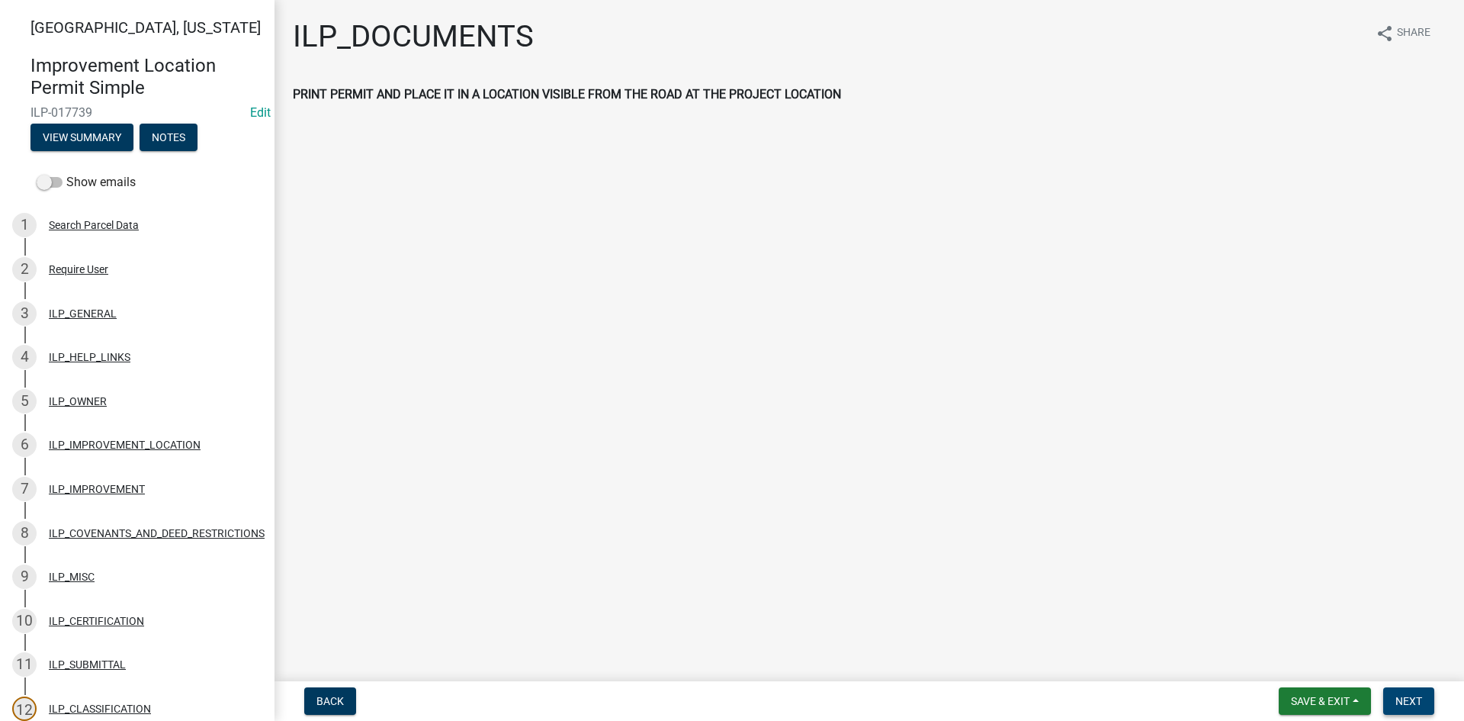
click at [1423, 691] on button "Next" at bounding box center [1409, 700] width 51 height 27
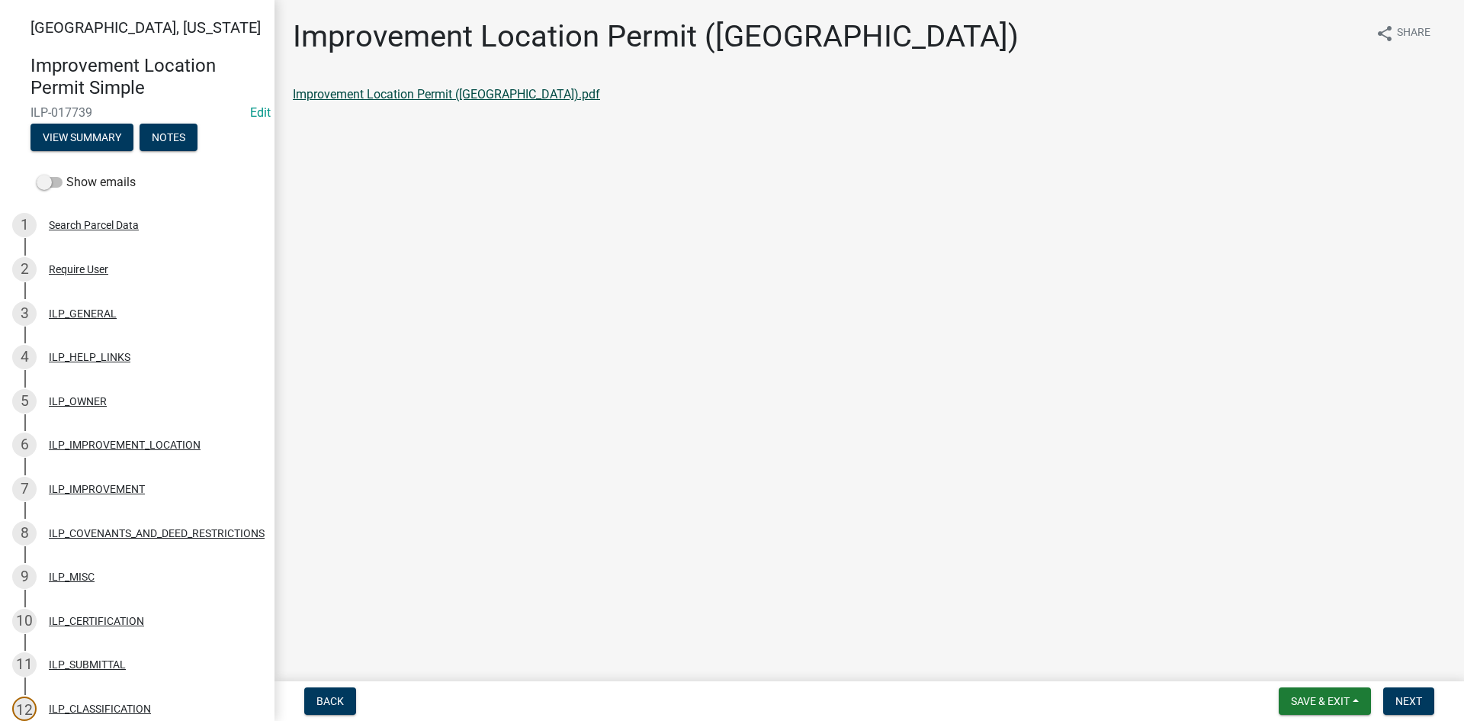
click at [339, 90] on link "Improvement Location Permit ([GEOGRAPHIC_DATA]).pdf" at bounding box center [446, 94] width 307 height 14
drag, startPoint x: 1413, startPoint y: 699, endPoint x: 1382, endPoint y: 696, distance: 31.4
click at [1414, 694] on span "Next" at bounding box center [1409, 701] width 27 height 12
click at [488, 95] on link "Improvement Location Permit (ILP)(Form).pdf" at bounding box center [416, 94] width 246 height 14
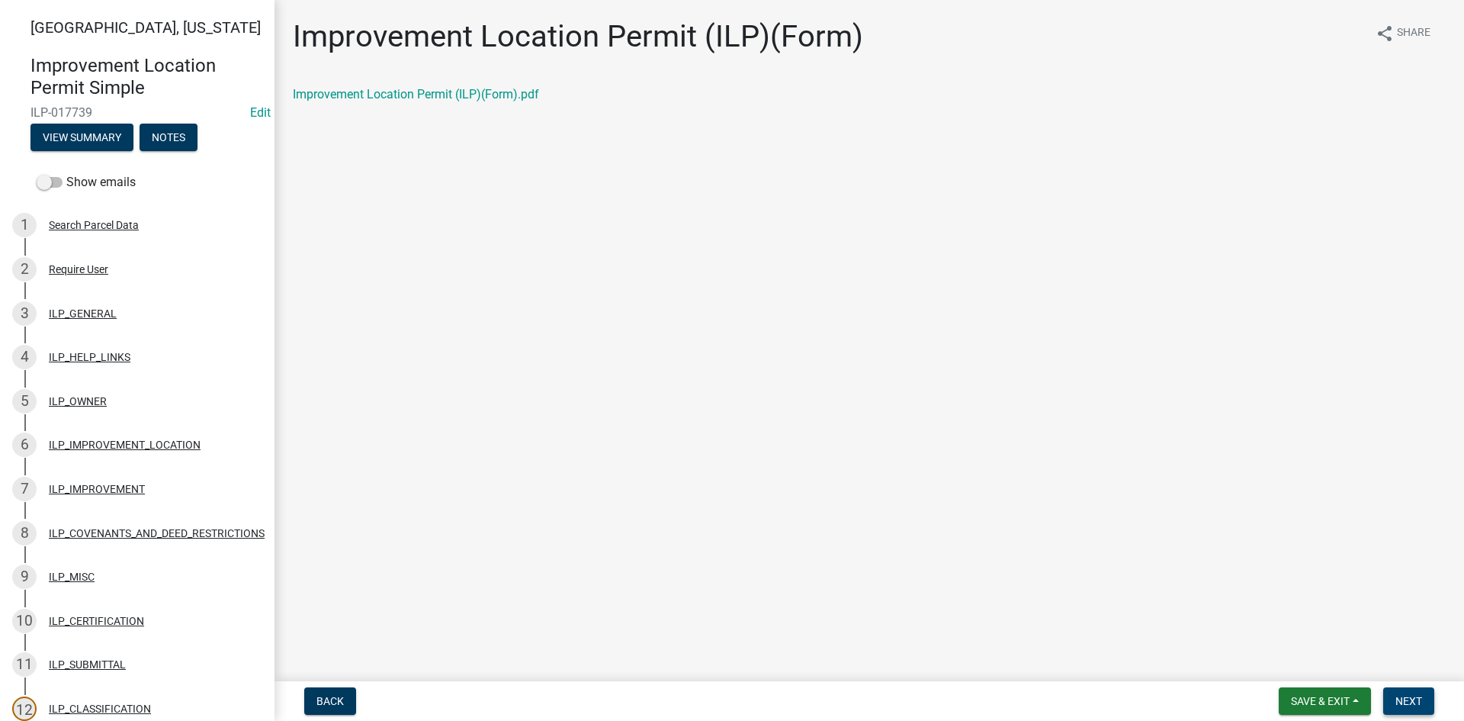
click at [1405, 694] on span "Next" at bounding box center [1409, 701] width 27 height 12
